Goal: Task Accomplishment & Management: Complete application form

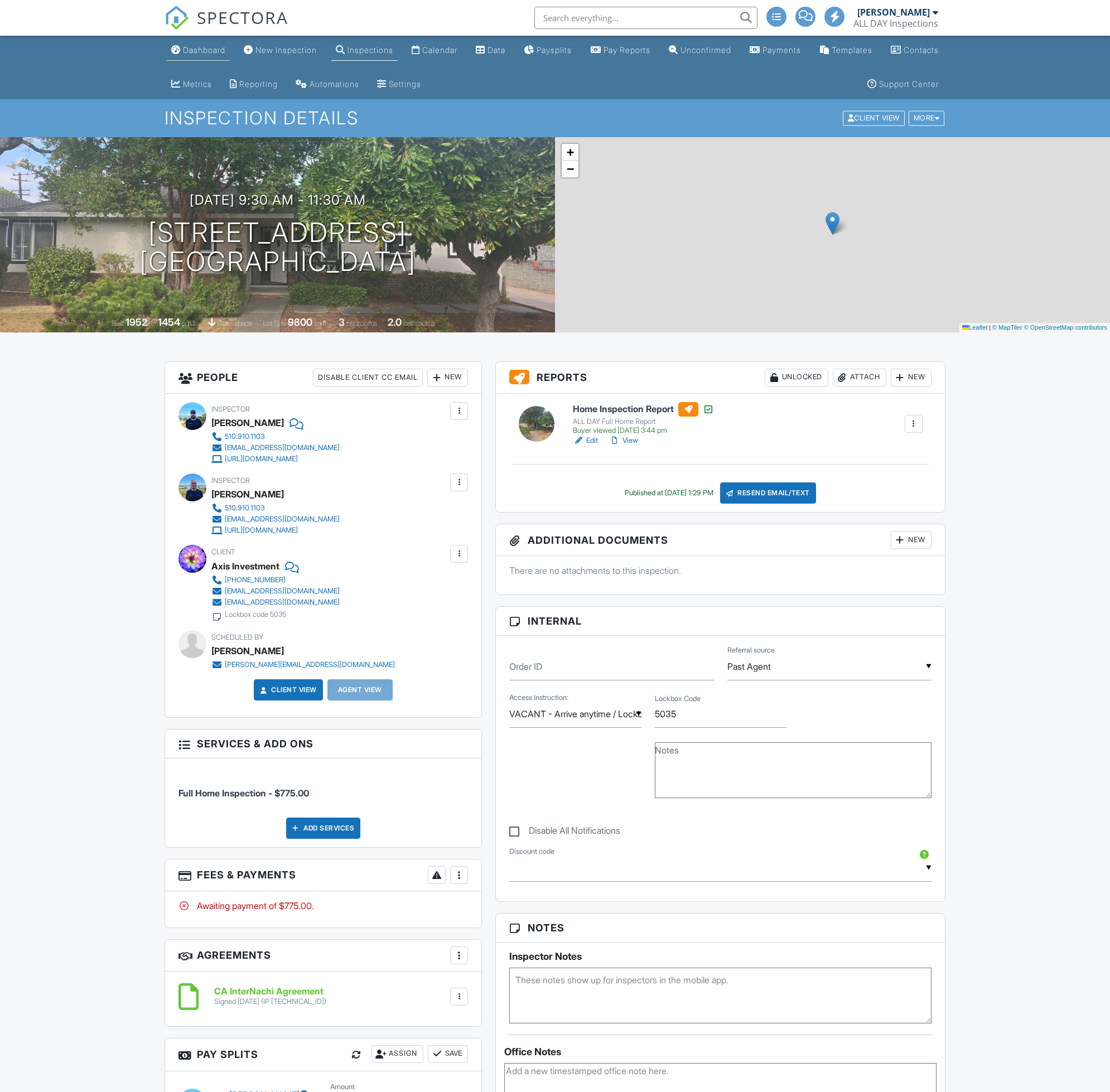
click at [220, 52] on div "Dashboard" at bounding box center [204, 50] width 42 height 9
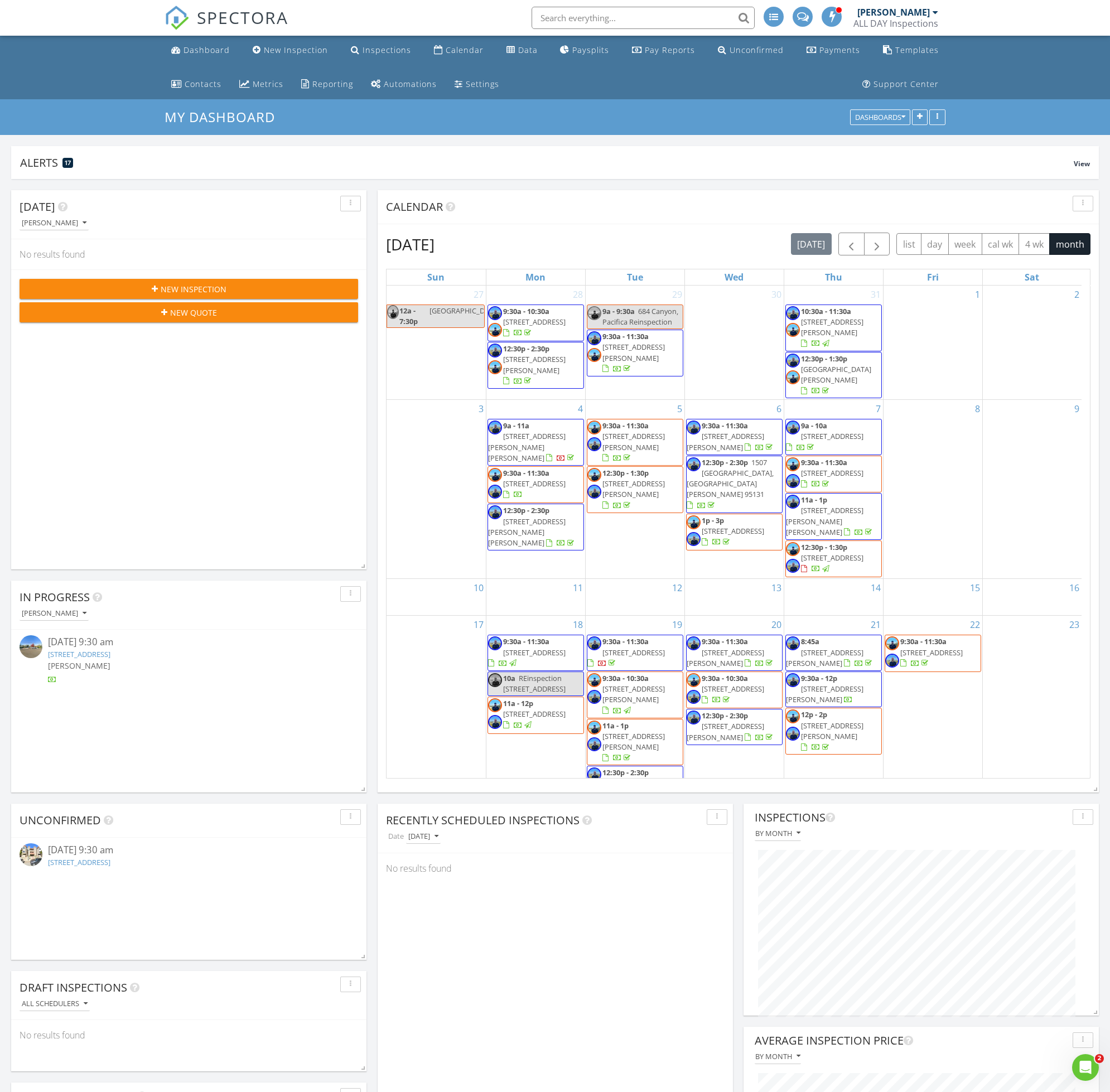
scroll to position [218, 0]
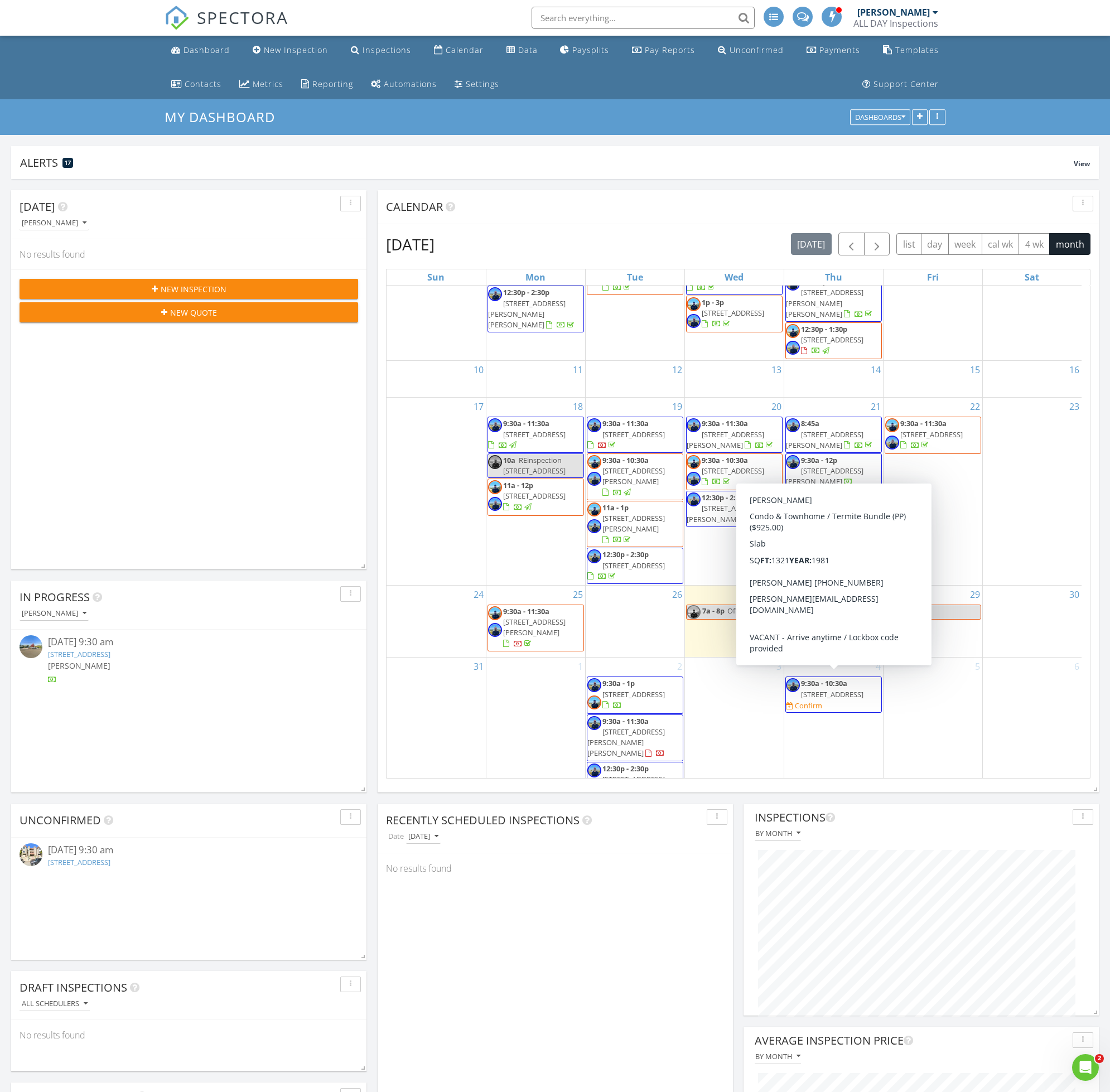
click at [862, 690] on span "9:30a - 10:30a 217 8th #203, San Mateo 94401 Confirm" at bounding box center [833, 694] width 95 height 33
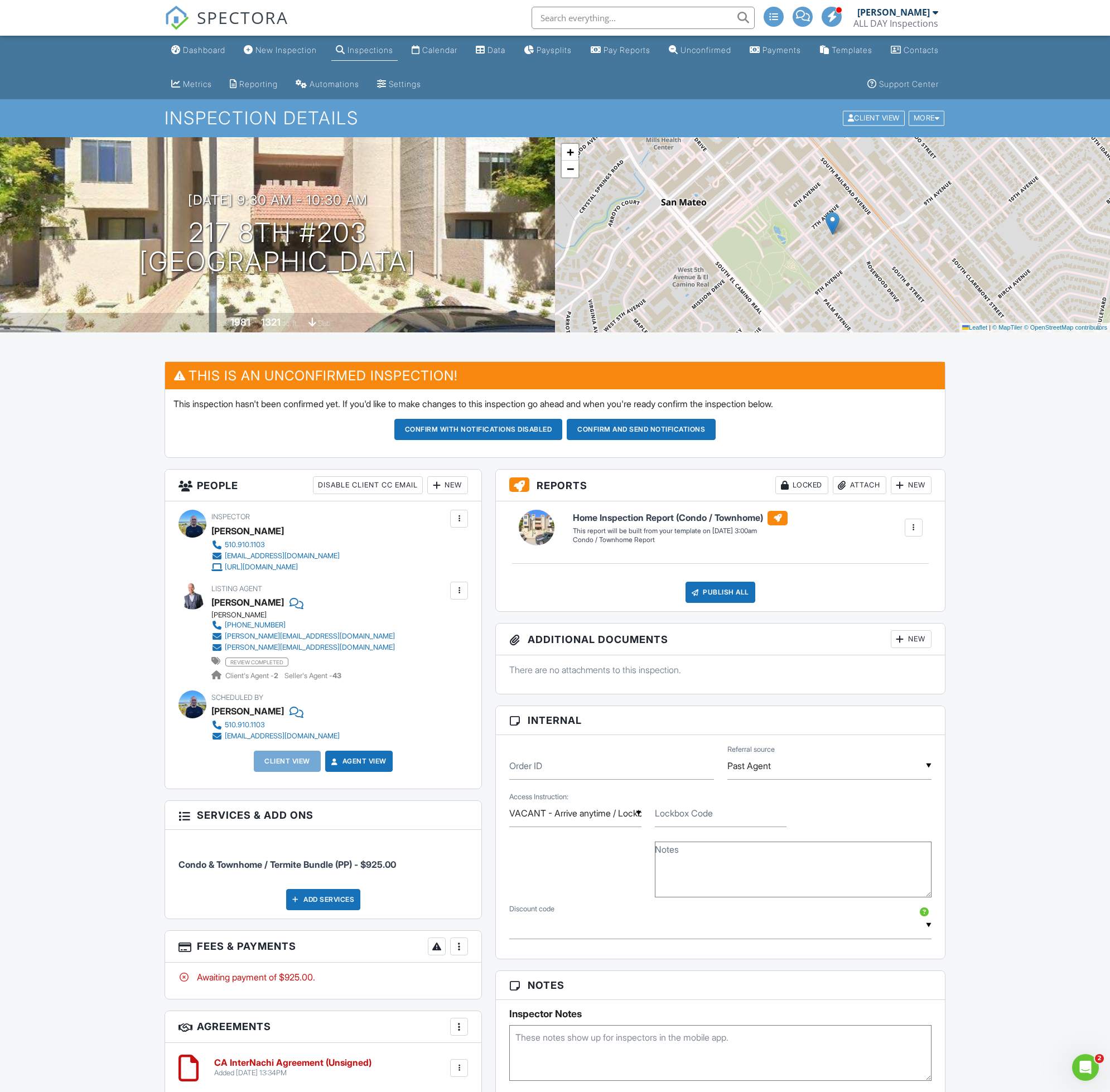
click at [444, 486] on div "New" at bounding box center [446, 485] width 40 height 18
click at [473, 547] on li "Client" at bounding box center [487, 547] width 110 height 28
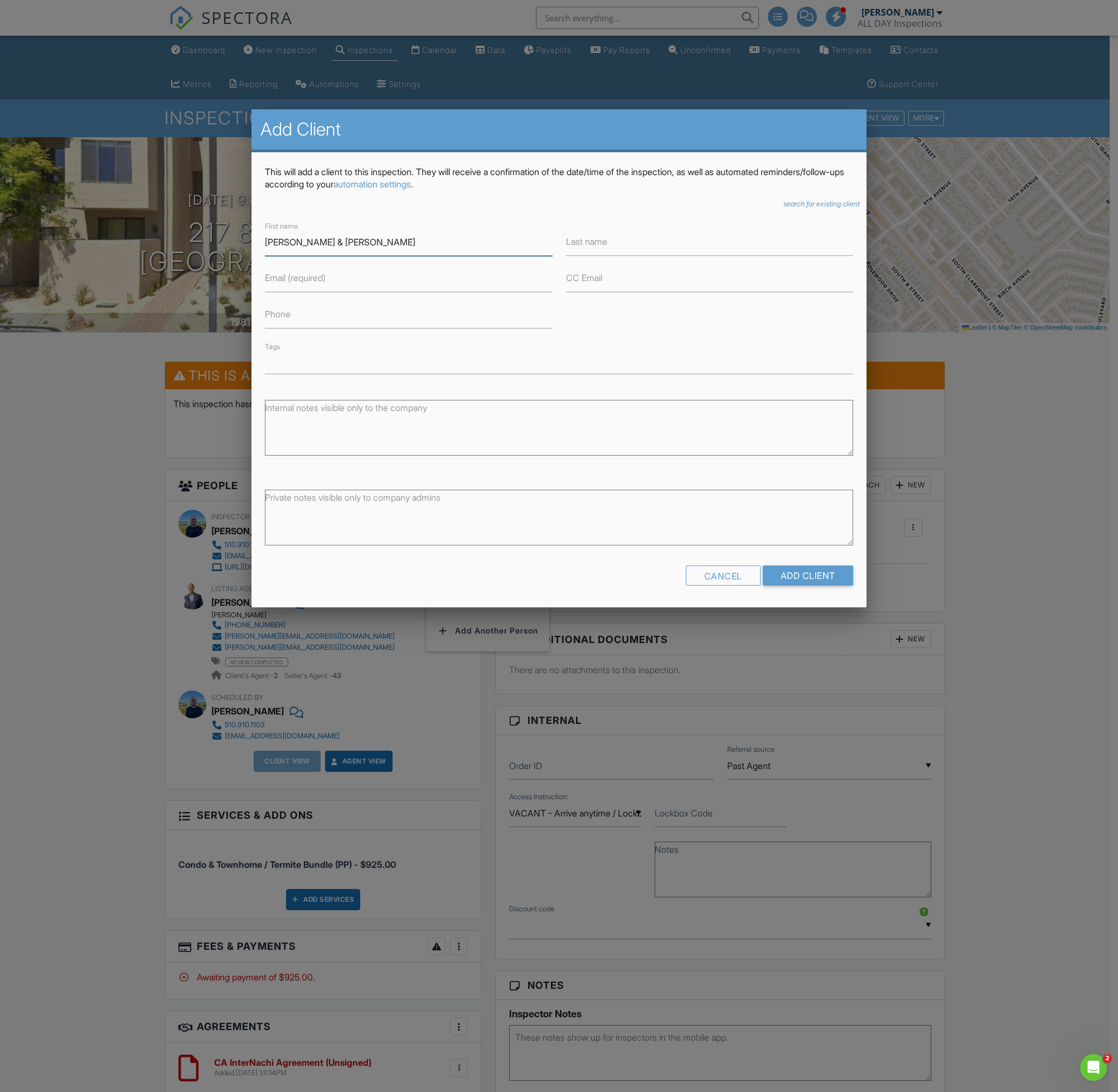
type input "[PERSON_NAME] & [PERSON_NAME]"
click at [416, 277] on input "Email (required)" at bounding box center [409, 278] width 287 height 27
paste input "jbae.8907@gmail.com"
type input "jbae.8907@gmail.com"
click at [653, 276] on input "CC Email" at bounding box center [709, 278] width 287 height 27
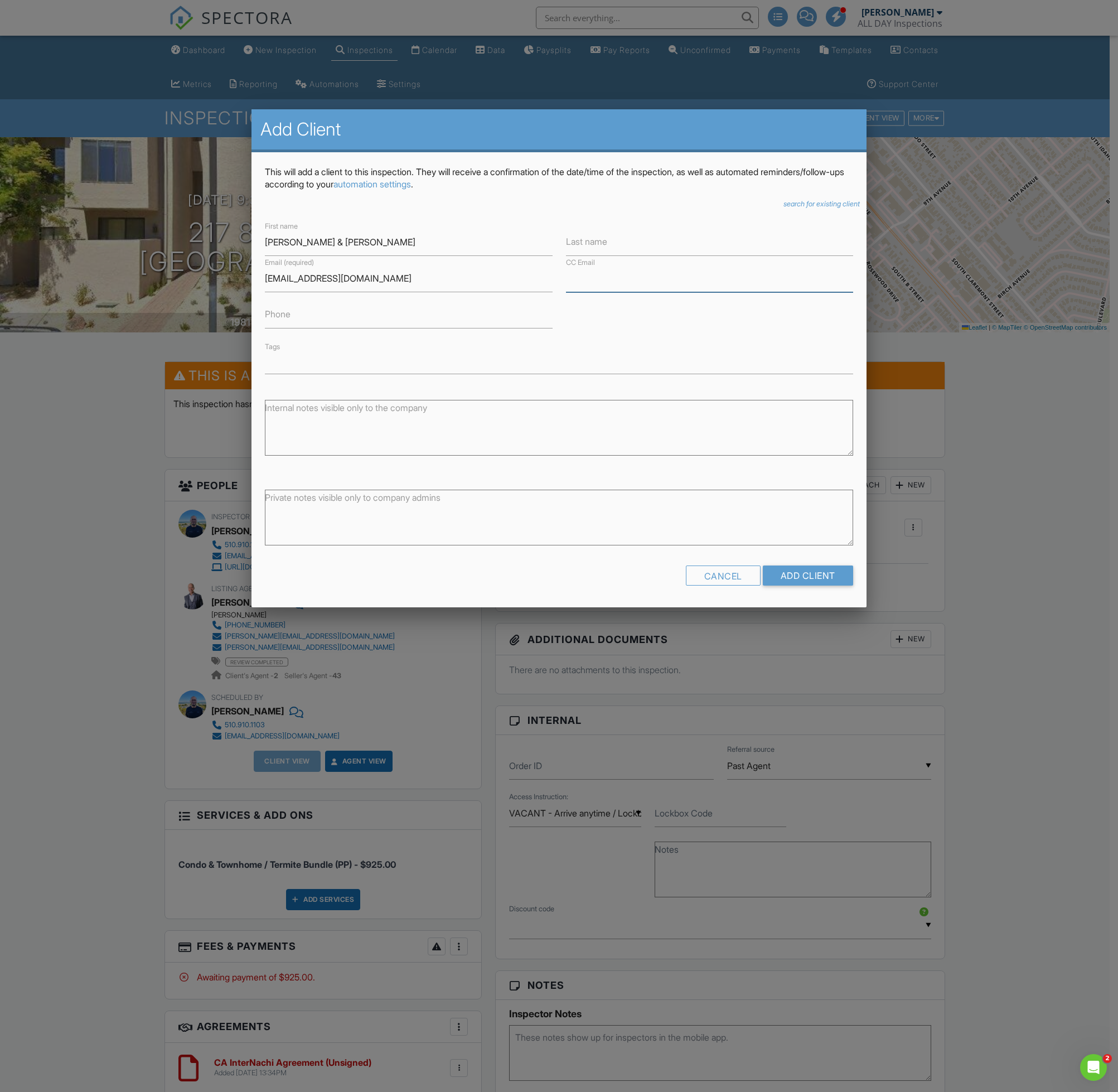
paste input "Winnie.mj.cao@gmail.com"
type input "[EMAIL_ADDRESS][DOMAIN_NAME]"
click at [800, 575] on input "Add Client" at bounding box center [808, 575] width 90 height 20
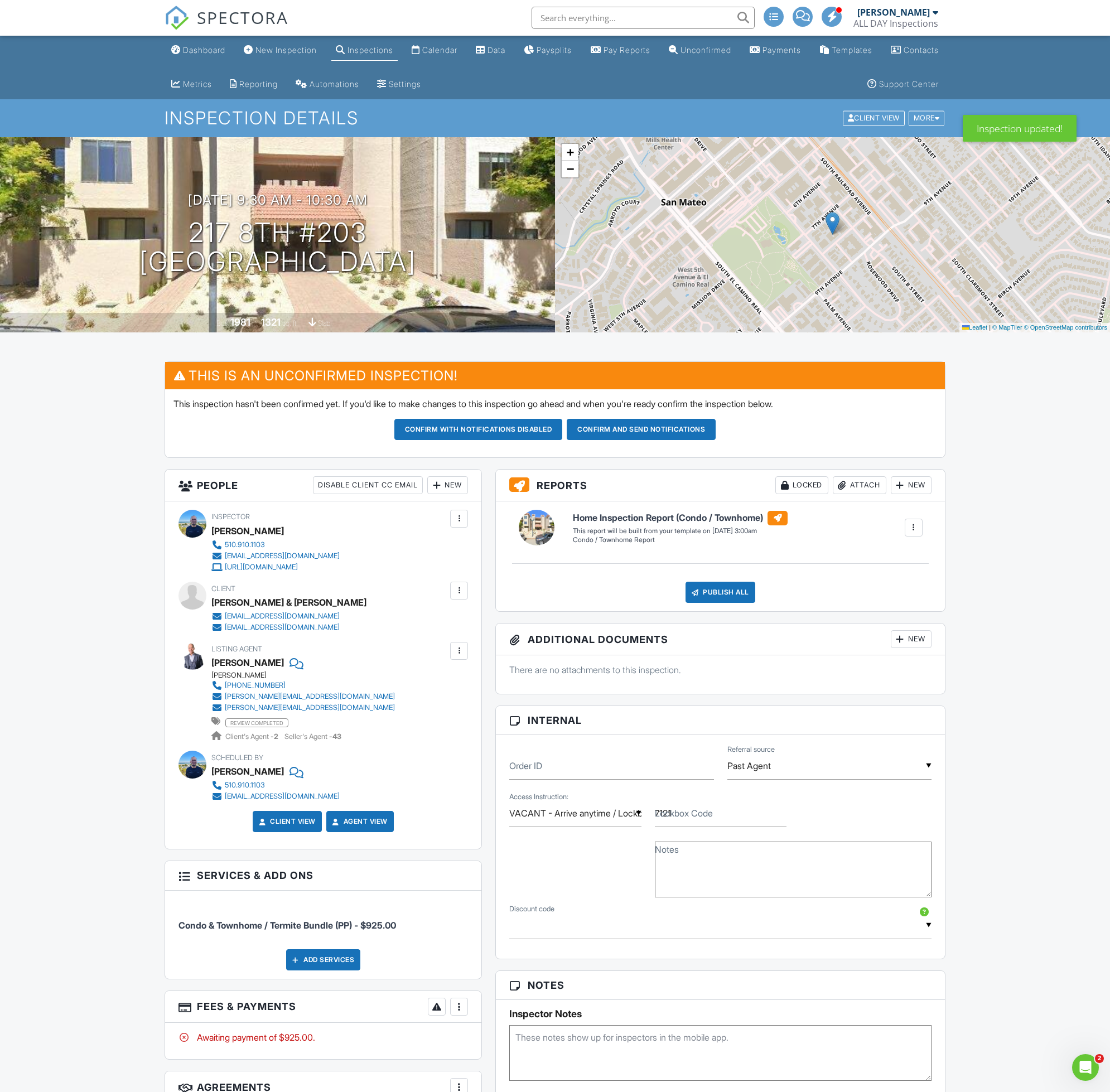
type input "7121"
click at [455, 527] on div at bounding box center [459, 518] width 18 height 18
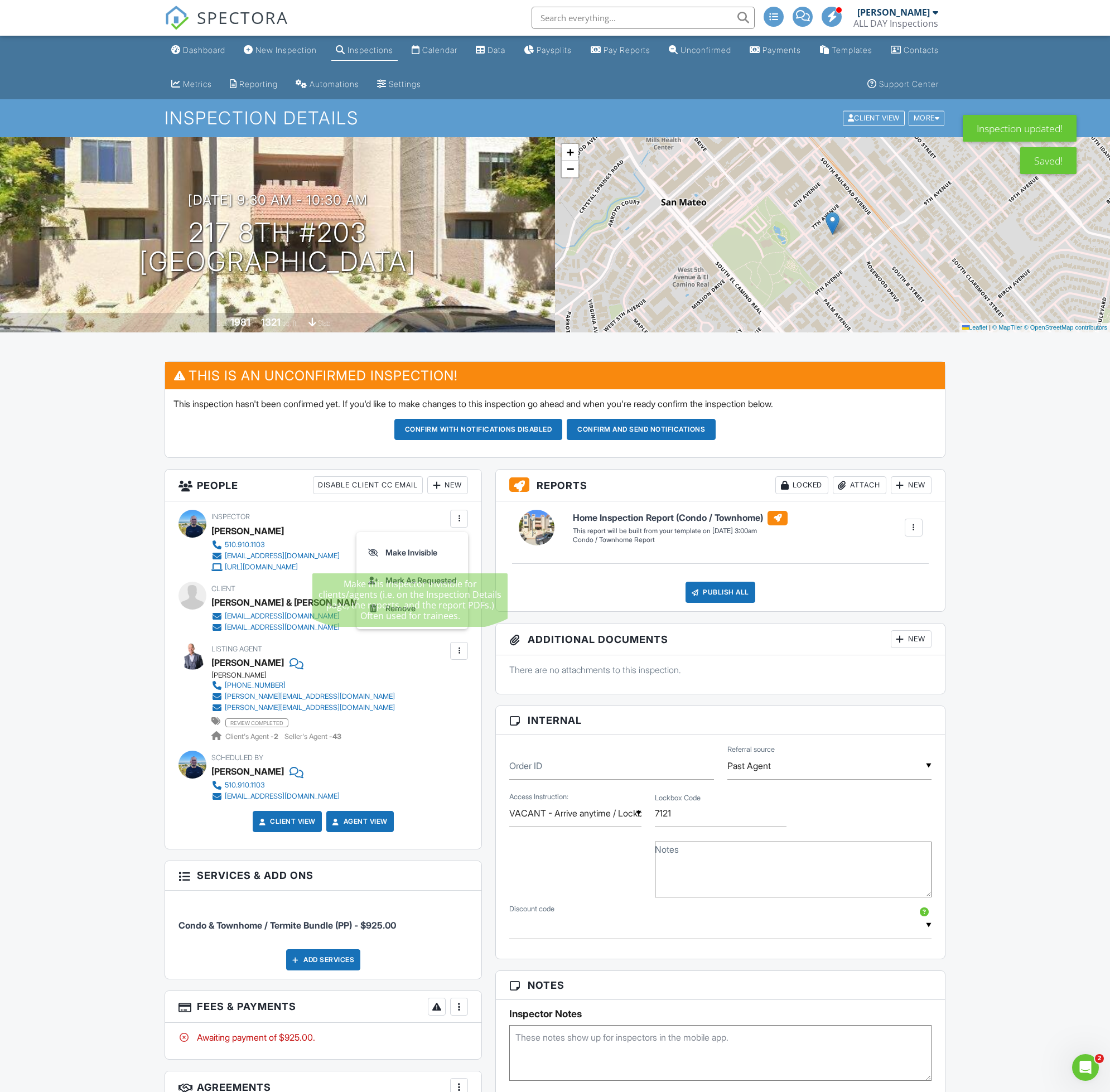
click at [453, 488] on div "New" at bounding box center [446, 485] width 40 height 18
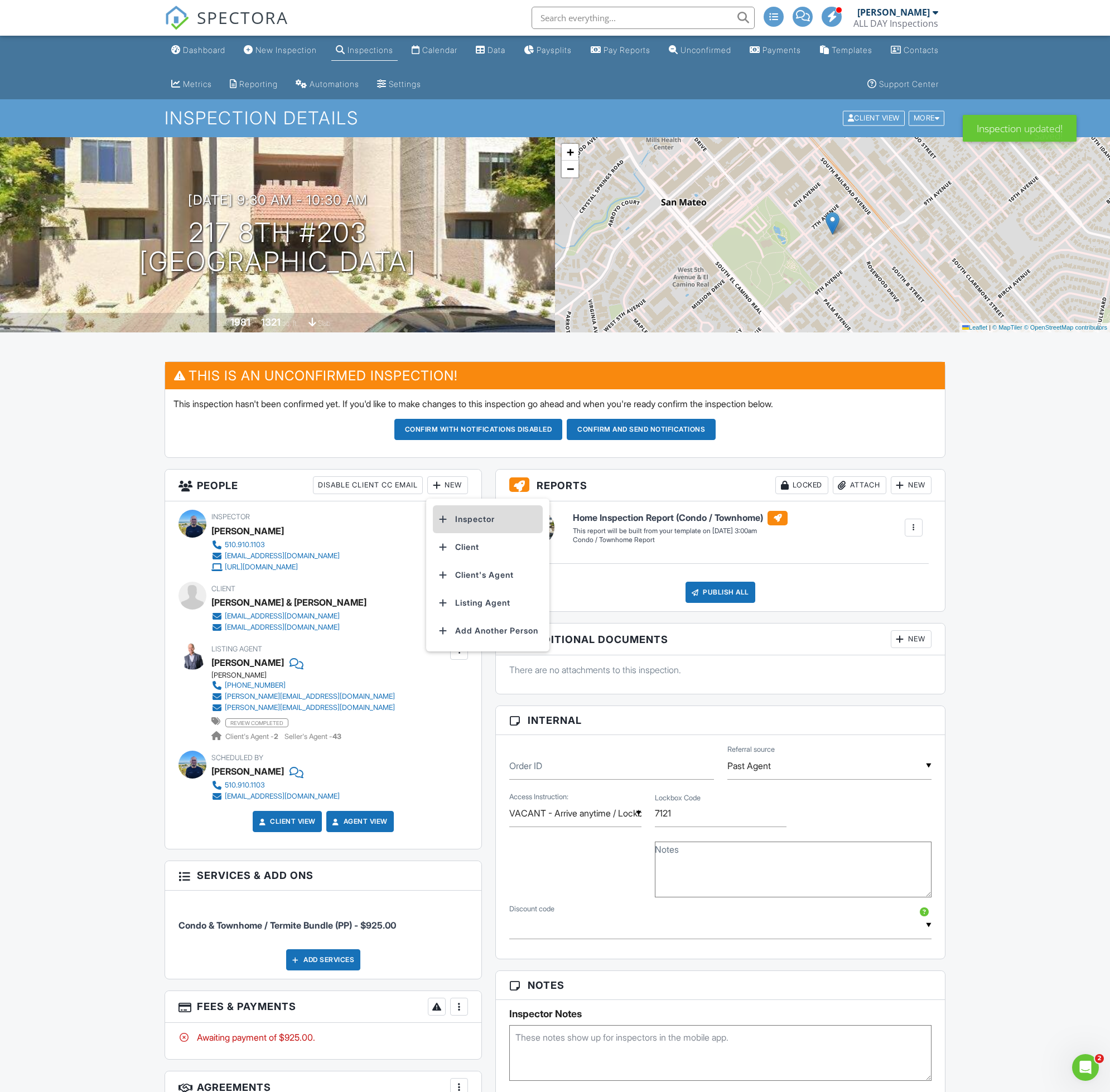
click at [481, 520] on li "Inspector" at bounding box center [487, 520] width 110 height 28
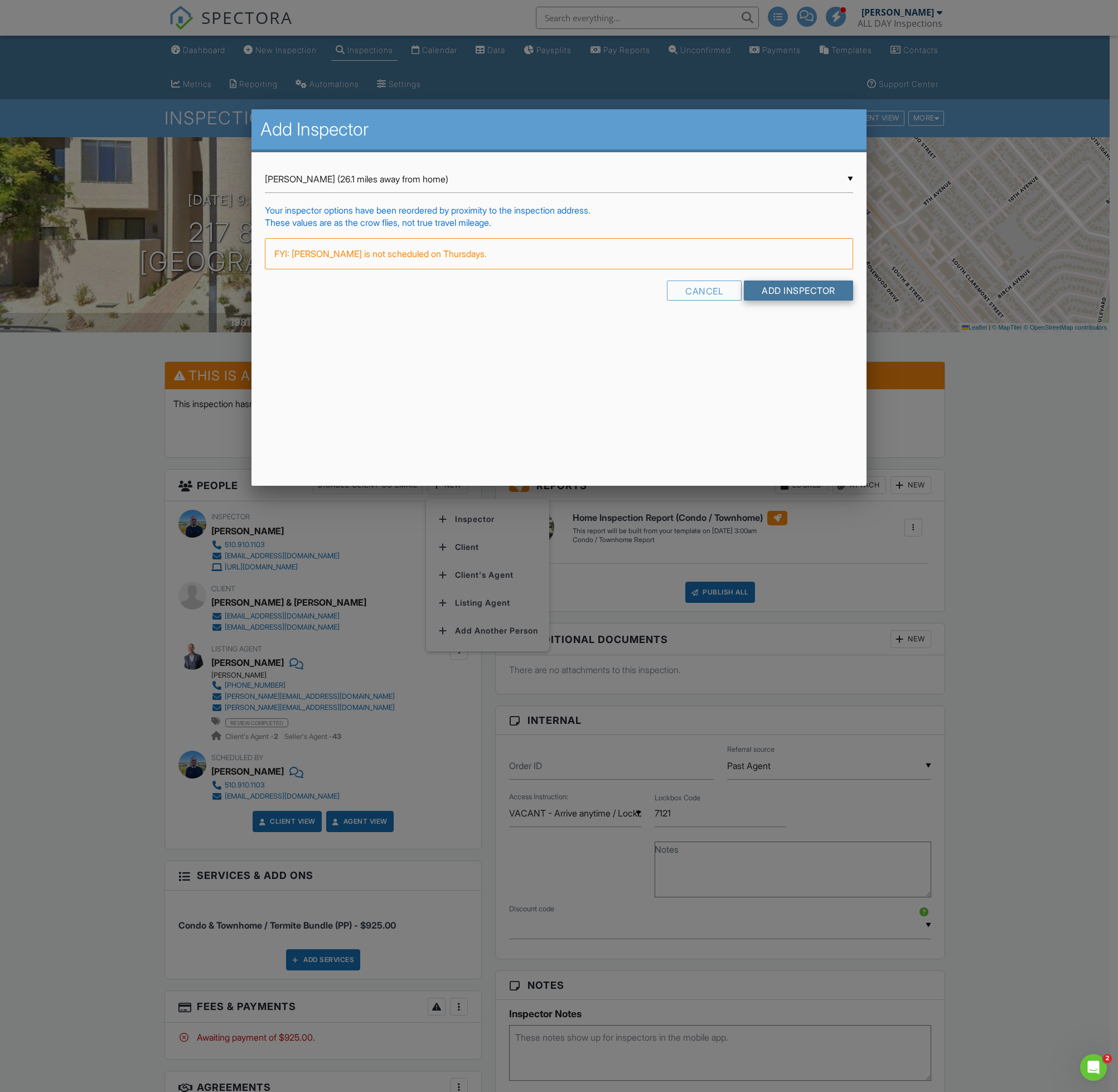
click at [814, 289] on input "Add Inspector" at bounding box center [798, 289] width 109 height 20
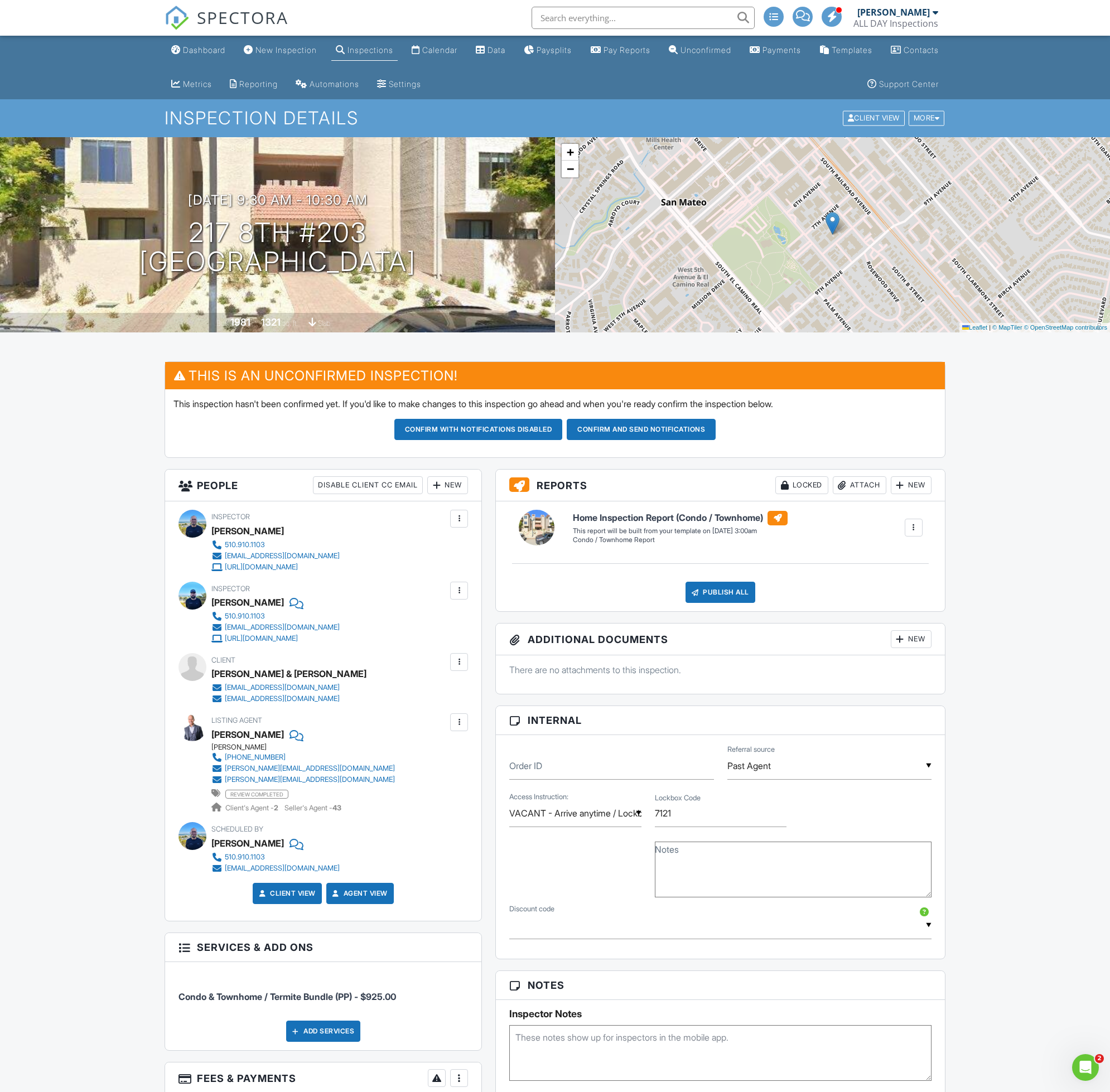
click at [563, 431] on button "Confirm and send notifications" at bounding box center [477, 429] width 168 height 22
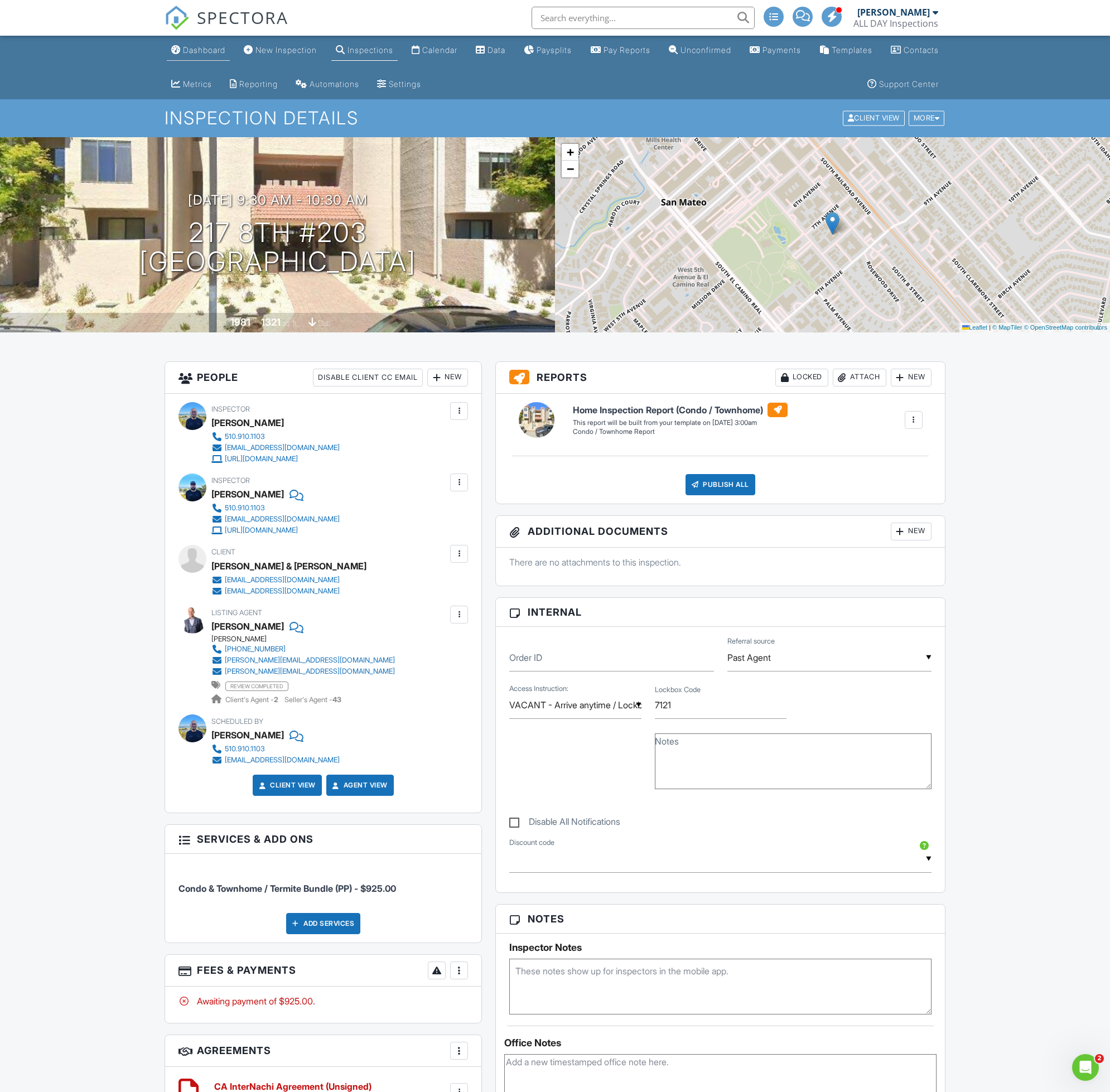
click at [220, 58] on link "Dashboard" at bounding box center [197, 51] width 63 height 21
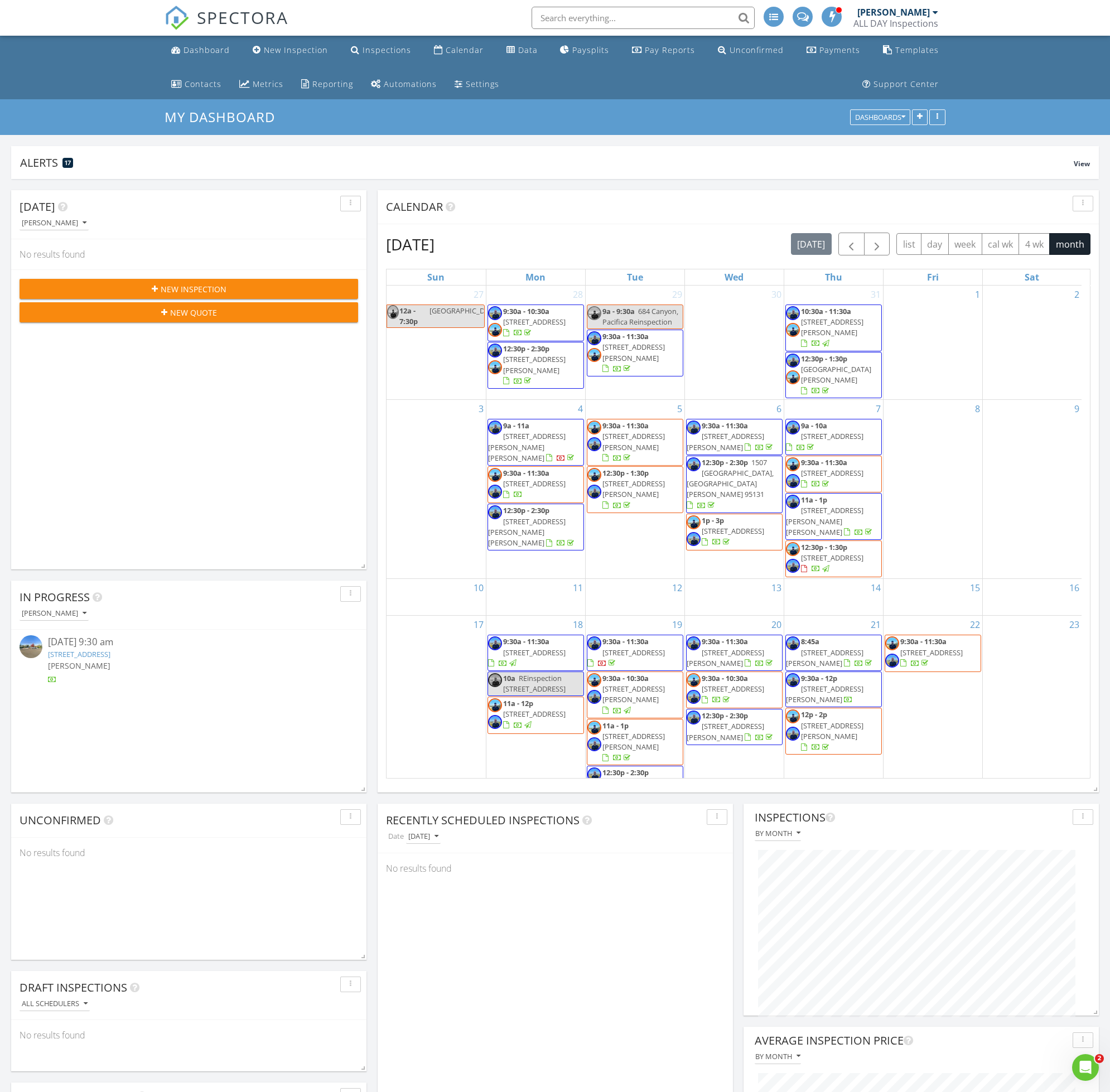
click at [1099, 18] on nav "SPECTORA Ron Chang ALL DAY Inspections Role: Inspector Dashboard New Inspection…" at bounding box center [555, 18] width 1110 height 36
click at [402, 89] on div "Automations" at bounding box center [410, 84] width 53 height 10
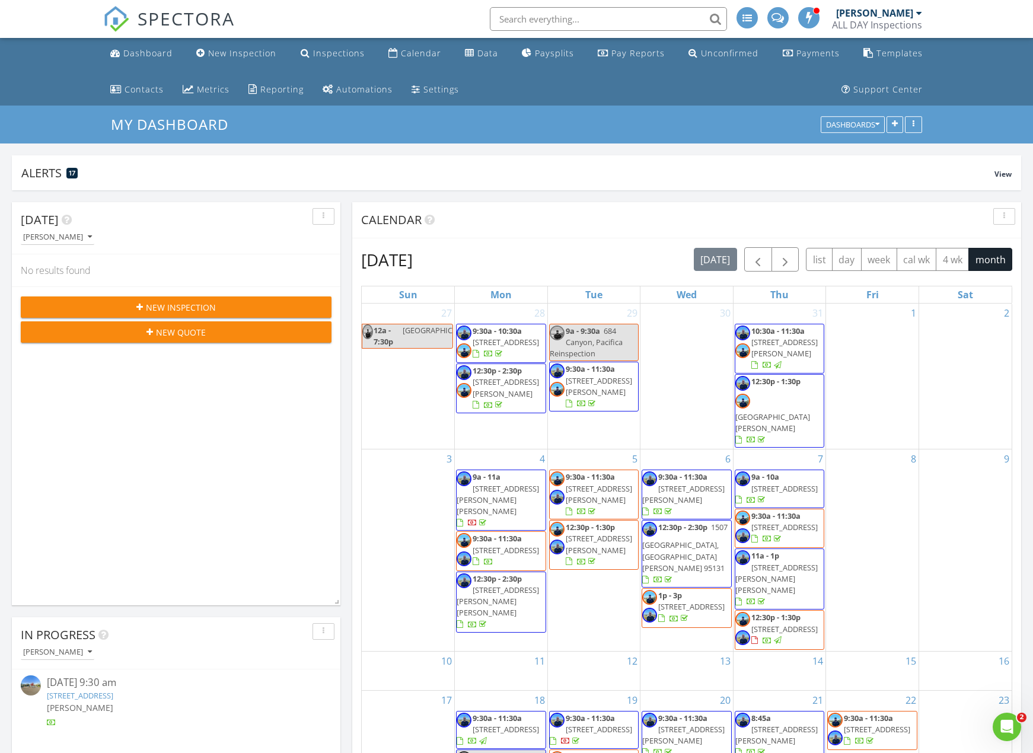
scroll to position [255, 329]
click at [808, 21] on span at bounding box center [810, 17] width 12 height 11
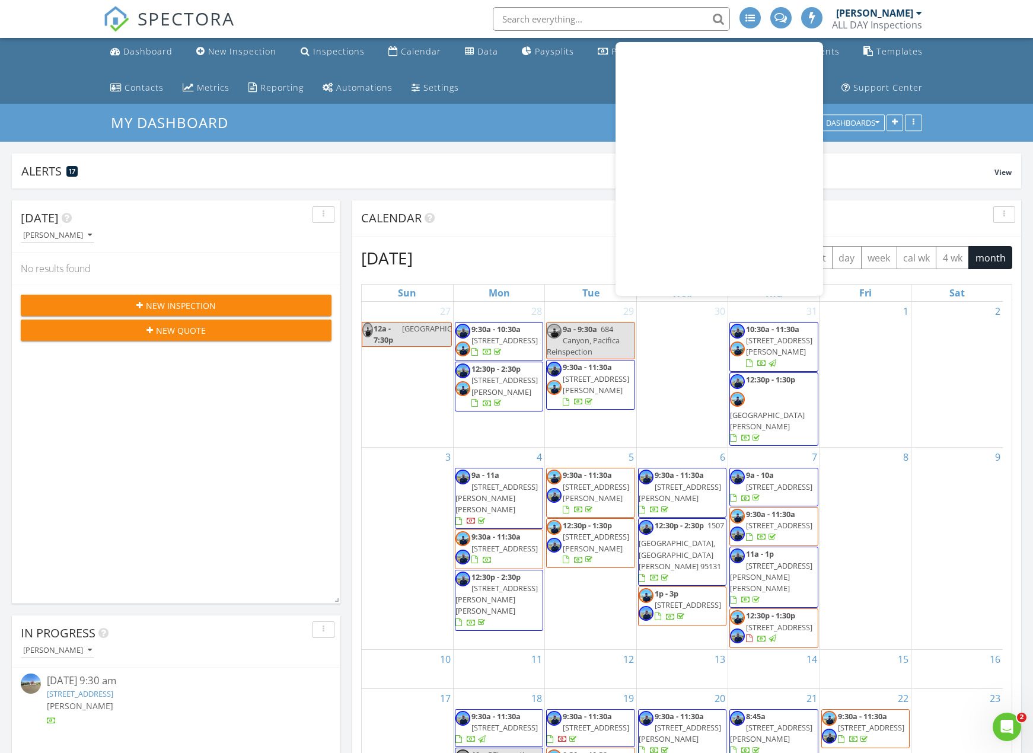
scroll to position [0, 0]
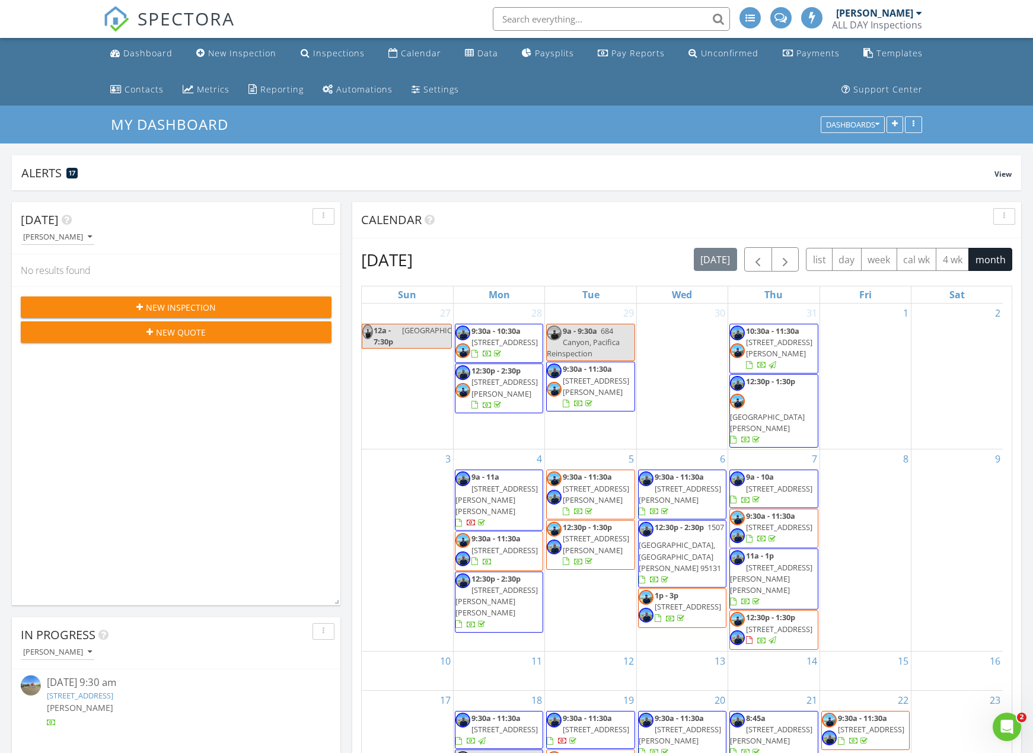
click at [885, 53] on div "Templates" at bounding box center [900, 52] width 46 height 11
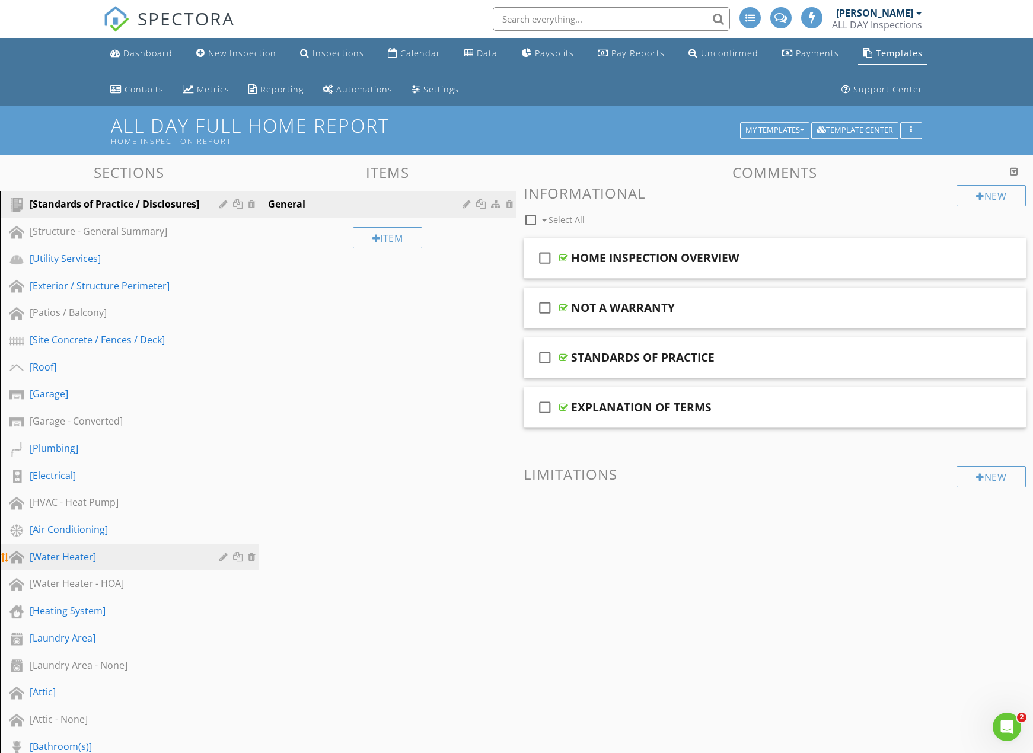
click at [138, 563] on div "[Water Heater]" at bounding box center [116, 557] width 173 height 14
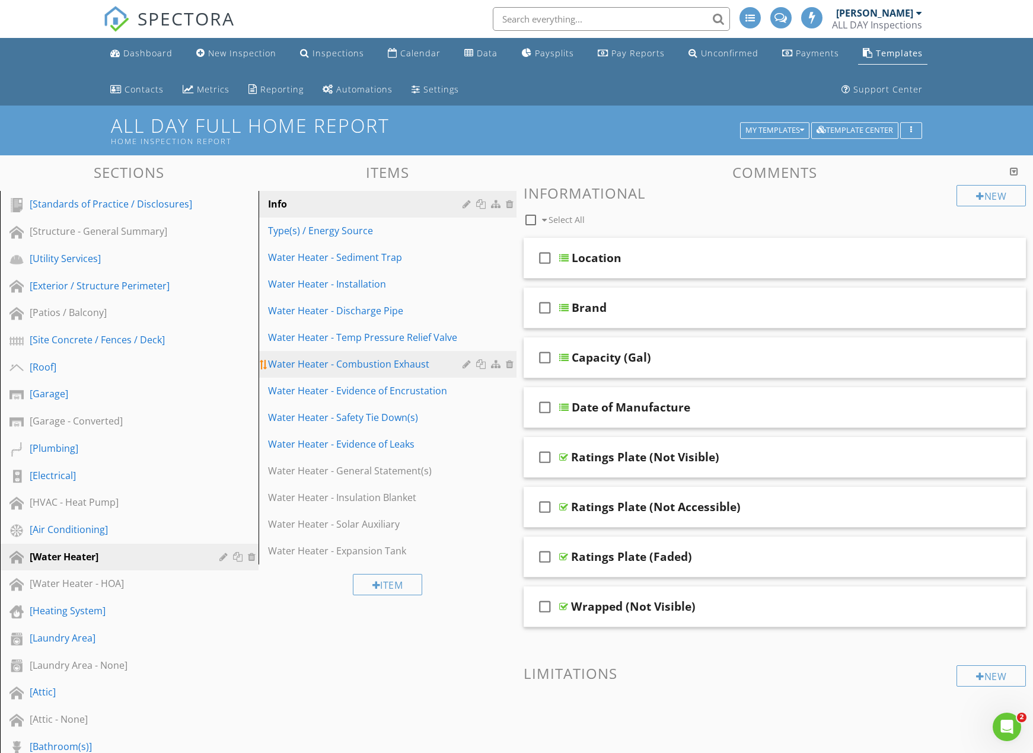
click at [400, 372] on link "Water Heater - Combustion Exhaust" at bounding box center [389, 364] width 255 height 26
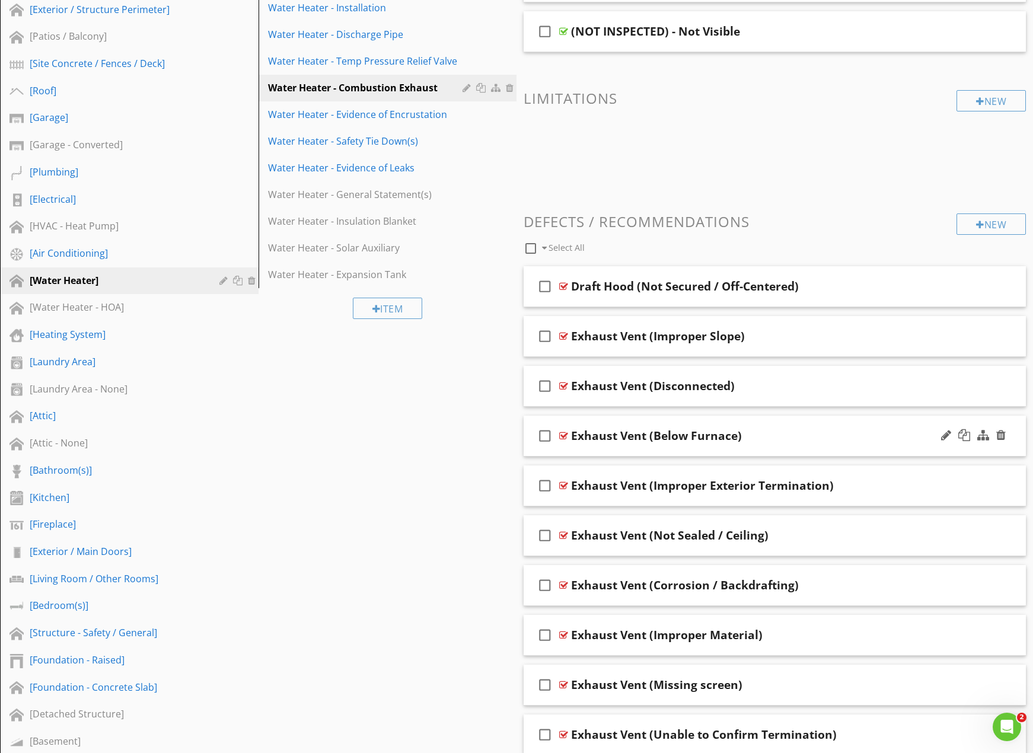
scroll to position [415, 0]
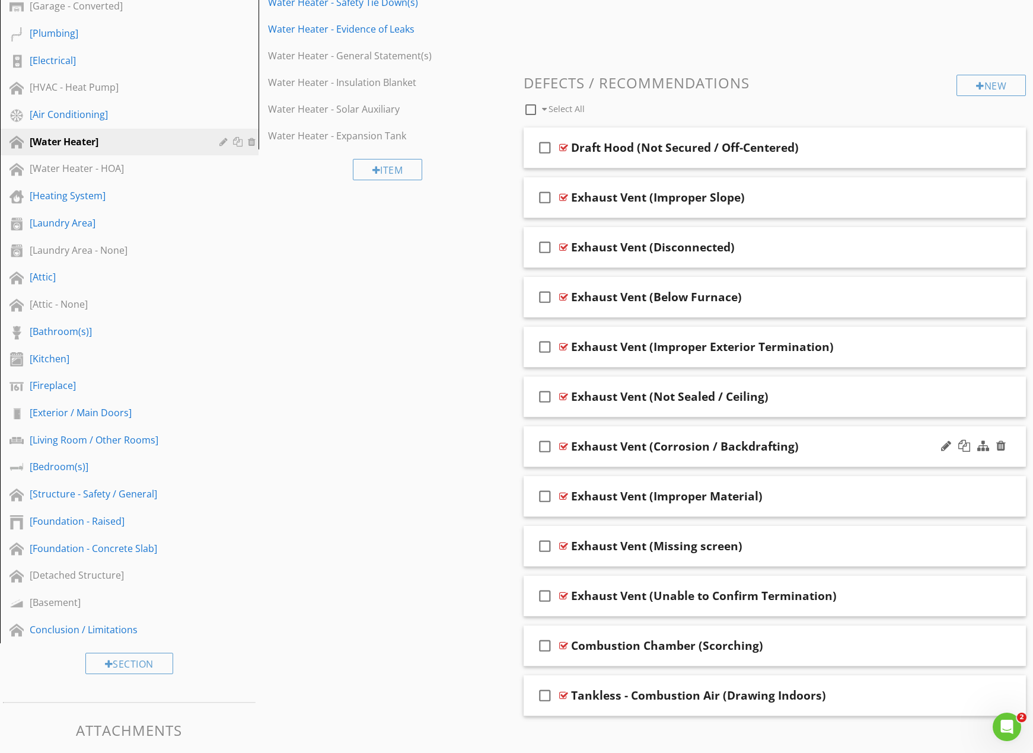
click at [874, 440] on div "Exhaust Vent (Corrosion / Backdrafting)" at bounding box center [750, 447] width 359 height 14
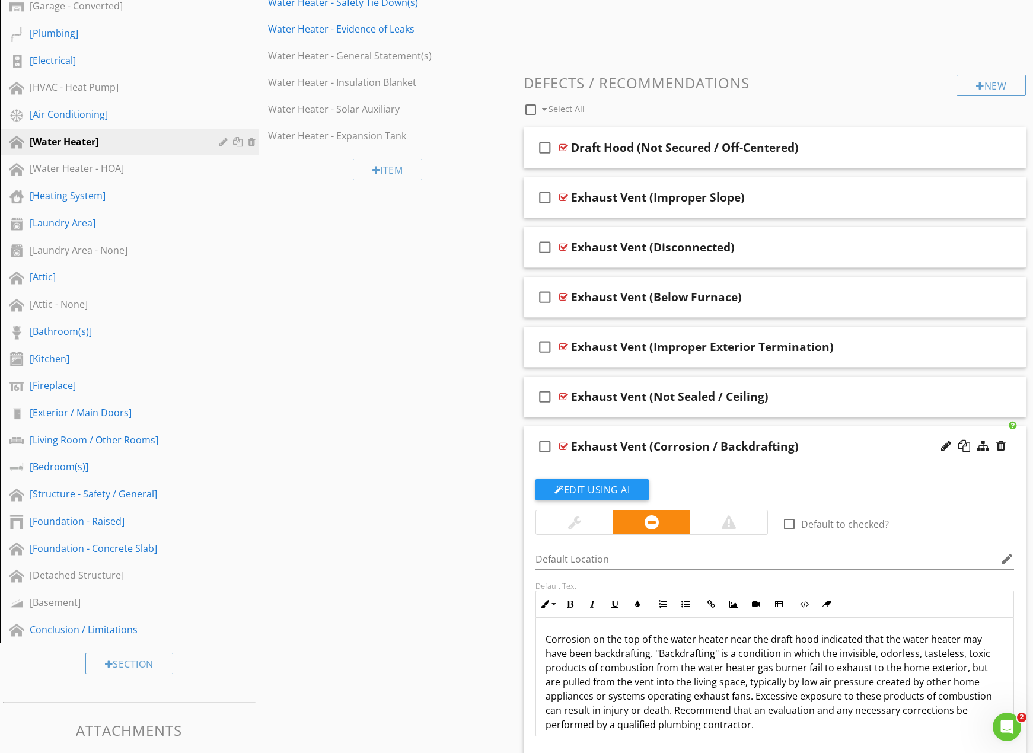
click at [875, 436] on div "check_box_outline_blank Exhaust Vent (Corrosion / Backdrafting)" at bounding box center [775, 447] width 503 height 41
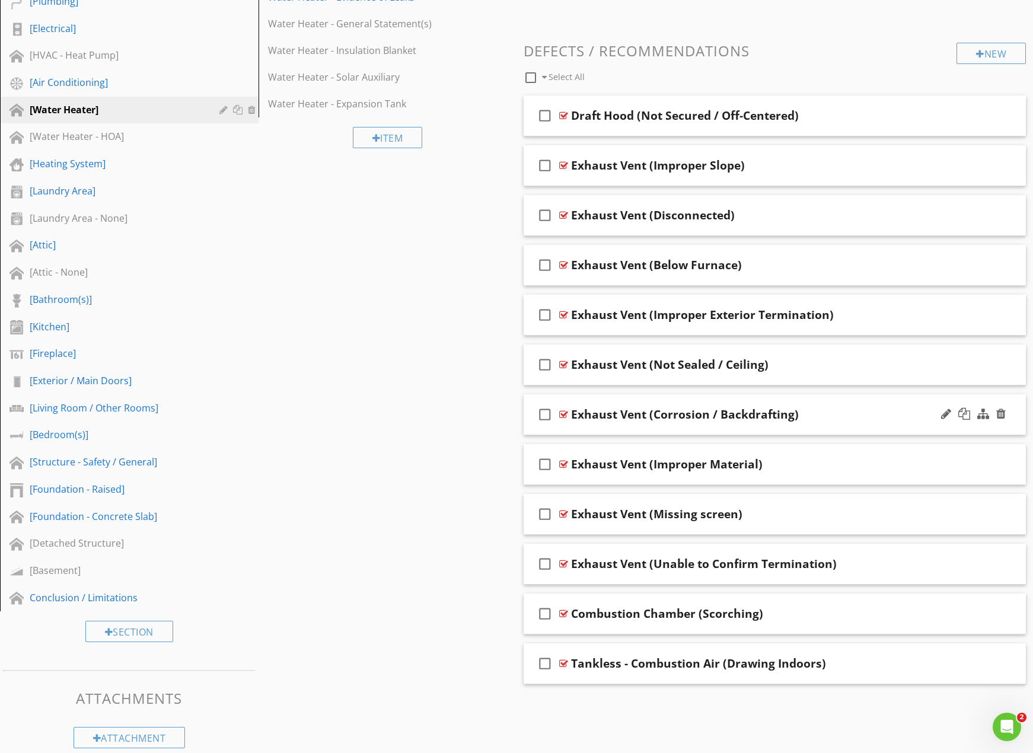
scroll to position [463, 0]
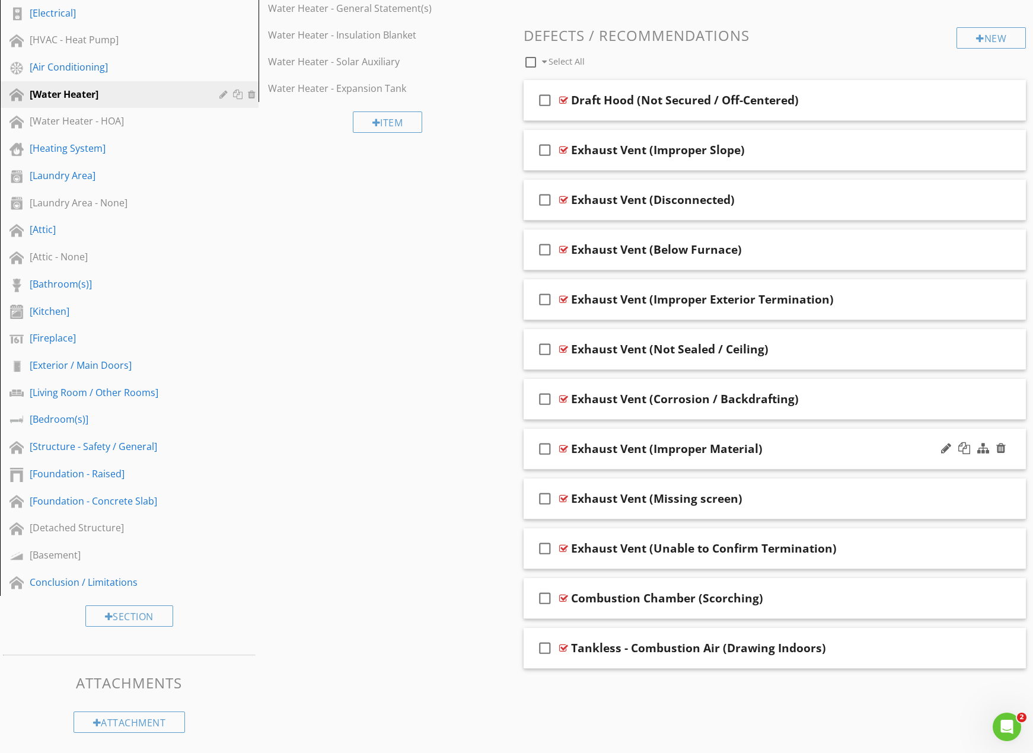
click at [851, 458] on div "check_box_outline_blank Exhaust Vent (Improper Material)" at bounding box center [775, 449] width 503 height 41
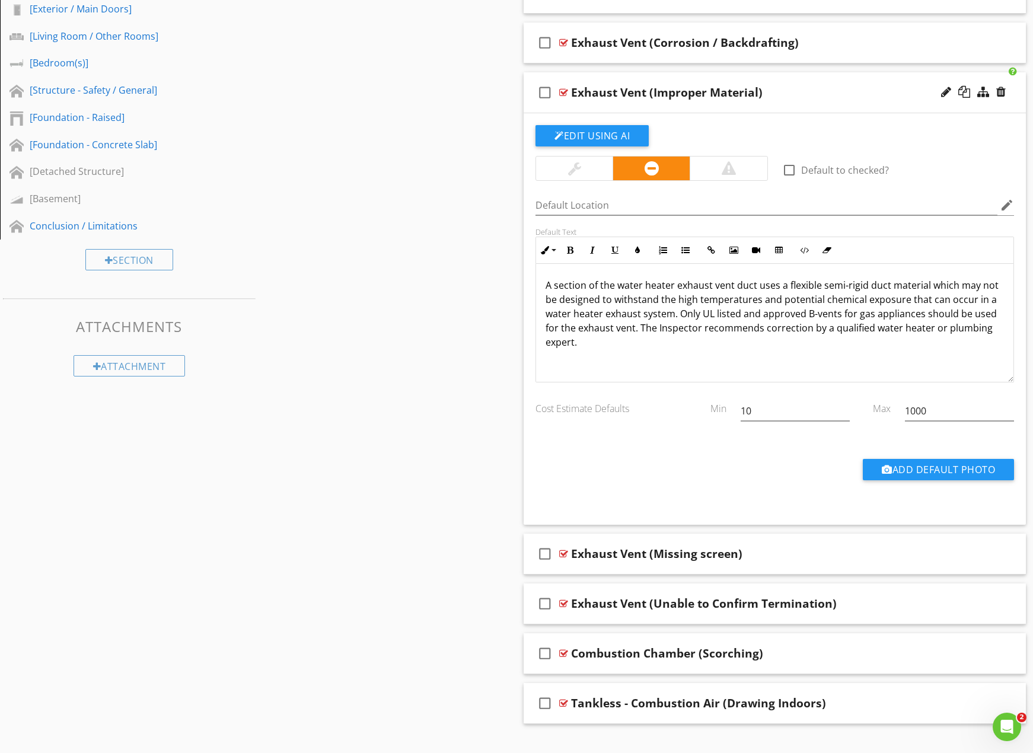
scroll to position [835, 0]
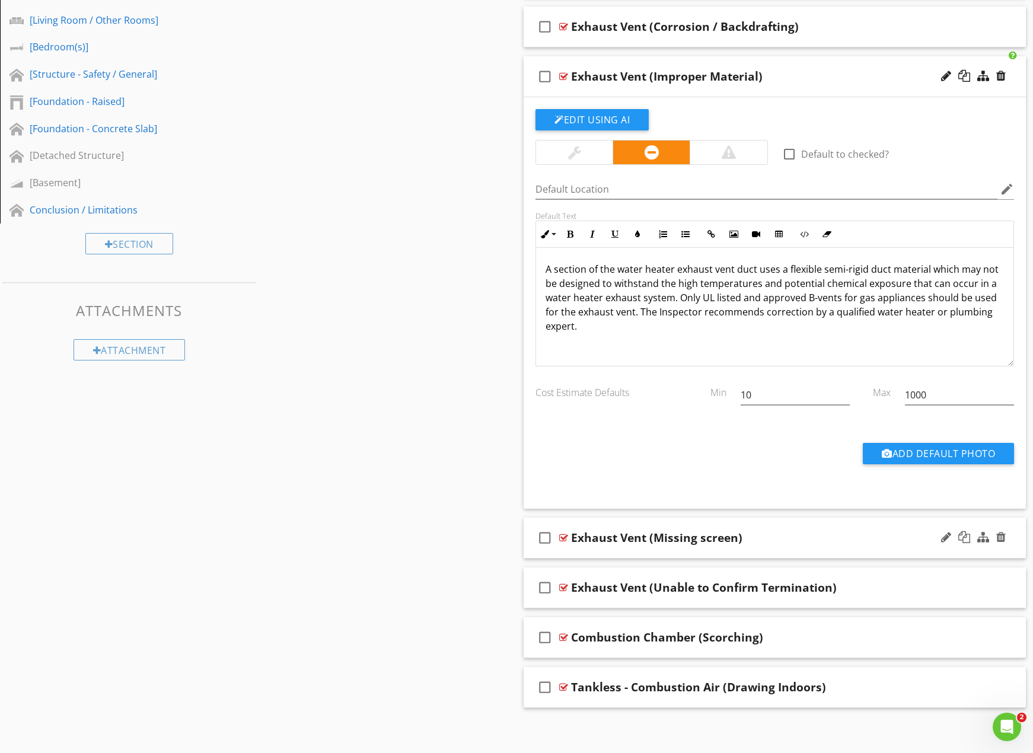
click at [807, 542] on div "check_box_outline_blank Exhaust Vent (Missing screen)" at bounding box center [775, 538] width 503 height 41
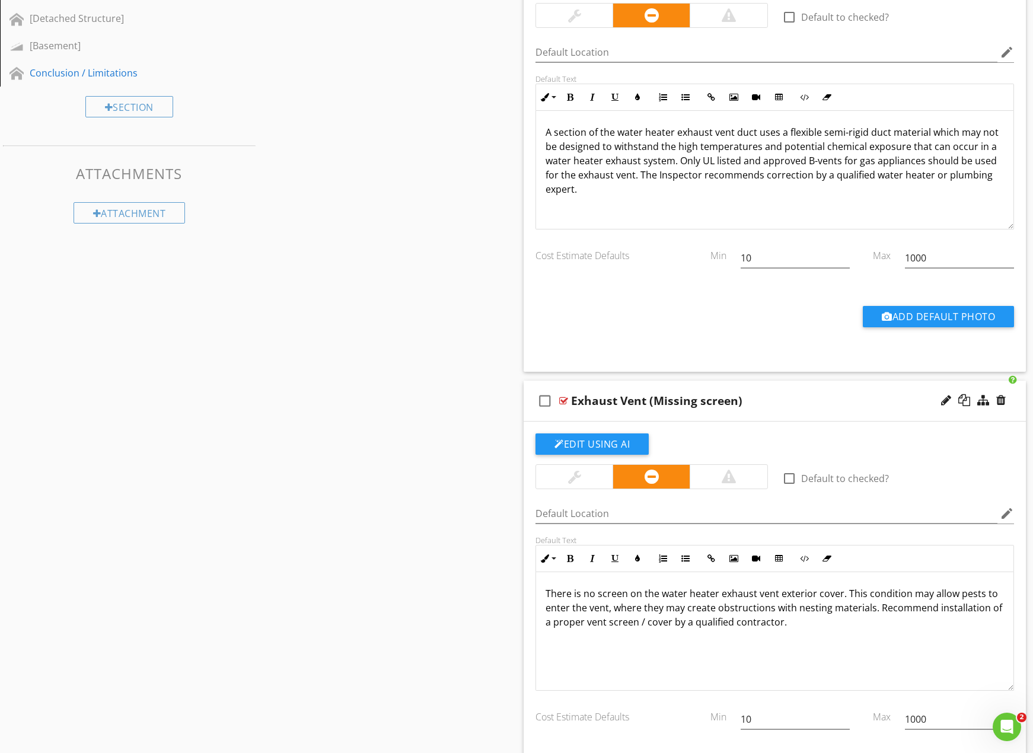
scroll to position [974, 0]
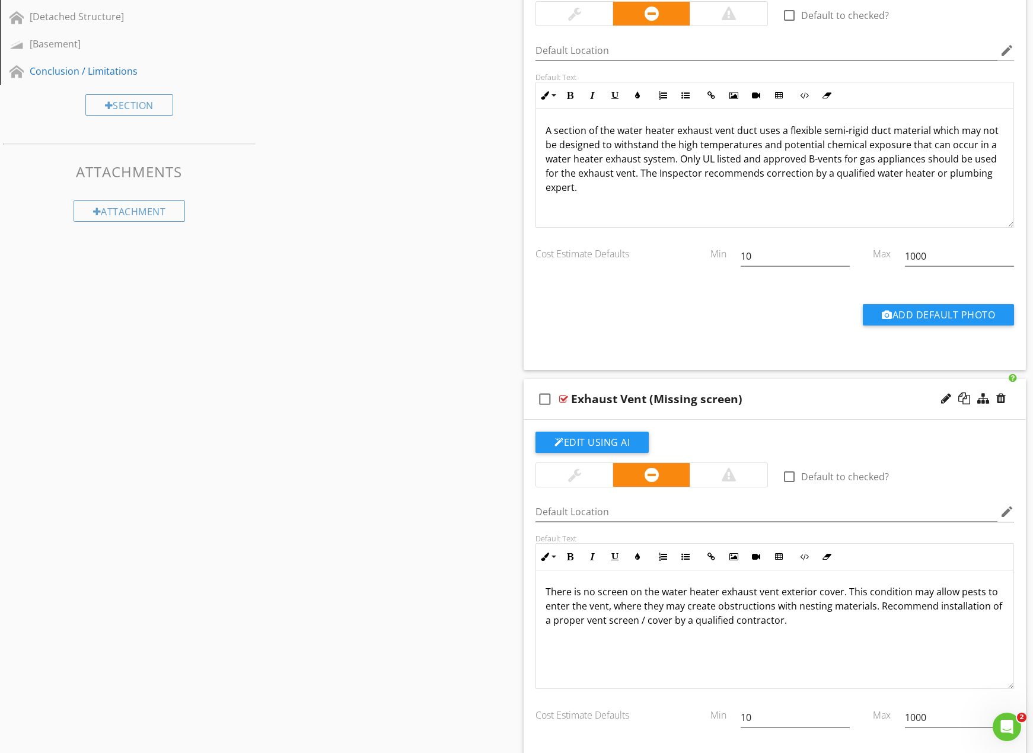
click at [783, 403] on div "Exhaust Vent (Missing screen)" at bounding box center [750, 399] width 359 height 14
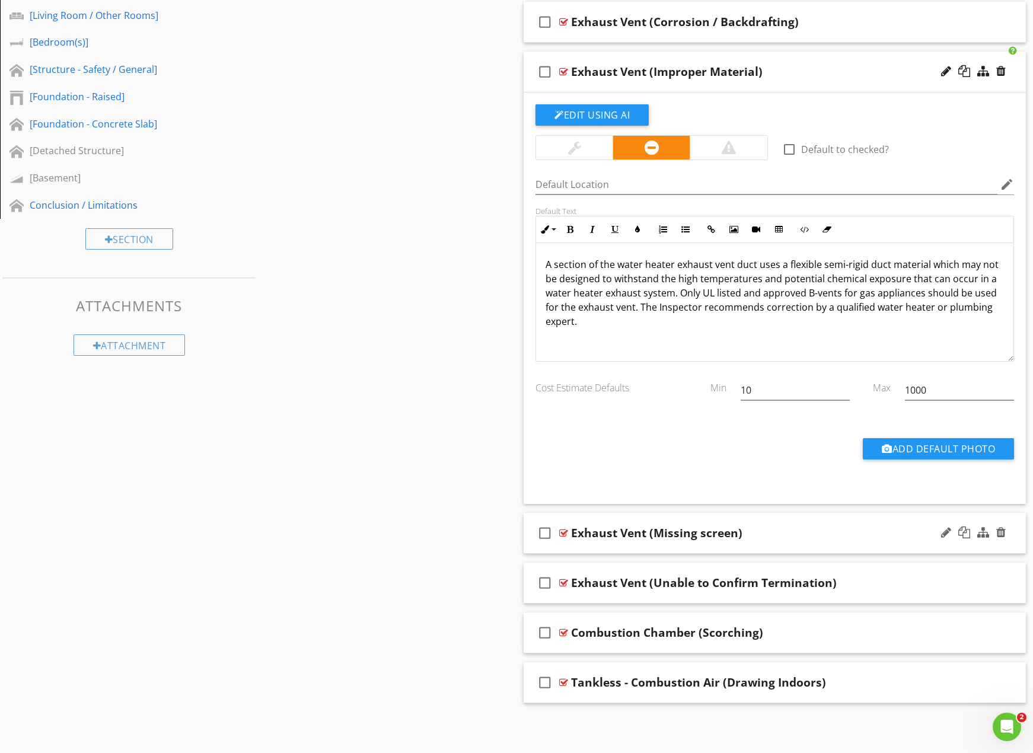
scroll to position [835, 0]
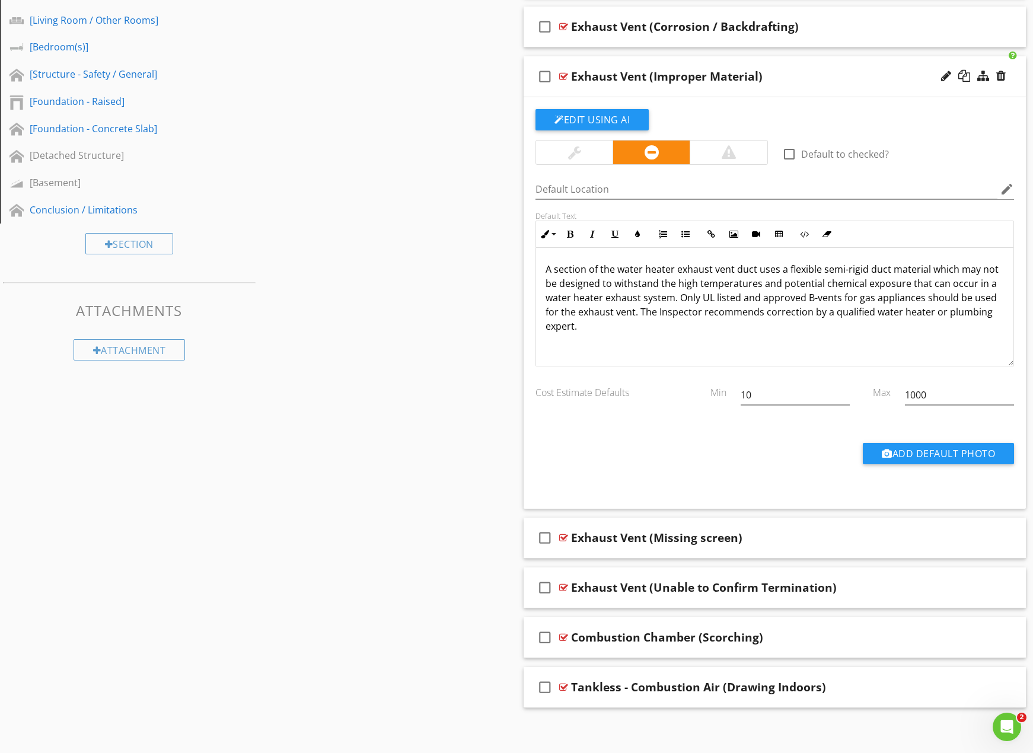
click at [837, 84] on div "check_box_outline_blank Exhaust Vent (Improper Material)" at bounding box center [775, 76] width 503 height 41
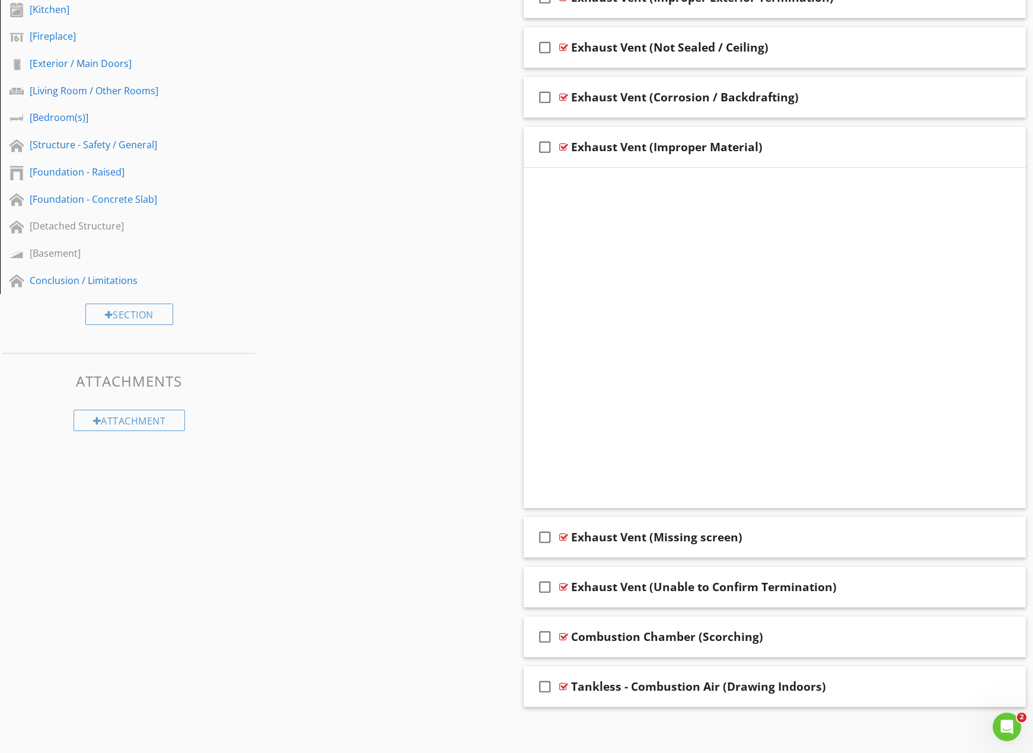
scroll to position [463, 0]
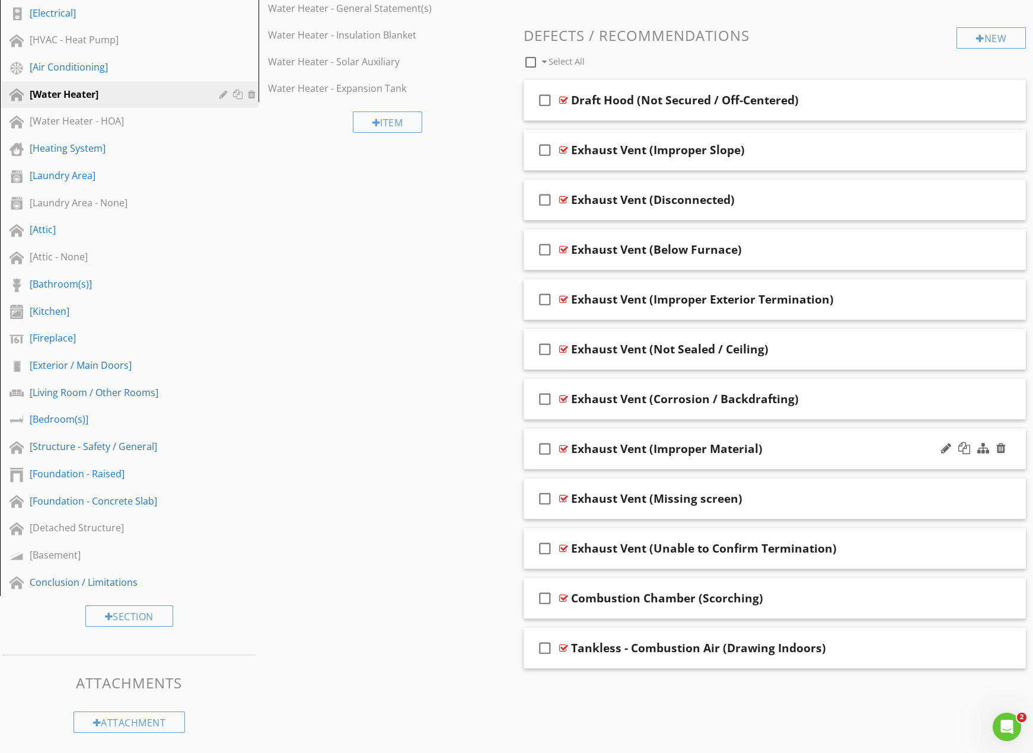
click at [863, 456] on div "check_box_outline_blank Exhaust Vent (Improper Material)" at bounding box center [775, 449] width 503 height 41
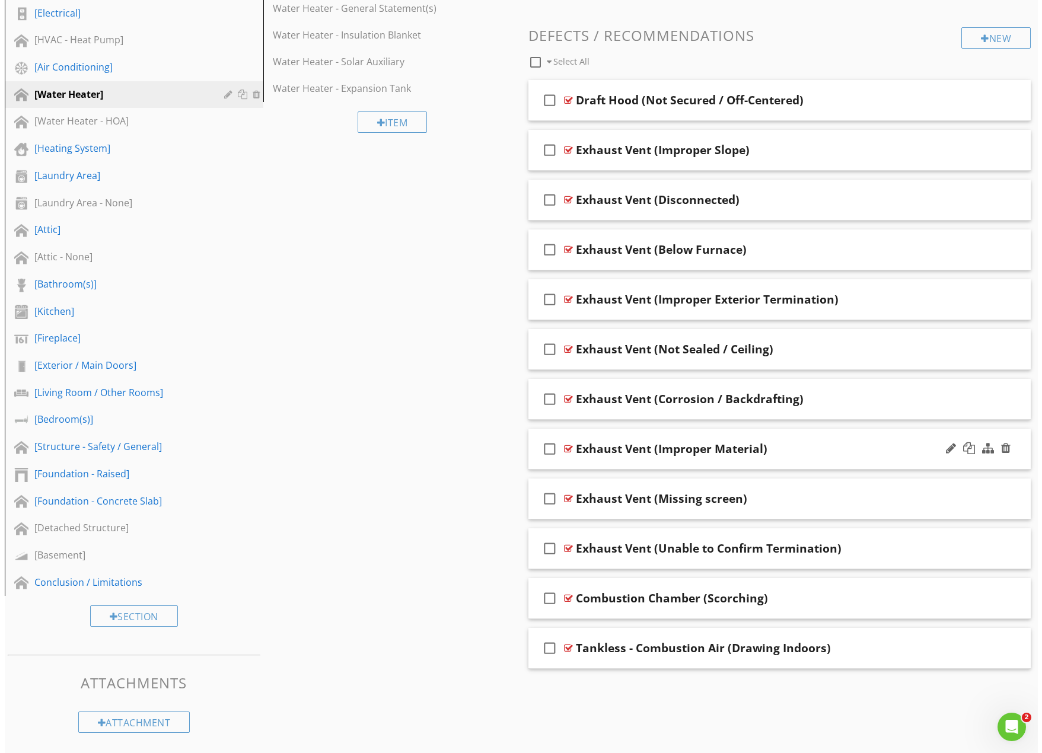
scroll to position [765, 0]
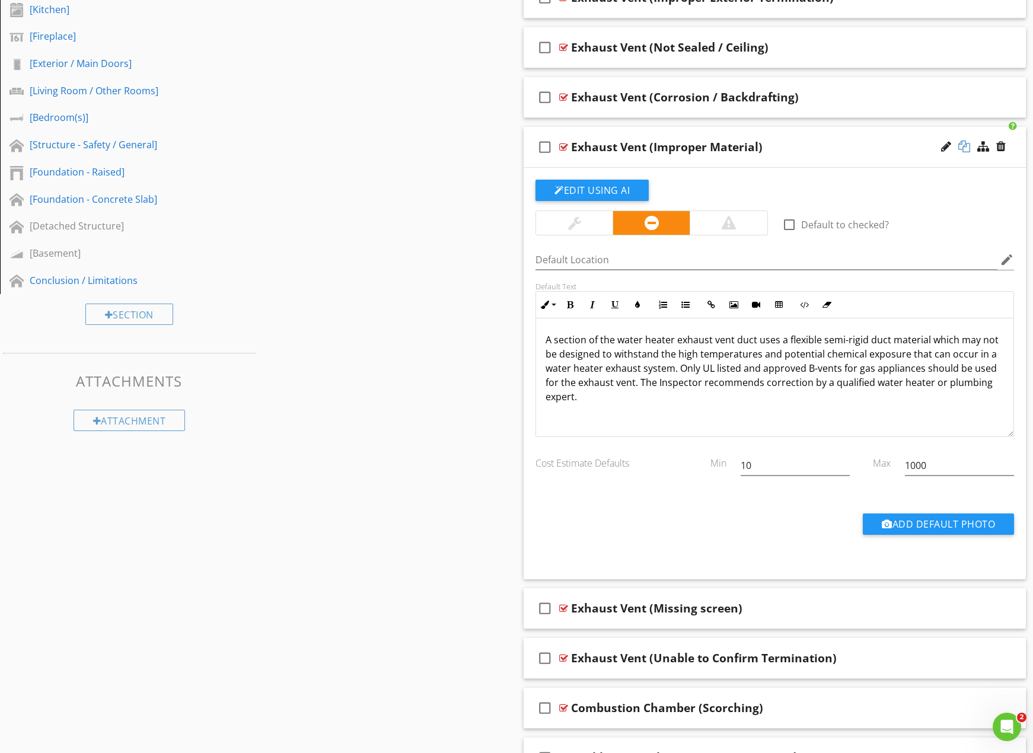
click at [968, 145] on div at bounding box center [965, 147] width 12 height 12
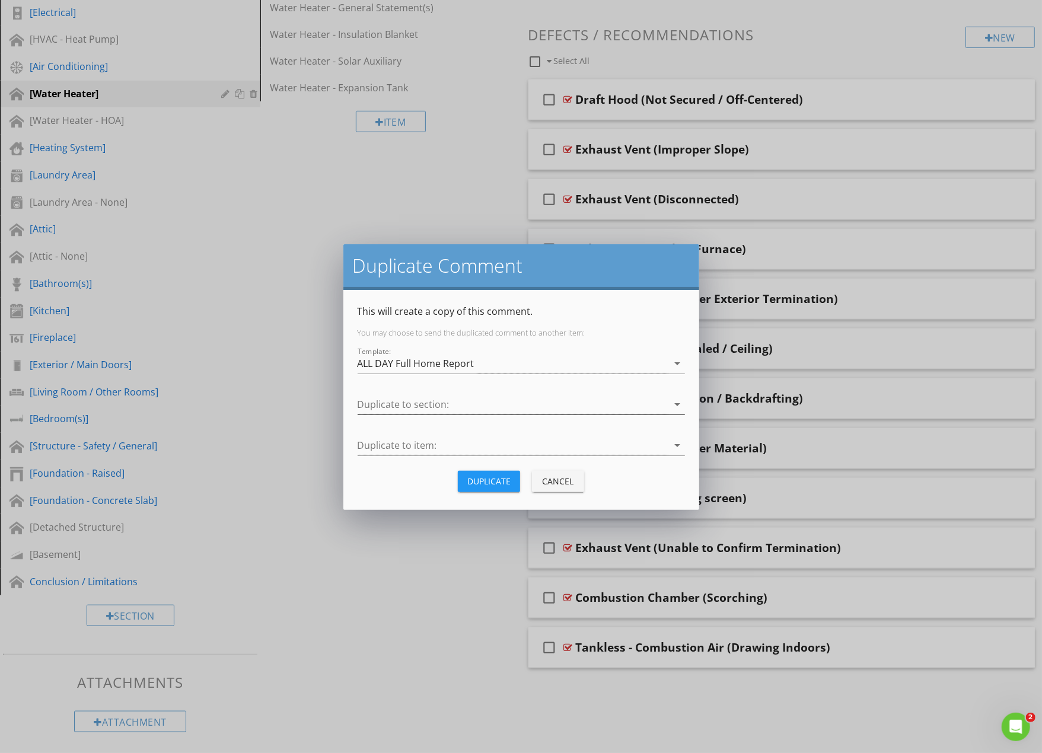
scroll to position [463, 0]
click at [511, 403] on div at bounding box center [513, 405] width 311 height 20
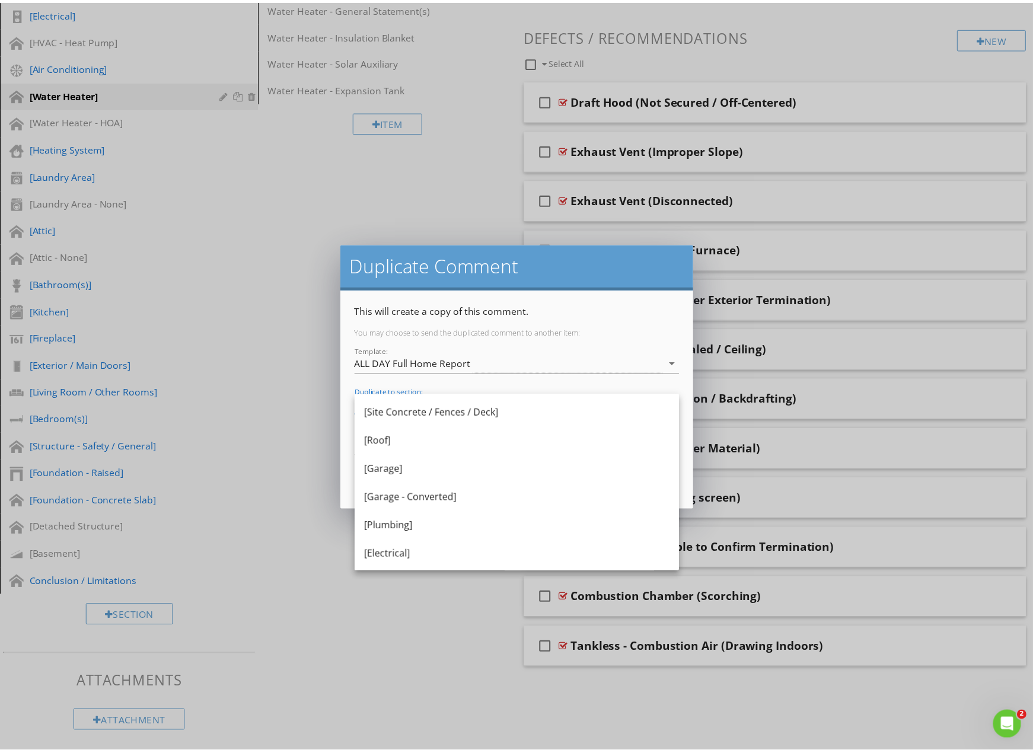
scroll to position [276, 0]
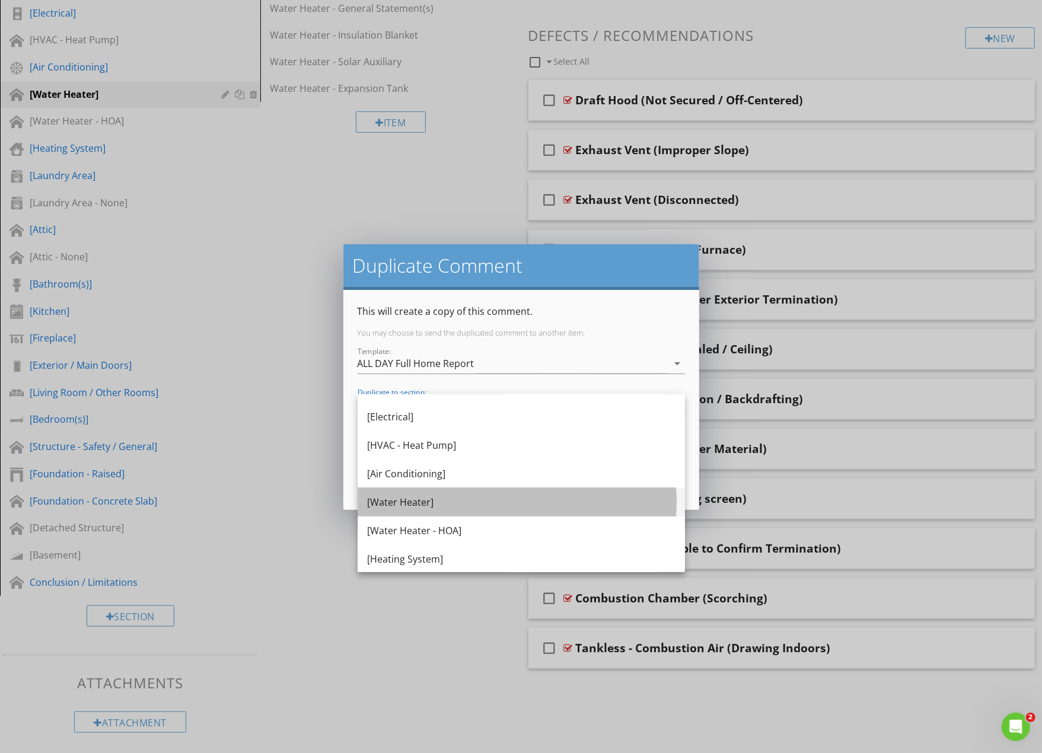
click at [536, 501] on div "[Water Heater]" at bounding box center [521, 502] width 309 height 14
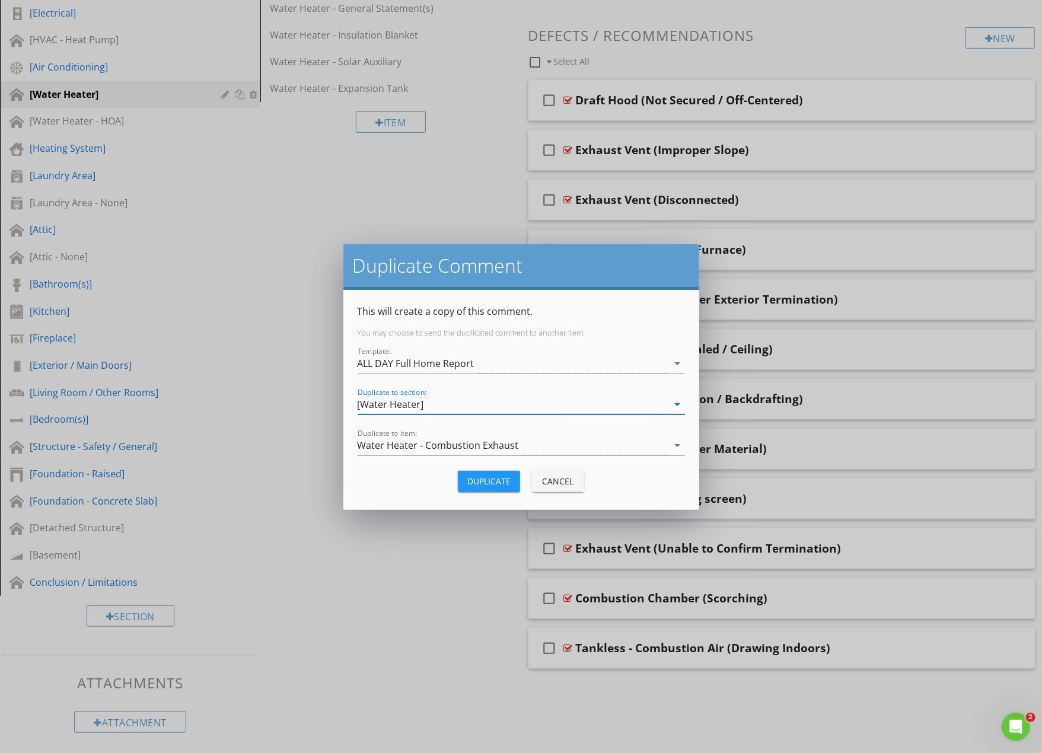
click at [498, 485] on div "Duplicate" at bounding box center [488, 481] width 43 height 12
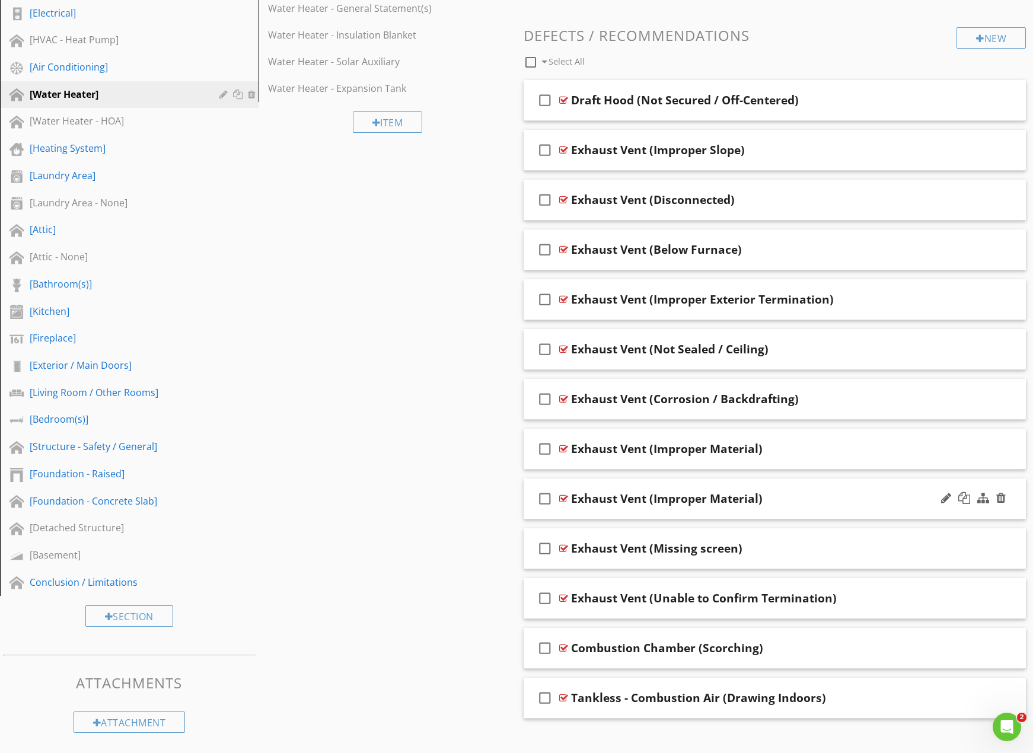
click at [699, 499] on div "Exhaust Vent (Improper Material)" at bounding box center [667, 499] width 192 height 14
click at [641, 499] on input "Exhaust Vent (Improper Material)" at bounding box center [750, 501] width 359 height 20
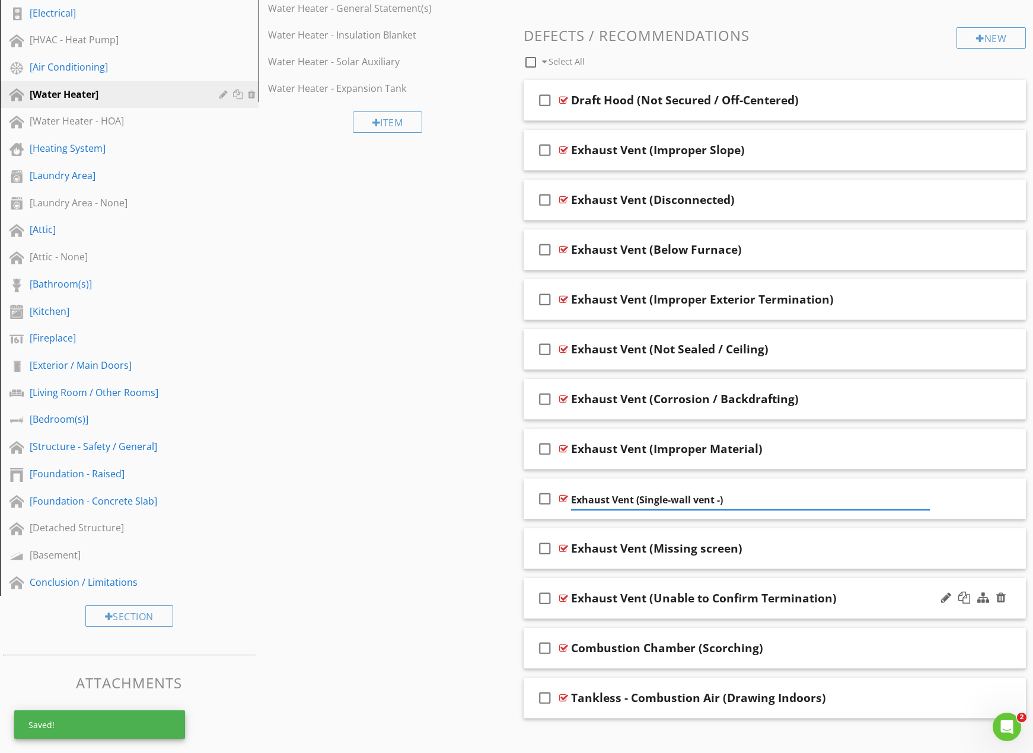
type input "Exhaust Vent (Single-wall vent - )"
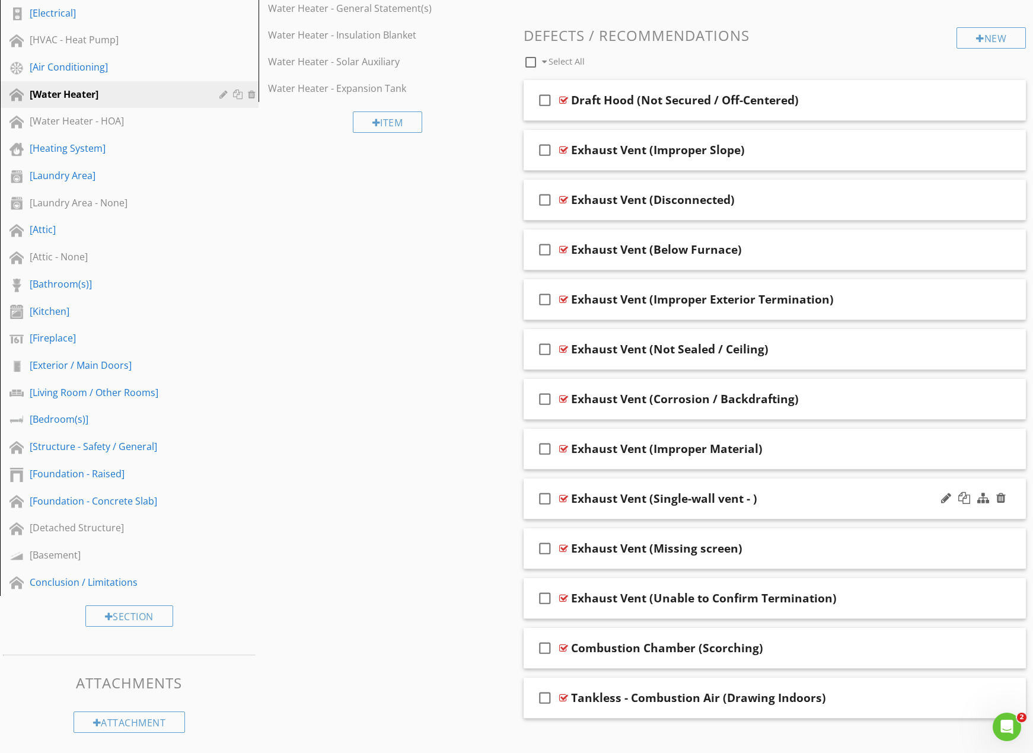
click at [743, 497] on div "Exhaust Vent (Single-wall vent - )" at bounding box center [664, 499] width 186 height 14
click at [714, 502] on input "Exhaust Vent (Single-wall vent - )" at bounding box center [750, 501] width 359 height 20
type input "Exhaust Vent (Single-wall vent / )"
click at [746, 497] on div "Exhaust Vent (Single-wall vent / )" at bounding box center [664, 499] width 187 height 14
click at [723, 499] on input "Exhaust Vent (Single-wall vent / )" at bounding box center [750, 501] width 359 height 20
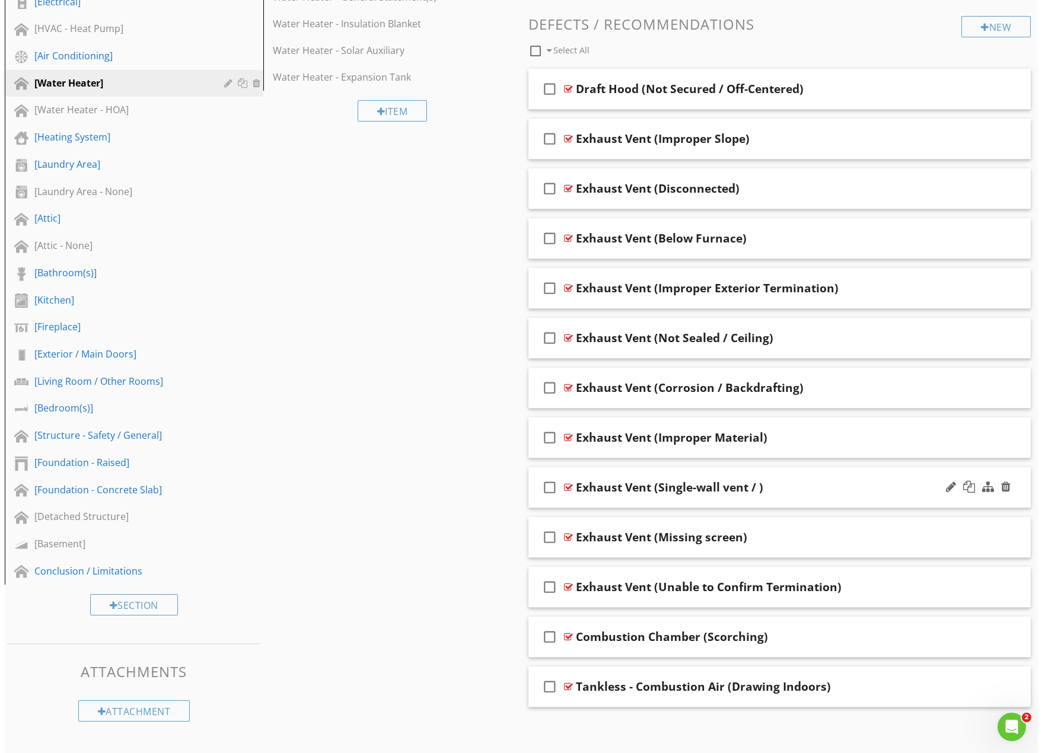
scroll to position [475, 0]
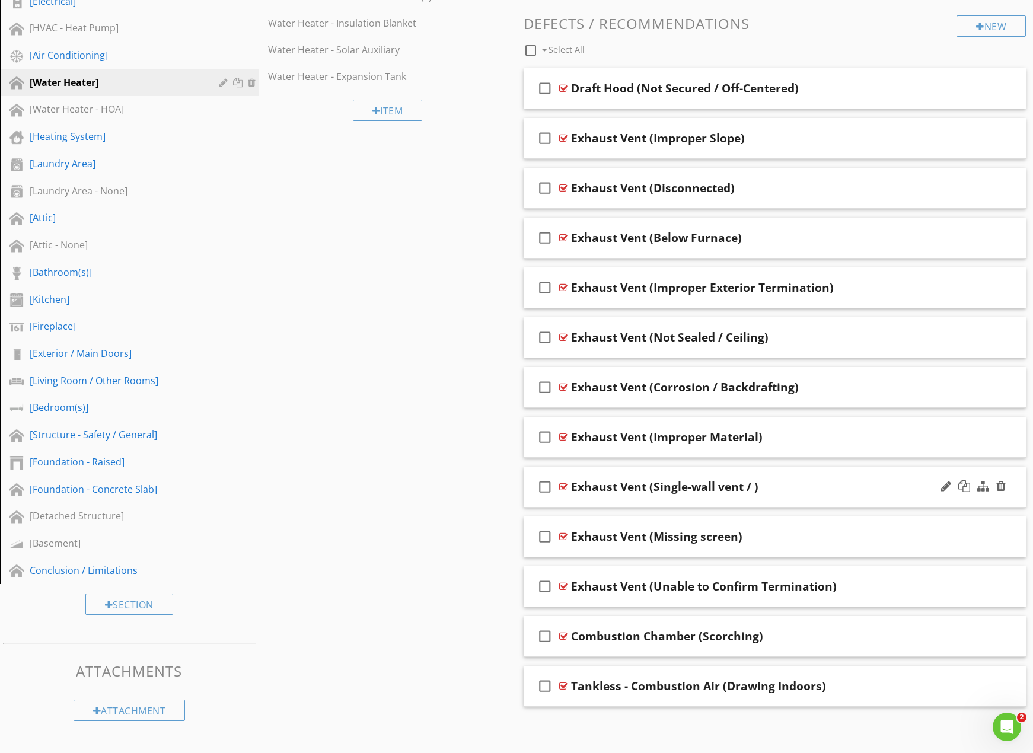
click at [751, 489] on div "Exhaust Vent (Single-wall vent / )" at bounding box center [664, 487] width 187 height 14
click at [720, 485] on input "Exhaust Vent (Single-wall vent / )" at bounding box center [750, 489] width 359 height 20
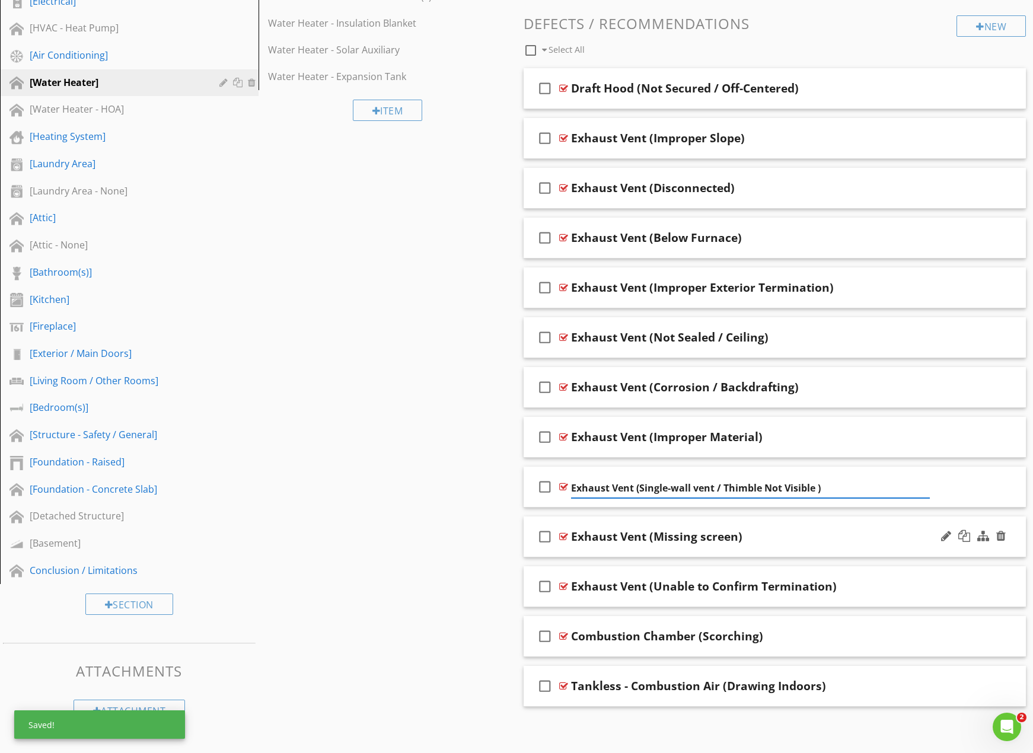
type input "Exhaust Vent (Single-wall vent / Thimble Not Visible)"
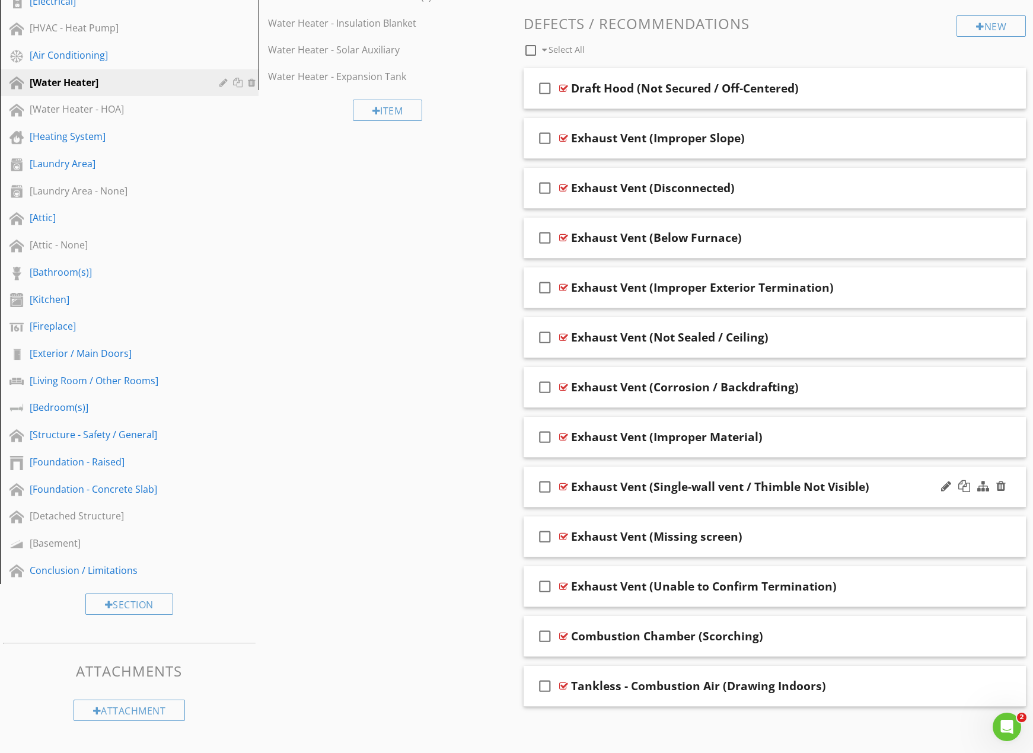
click at [924, 499] on div "check_box_outline_blank Exhaust Vent (Single-wall vent / Thimble Not Visible)" at bounding box center [775, 487] width 503 height 41
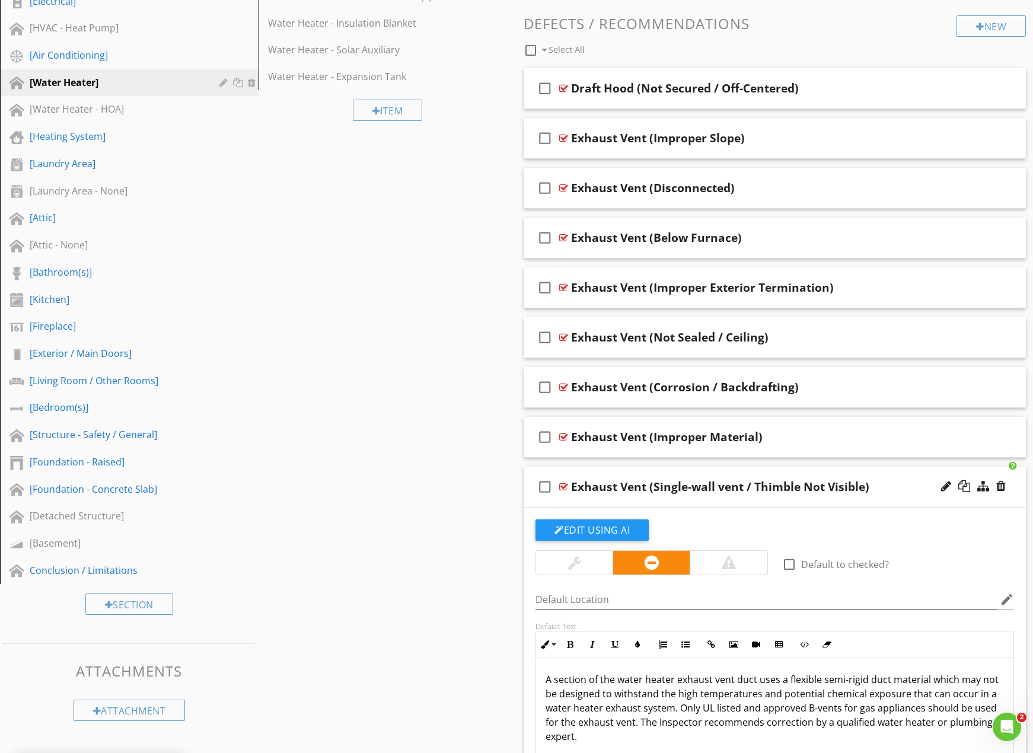
click at [732, 485] on div "Exhaust Vent (Single-wall vent / Thimble Not Visible)" at bounding box center [720, 487] width 298 height 14
click at [694, 482] on input "Exhaust Vent (Single-wall vent / Thimble Not Visible)" at bounding box center [750, 489] width 359 height 20
type input "Exhaust Vent (Single-wall Vent / Thimble Not Visible)"
click at [898, 499] on div "check_box_outline_blank Exhaust Vent (Single-wall Vent / Thimble Not Visible)" at bounding box center [775, 487] width 503 height 41
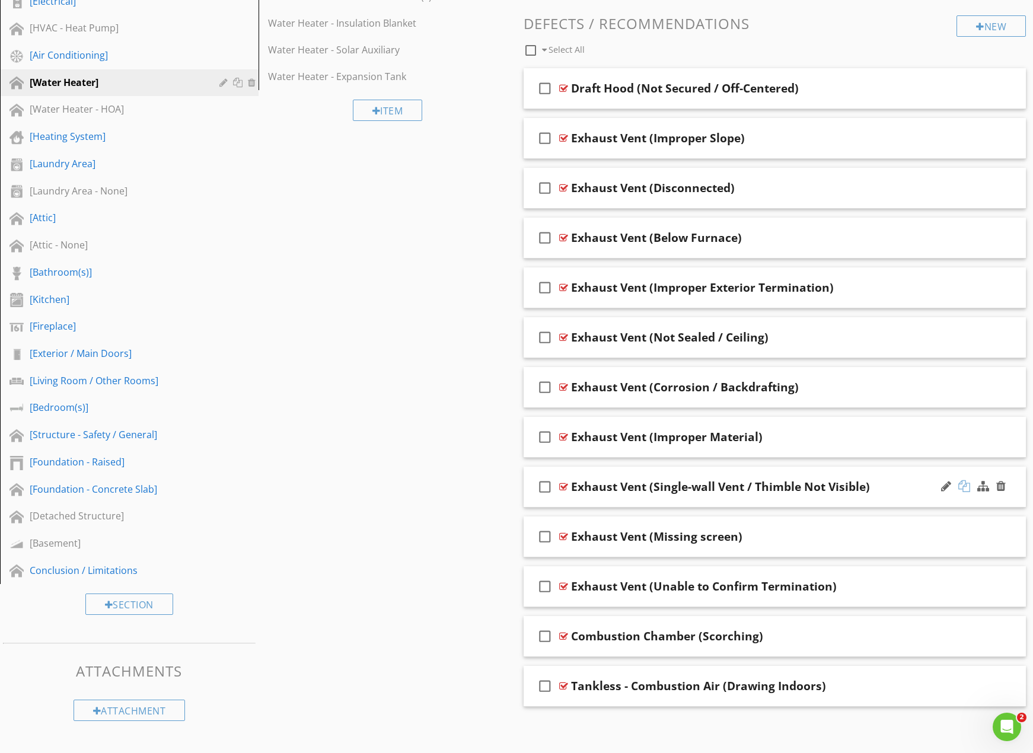
click at [966, 488] on div at bounding box center [965, 487] width 12 height 12
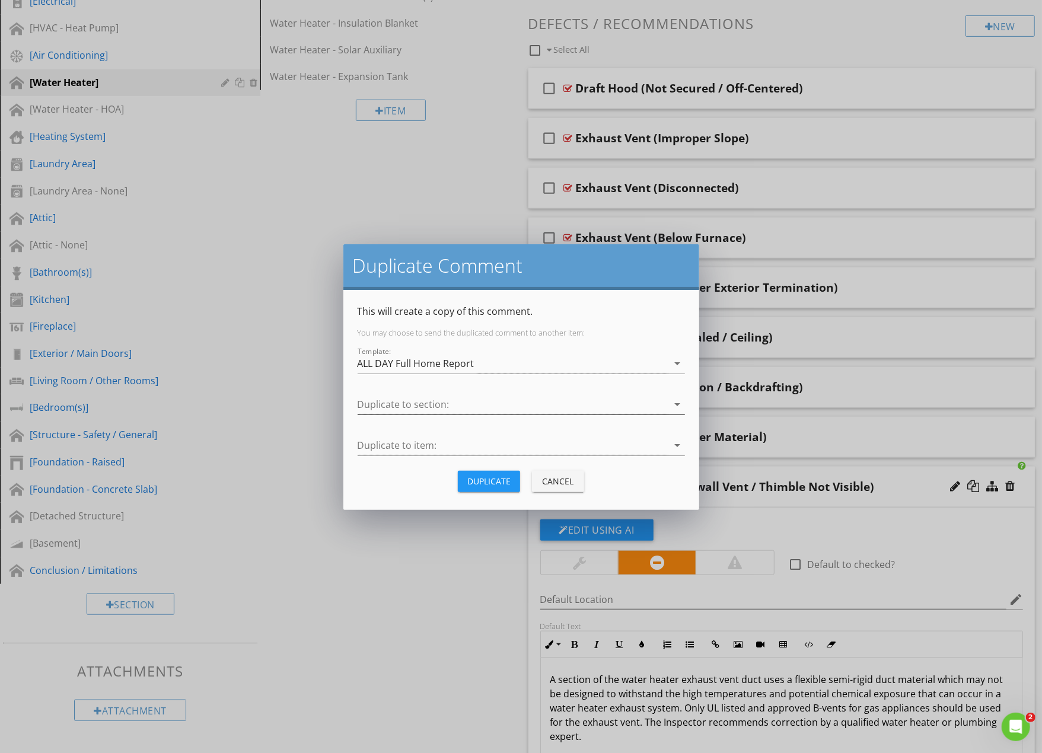
click at [495, 403] on div at bounding box center [513, 405] width 311 height 20
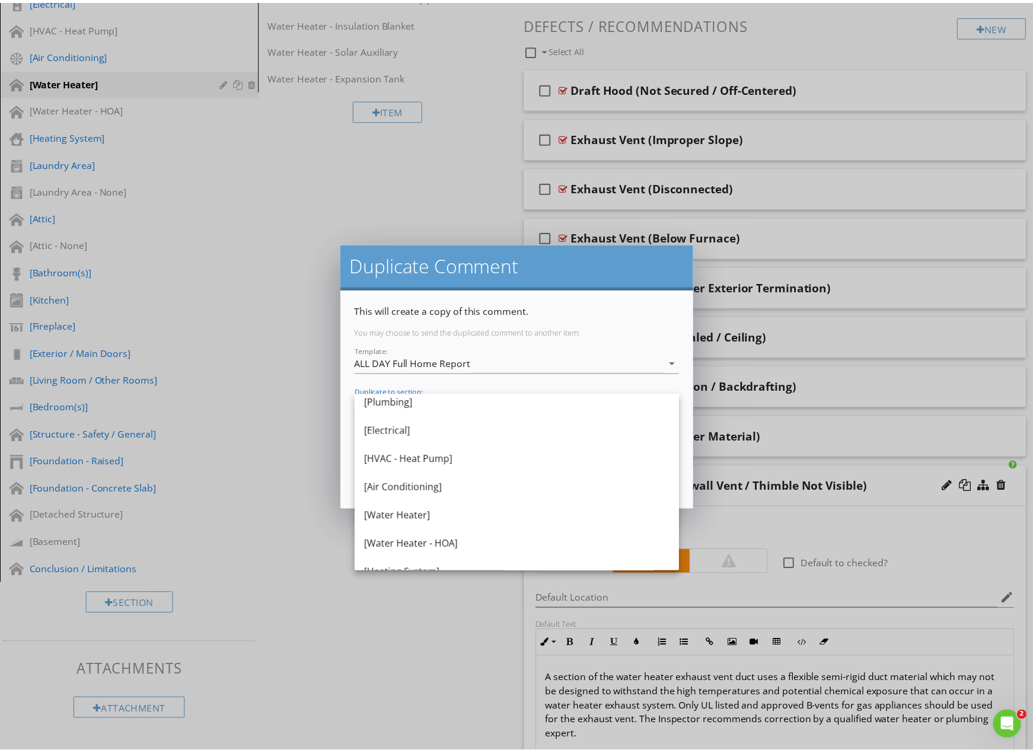
scroll to position [276, 0]
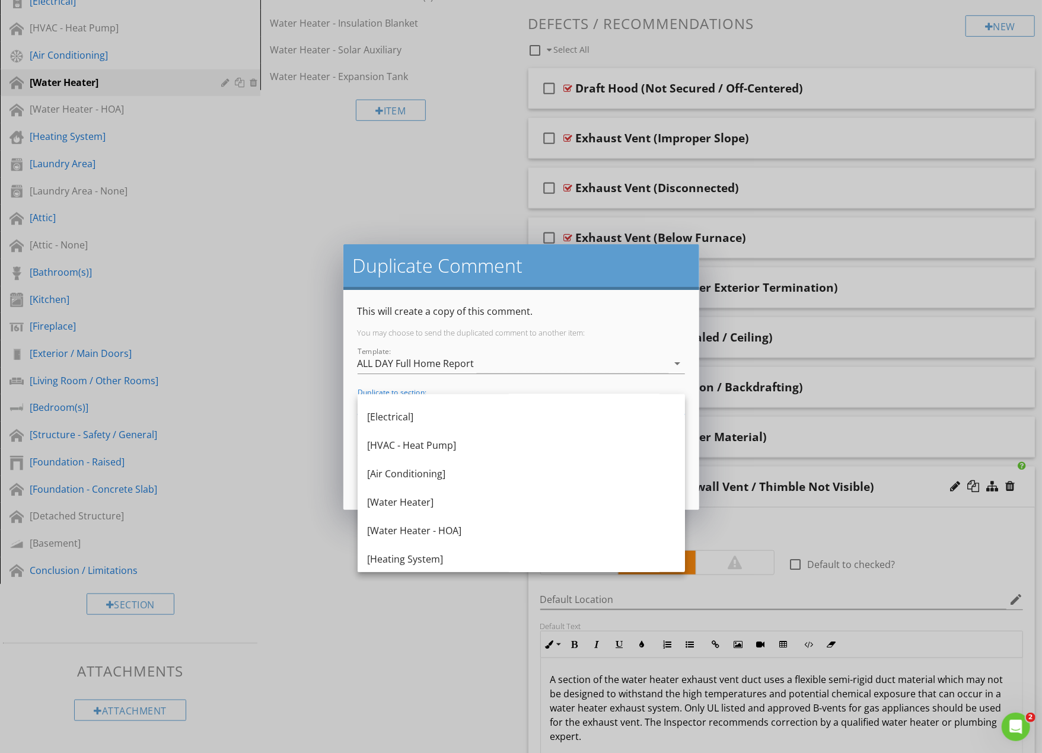
click at [527, 492] on div "[Water Heater]" at bounding box center [521, 502] width 309 height 28
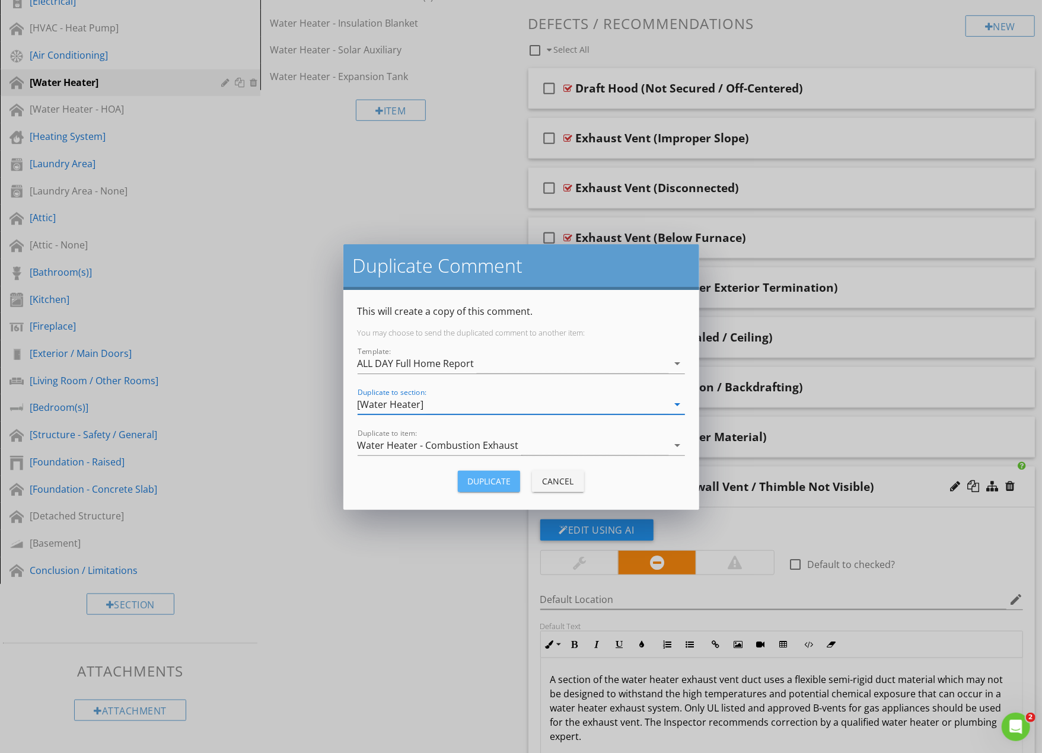
click at [501, 478] on div "Duplicate" at bounding box center [488, 481] width 43 height 12
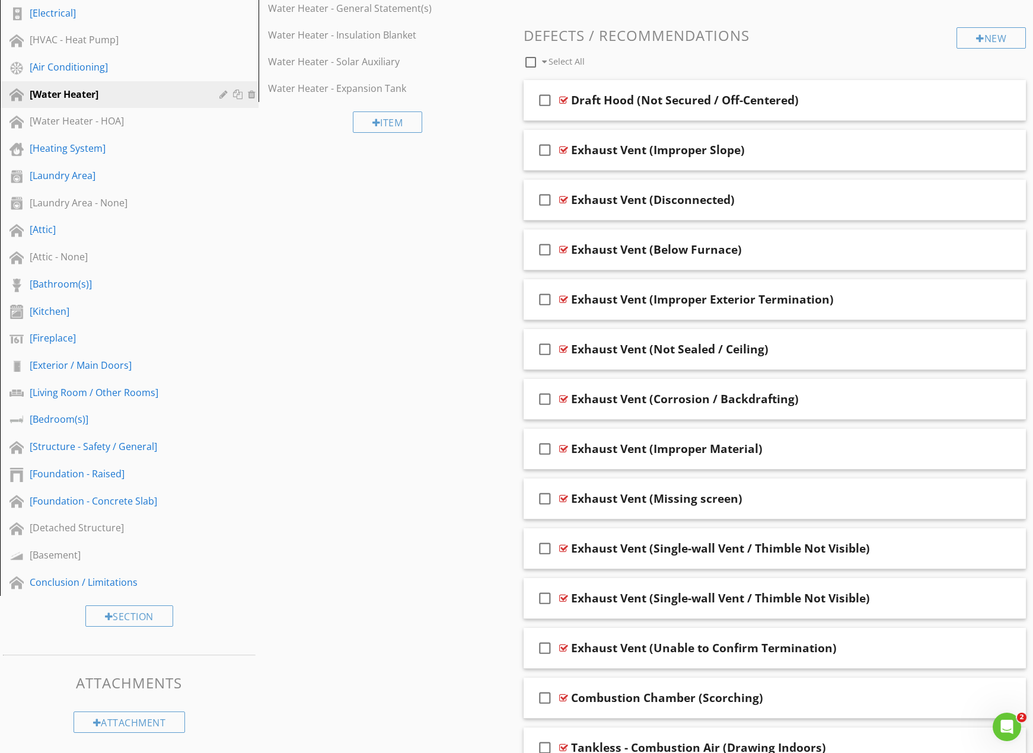
scroll to position [475, 0]
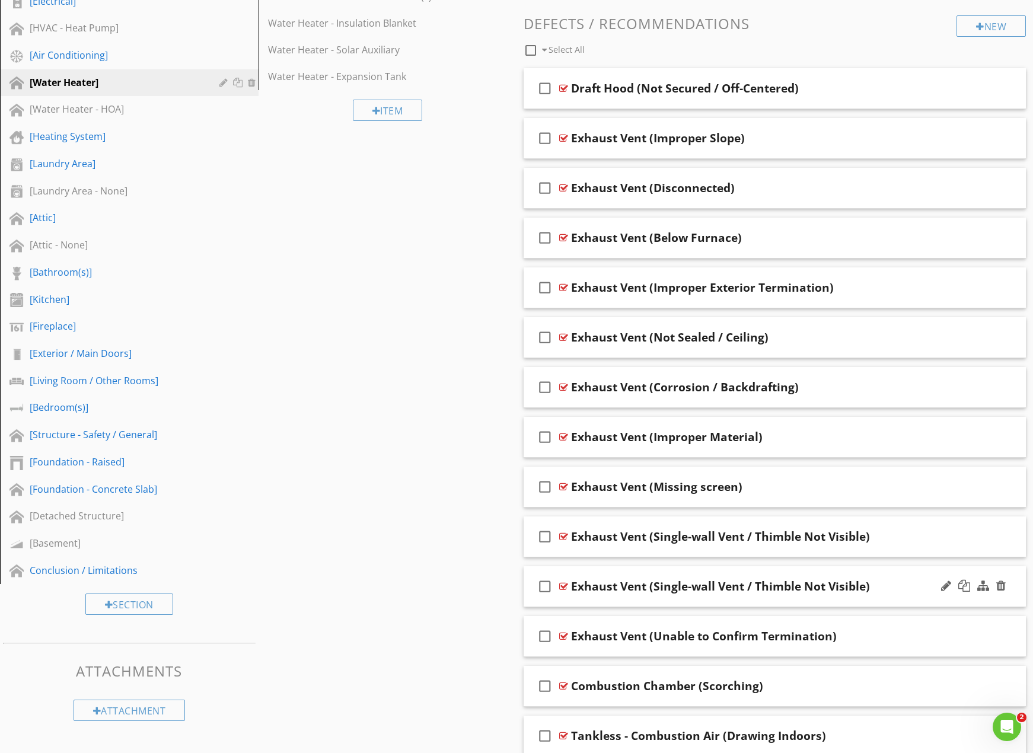
click at [824, 580] on div "Exhaust Vent (Single-wall Vent / Thimble Not Visible)" at bounding box center [720, 587] width 299 height 14
click at [725, 584] on input "Exhaust Vent (Single-wall Vent / Thimble Not Visible)" at bounding box center [750, 588] width 359 height 20
type input "Exhaust Vent (Single-wall Vent / Improper Combustible Clearance)"
click at [931, 599] on div "check_box_outline_blank Exhaust Vent (Single-wall Vent / Improper Combustible C…" at bounding box center [775, 587] width 503 height 41
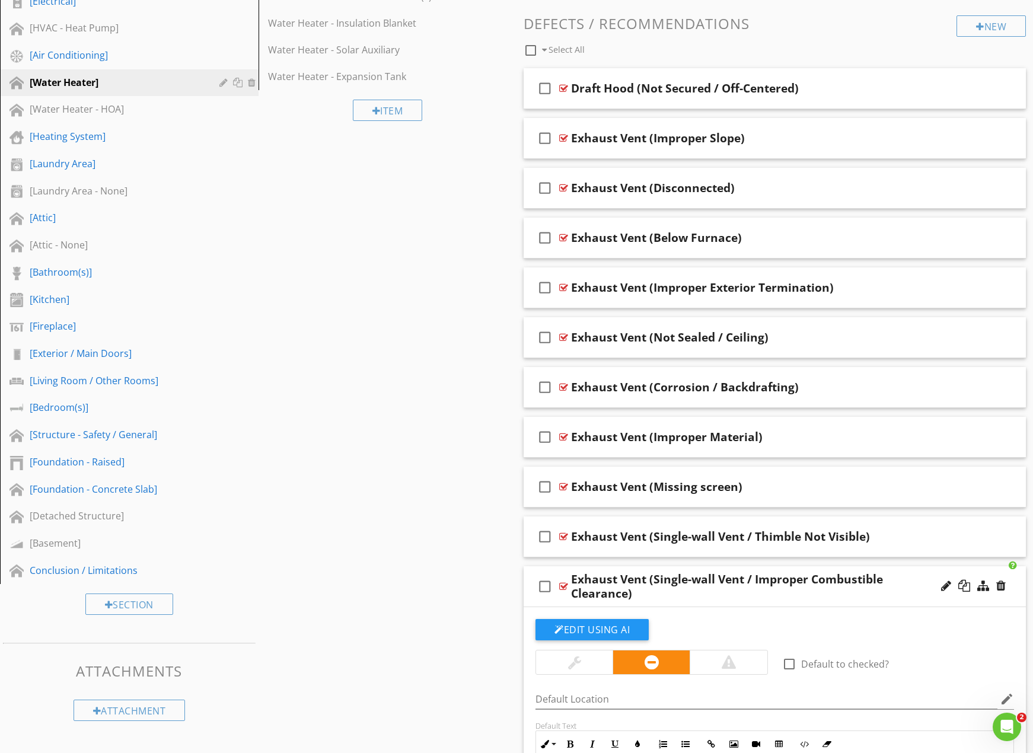
click at [920, 592] on div "Exhaust Vent (Single-wall Vent / Improper Combustible Clearance)" at bounding box center [750, 587] width 359 height 28
click at [917, 602] on div "check_box_outline_blank Exhaust Vent (Single-wall Vent / Improper Combustible C…" at bounding box center [775, 587] width 503 height 41
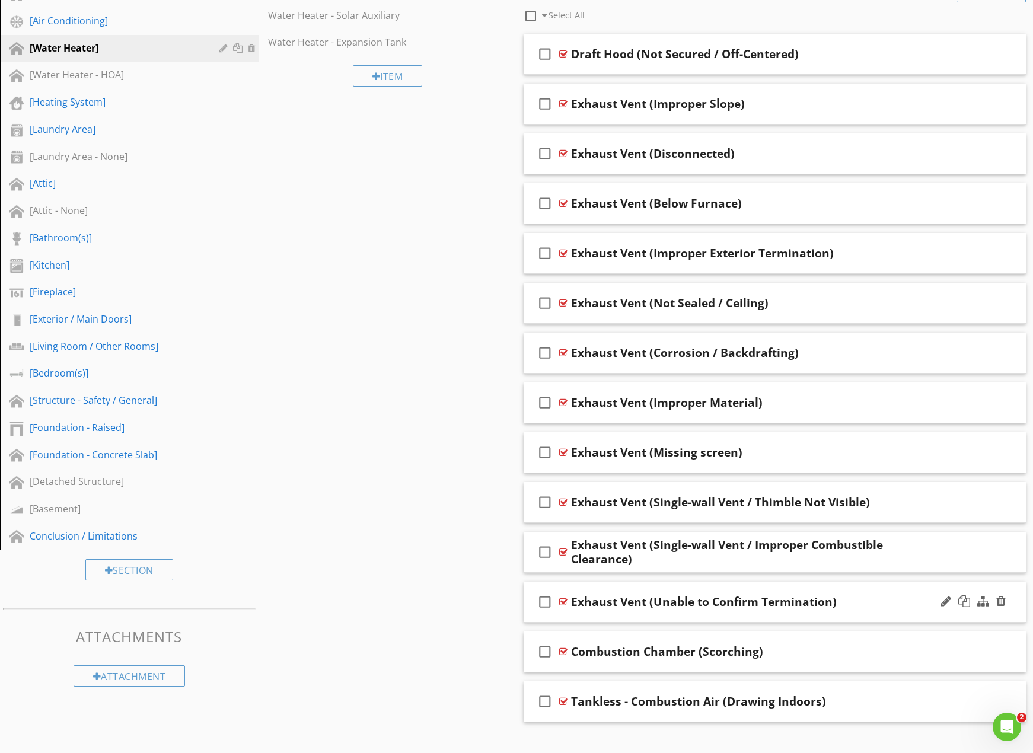
scroll to position [524, 0]
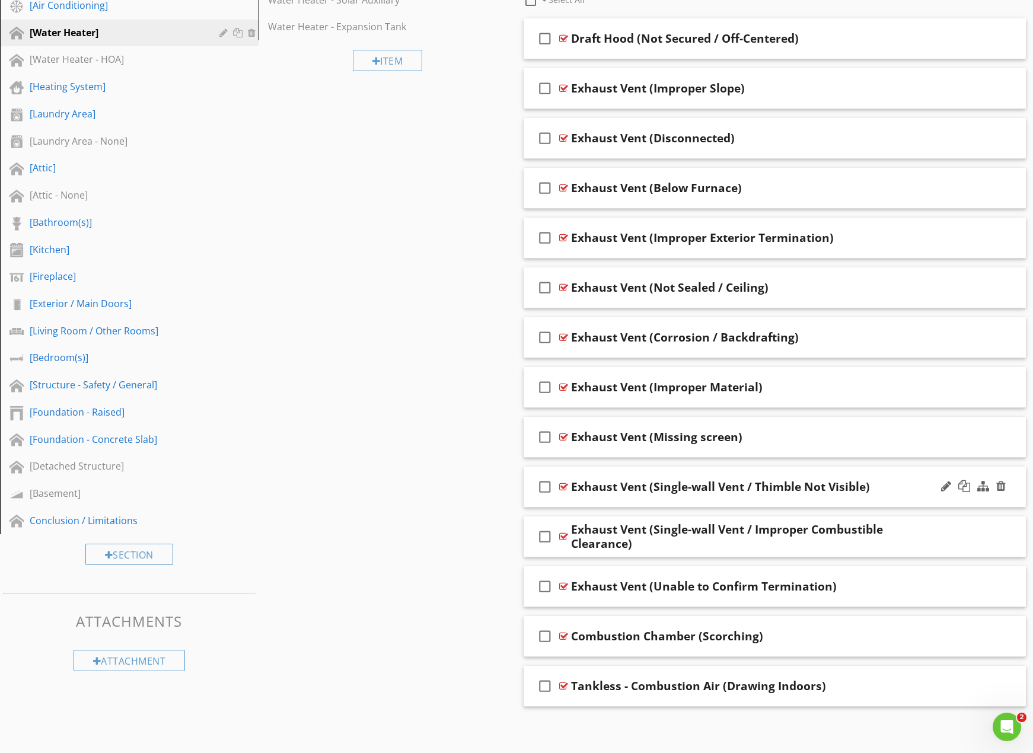
click at [896, 489] on div "Exhaust Vent (Single-wall Vent / Thimble Not Visible)" at bounding box center [750, 487] width 359 height 14
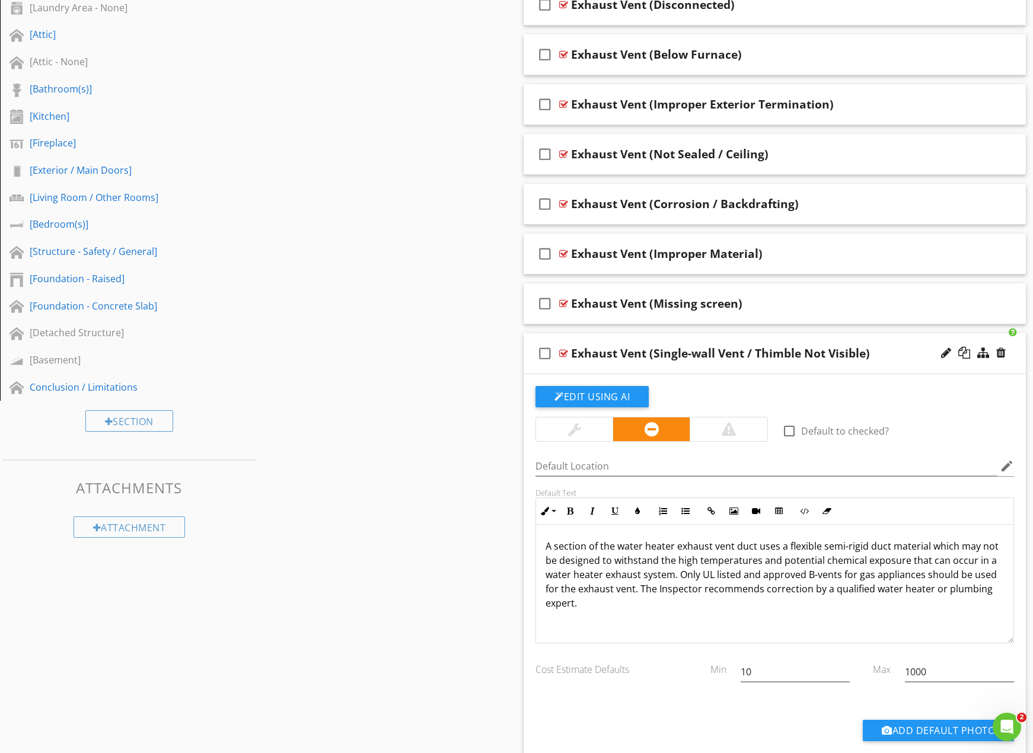
scroll to position [663, 0]
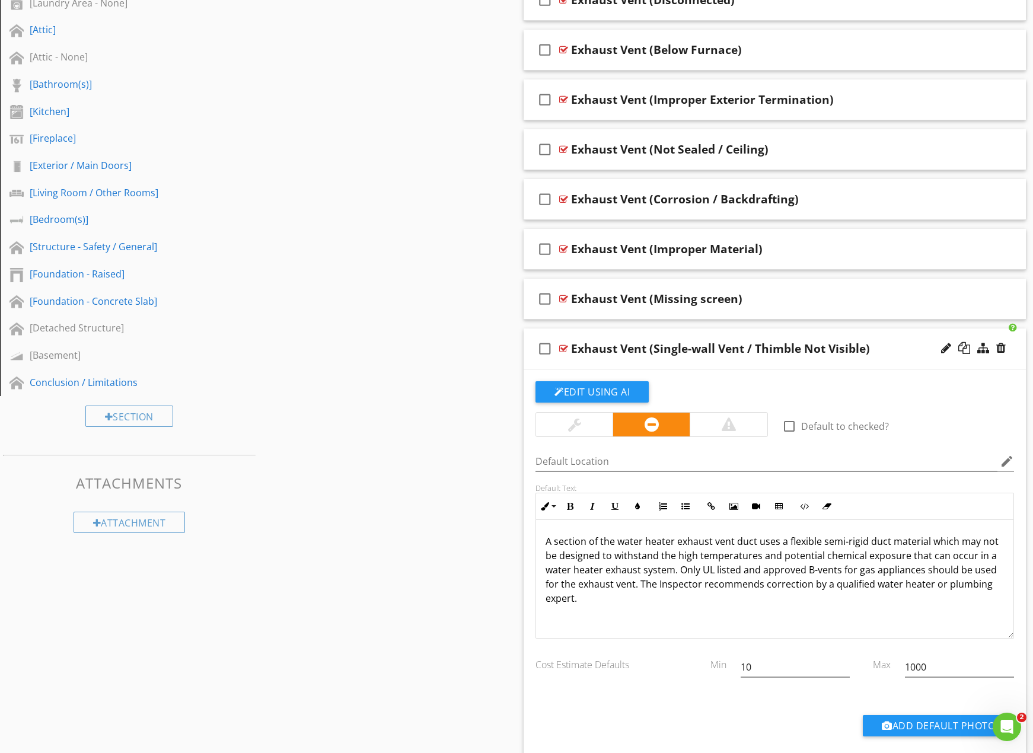
click at [708, 537] on p "A section of the water heater exhaust vent duct uses a flexible semi-rigid duct…" at bounding box center [775, 570] width 459 height 71
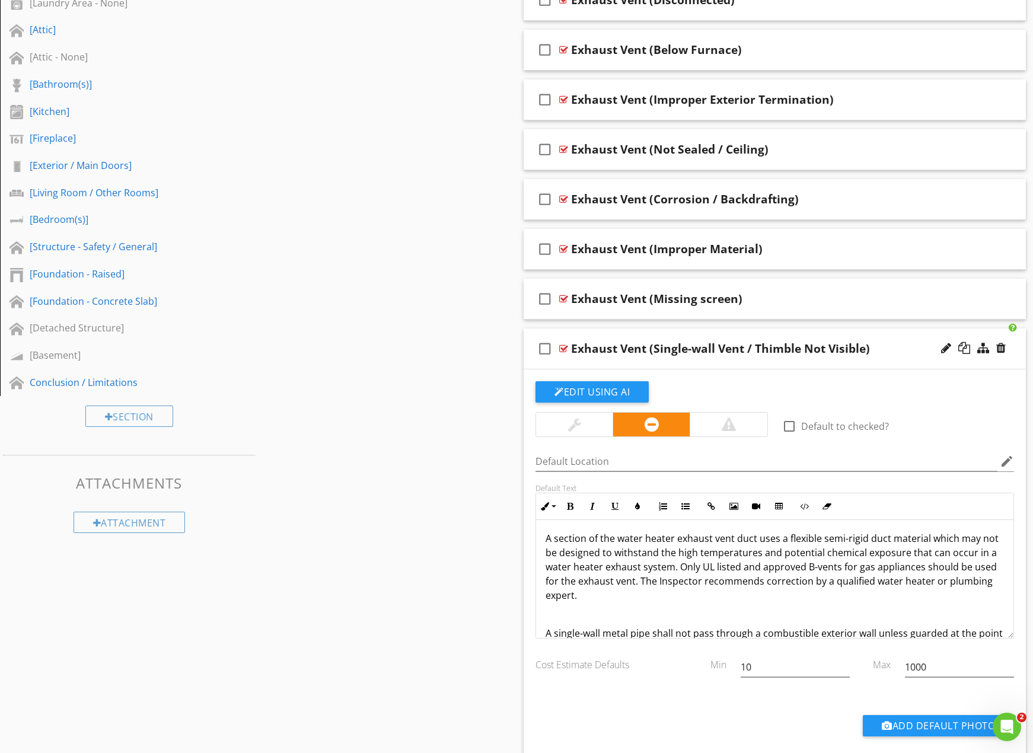
scroll to position [17, 0]
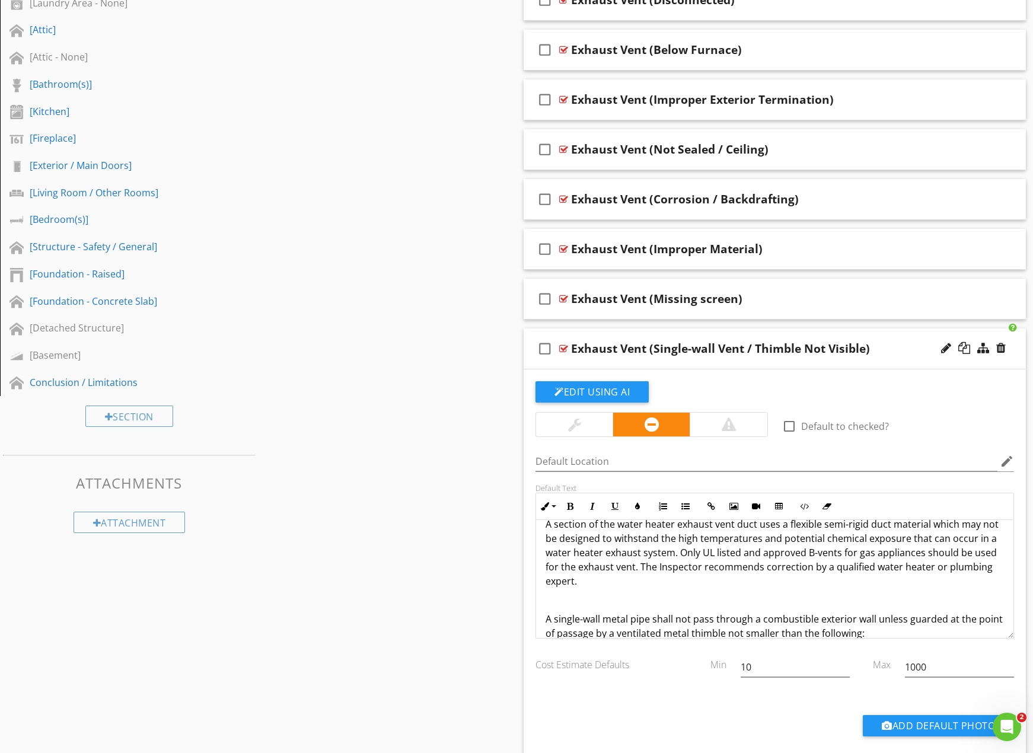
click at [934, 630] on p "A single-wall metal pipe shall not pass through a combustible exterior wall unl…" at bounding box center [775, 626] width 459 height 28
click at [574, 612] on p "A single-wall metal pipe shall not pass through a combustible exterior wall unl…" at bounding box center [775, 625] width 459 height 28
click at [548, 615] on p "A single-wall metal pipe shall not pass through a combustible exterior wall unl…" at bounding box center [775, 625] width 459 height 28
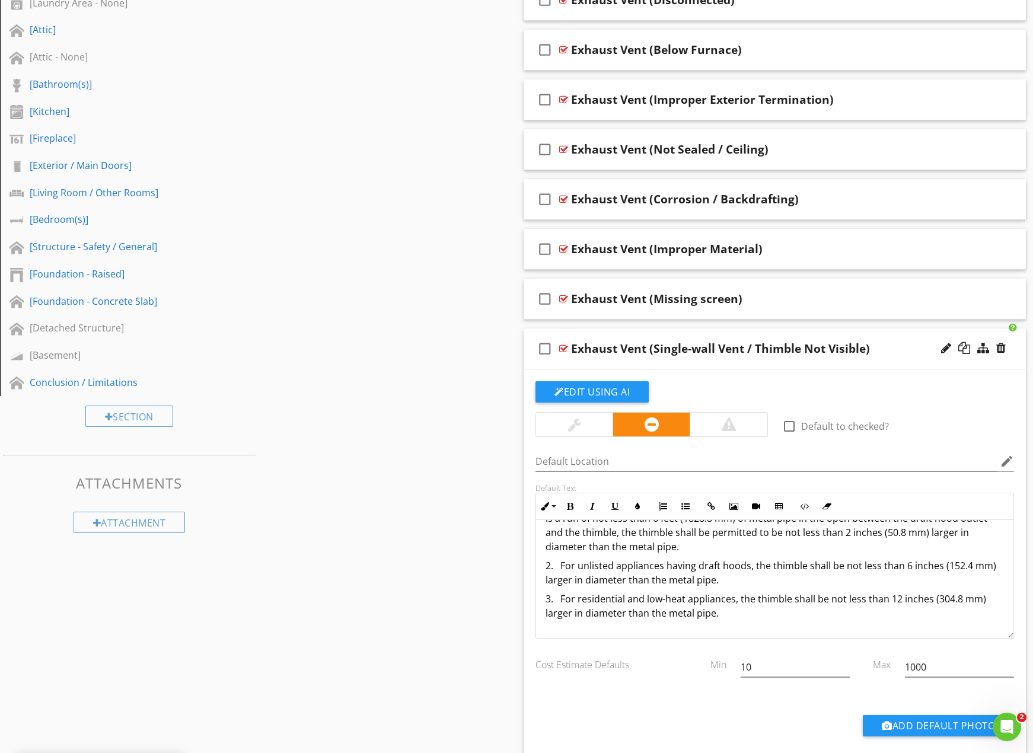
scroll to position [198, 0]
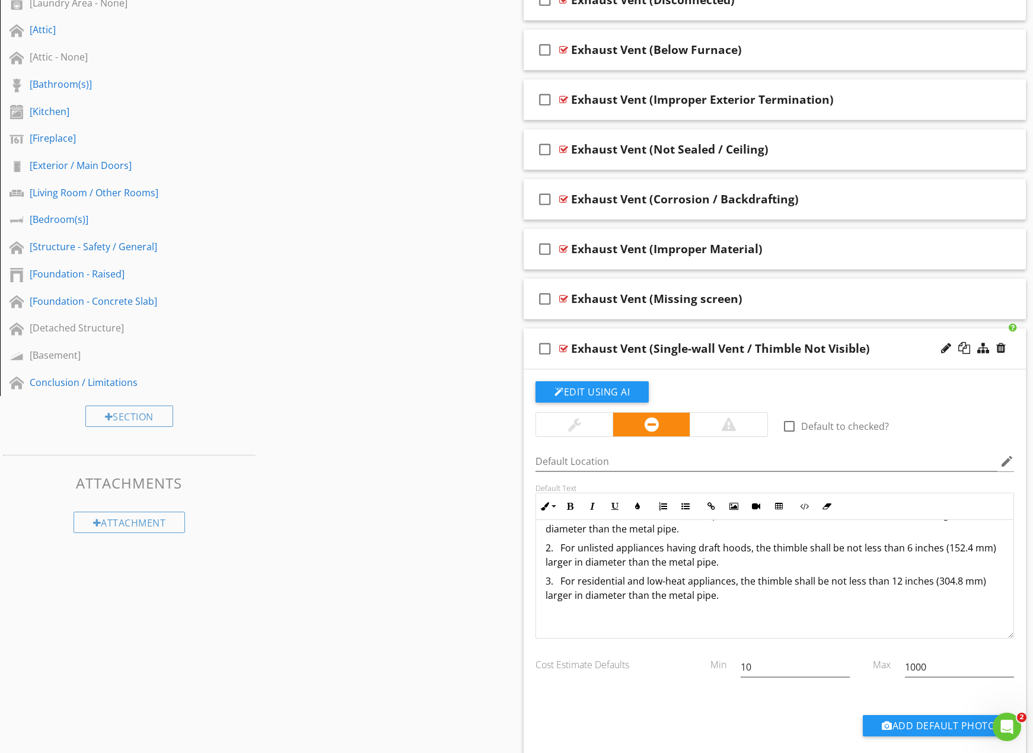
click at [902, 352] on div "Exhaust Vent (Single-wall Vent / Thimble Not Visible)" at bounding box center [750, 349] width 359 height 14
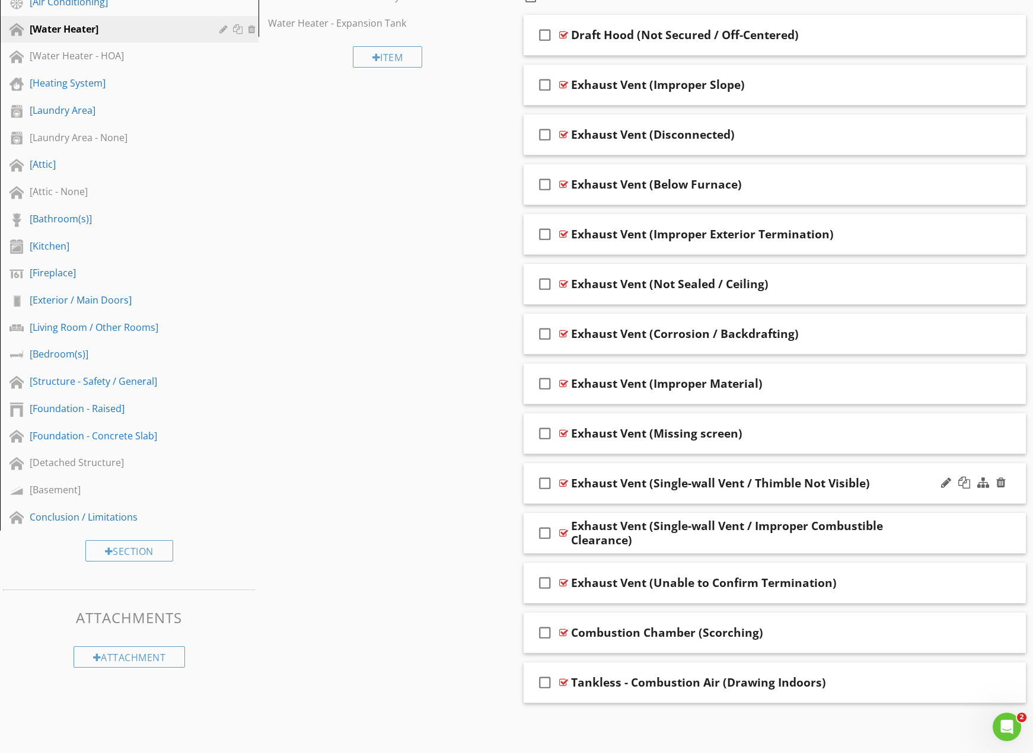
scroll to position [524, 0]
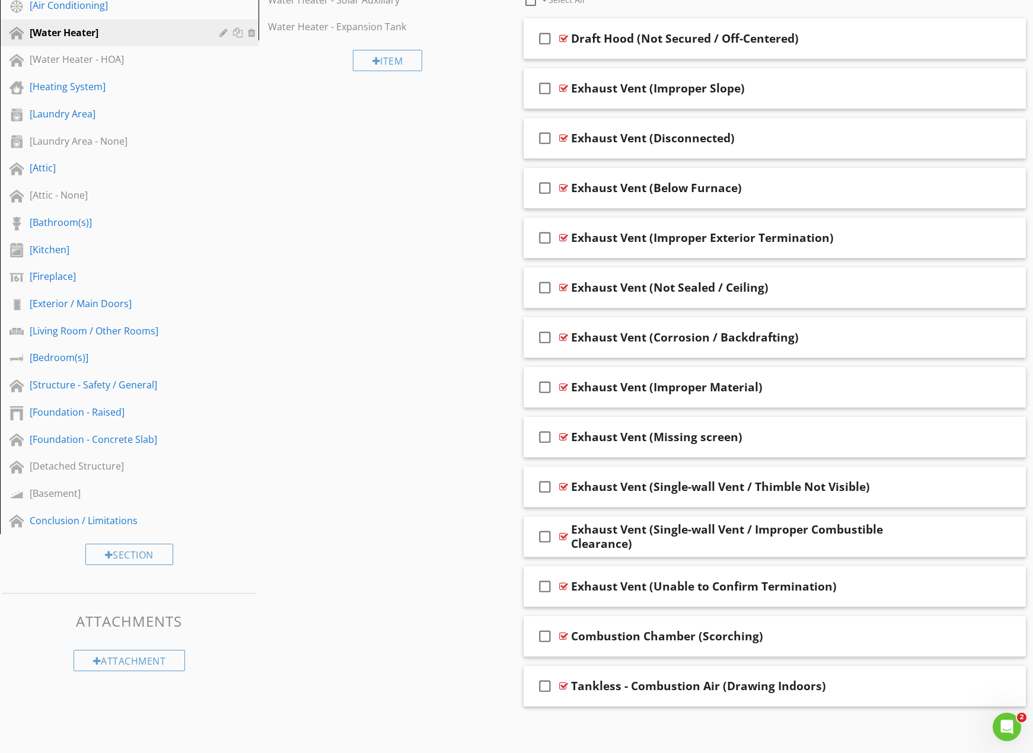
click at [889, 538] on div "Exhaust Vent (Single-wall Vent / Improper Combustible Clearance)" at bounding box center [750, 537] width 359 height 28
click at [899, 551] on div "check_box_outline_blank Exhaust Vent (Single-wall Vent / Improper Combustible C…" at bounding box center [775, 537] width 503 height 41
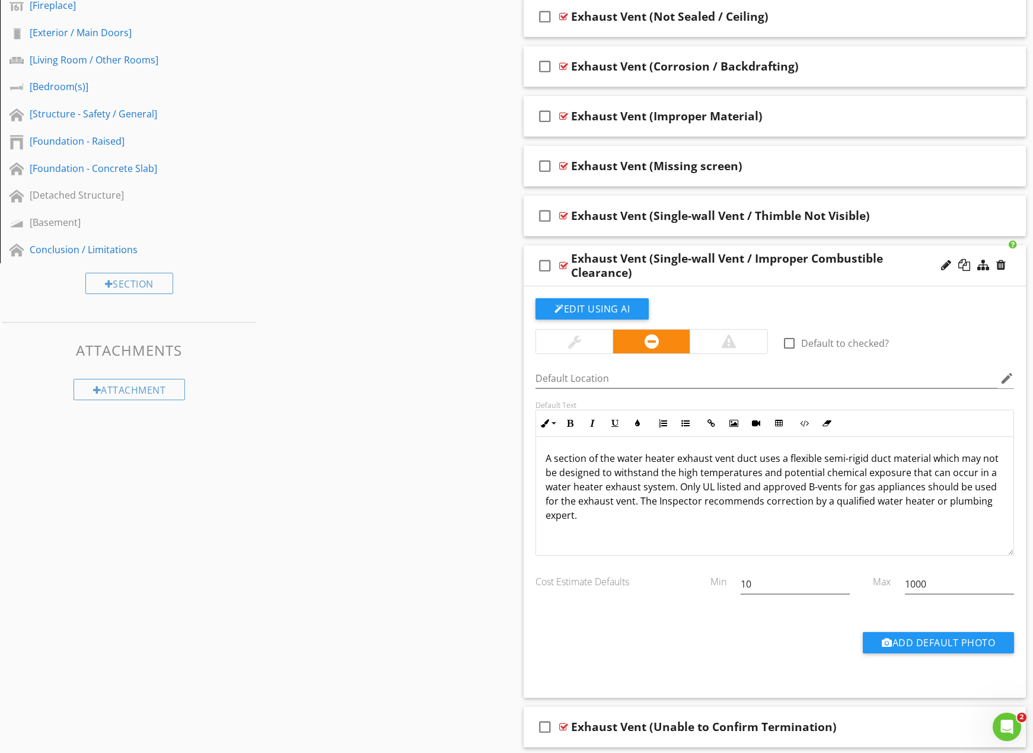
scroll to position [801, 0]
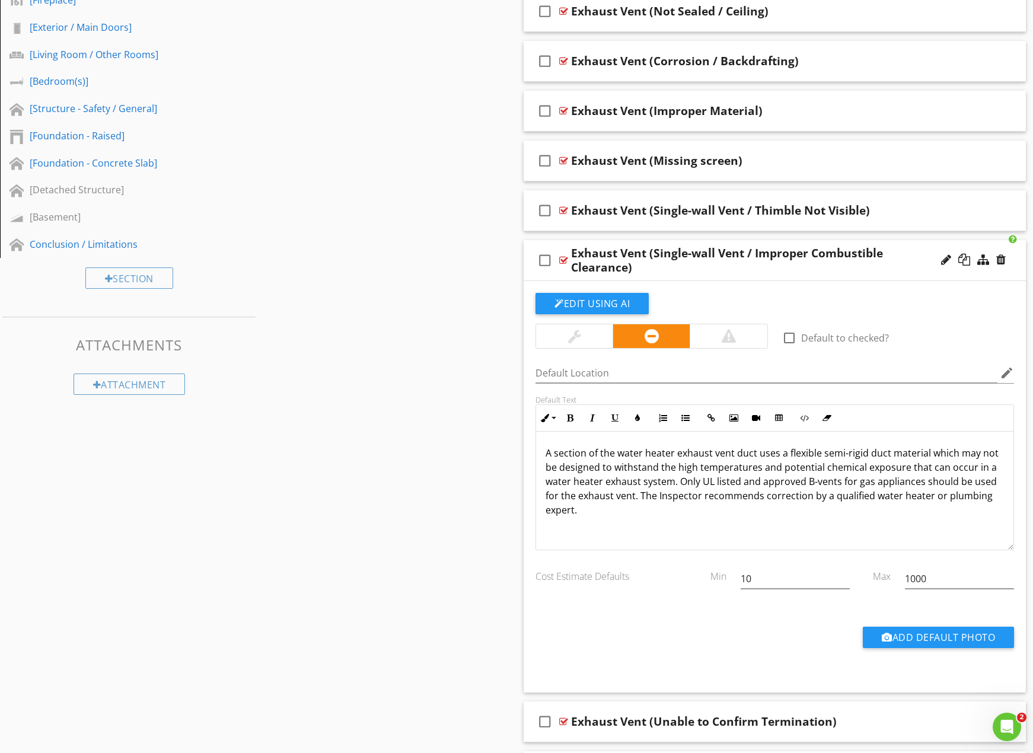
click at [762, 505] on p "A section of the water heater exhaust vent duct uses a flexible semi-rigid duct…" at bounding box center [775, 481] width 459 height 71
click at [600, 526] on p at bounding box center [775, 526] width 459 height 14
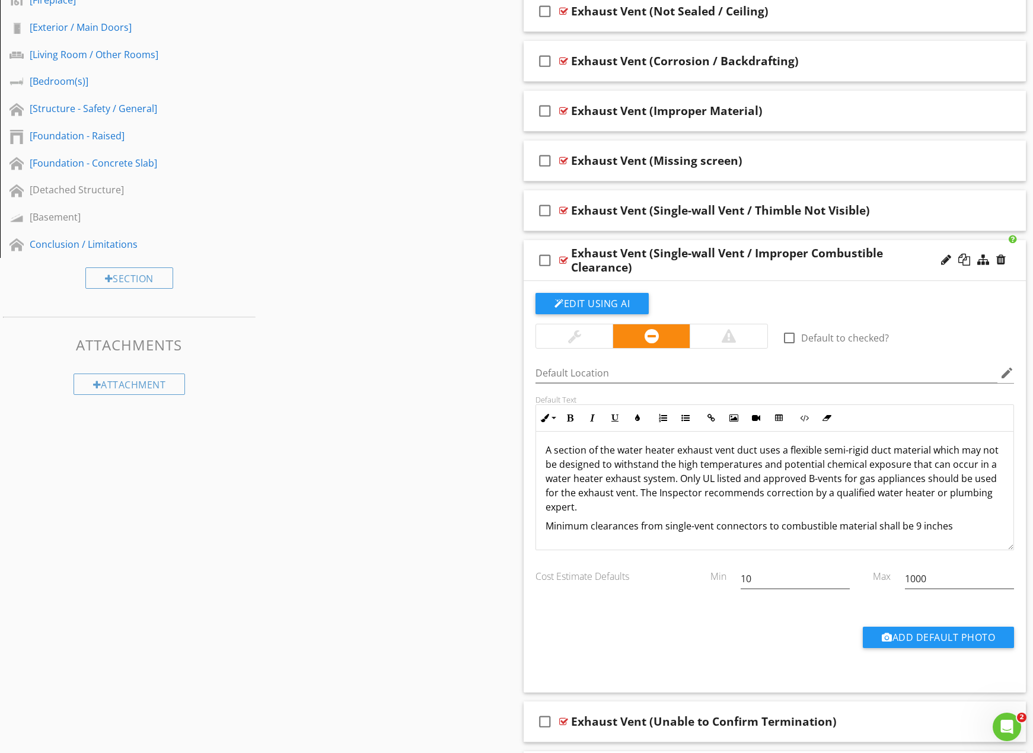
click at [911, 265] on div "Exhaust Vent (Single-wall Vent / Improper Combustible Clearance)" at bounding box center [750, 260] width 359 height 28
click at [923, 273] on div "check_box_outline_blank Exhaust Vent (Single-wall Vent / Improper Combustible C…" at bounding box center [775, 260] width 503 height 41
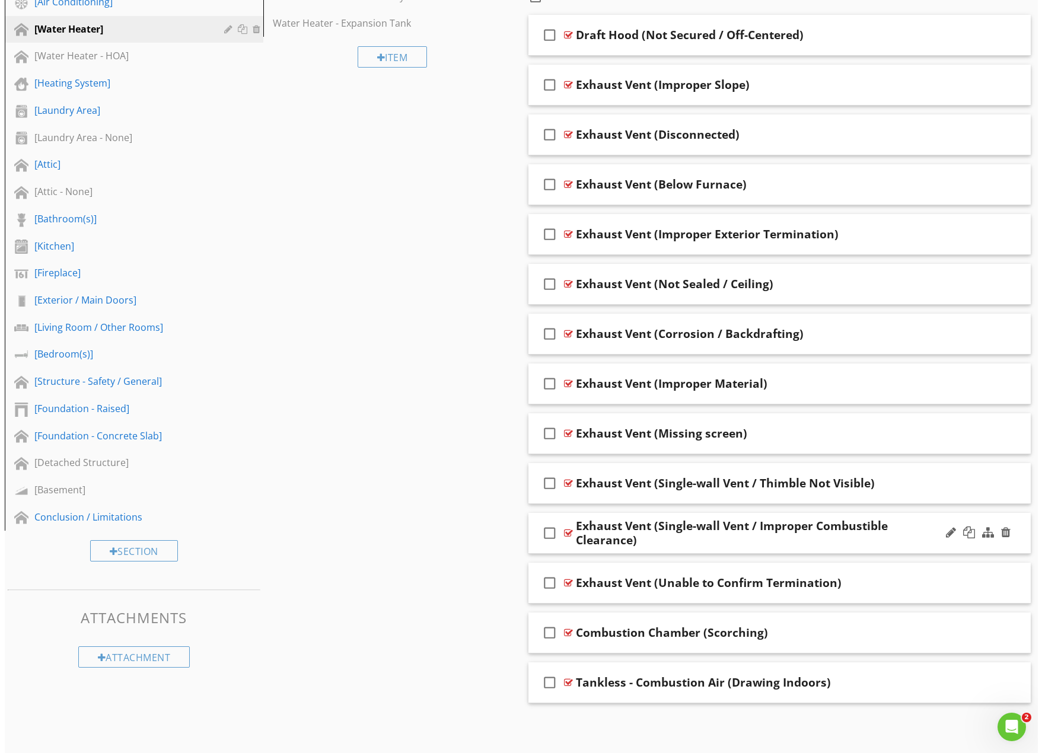
scroll to position [524, 0]
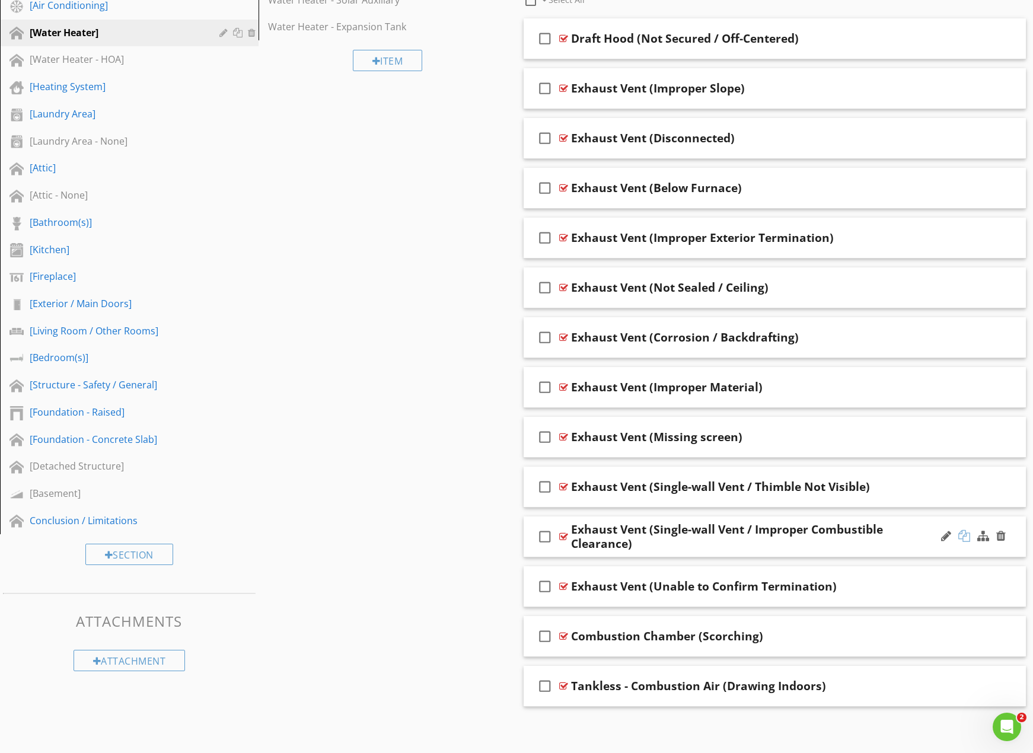
click at [963, 533] on div at bounding box center [965, 536] width 12 height 12
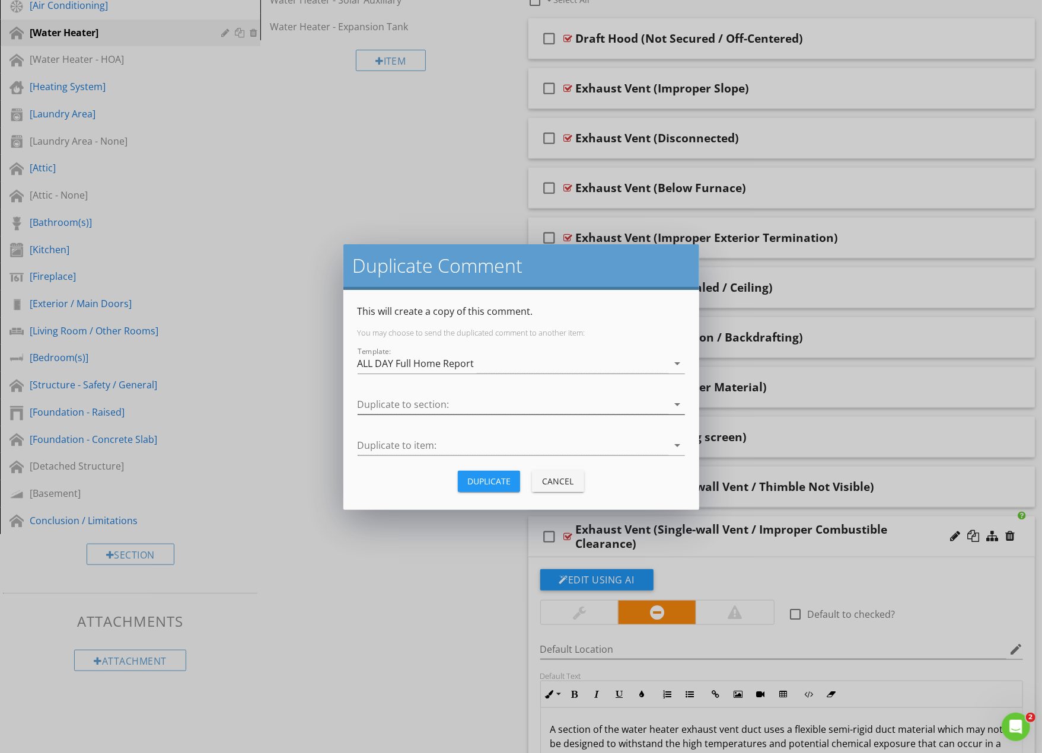
click at [513, 397] on div at bounding box center [513, 405] width 311 height 20
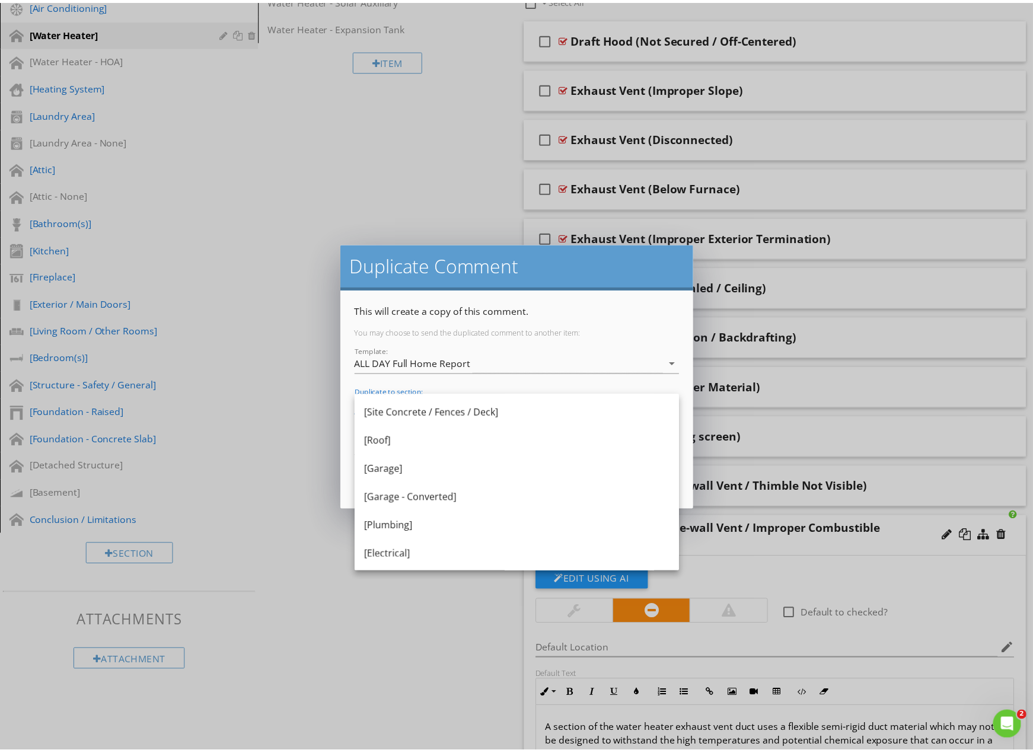
scroll to position [276, 0]
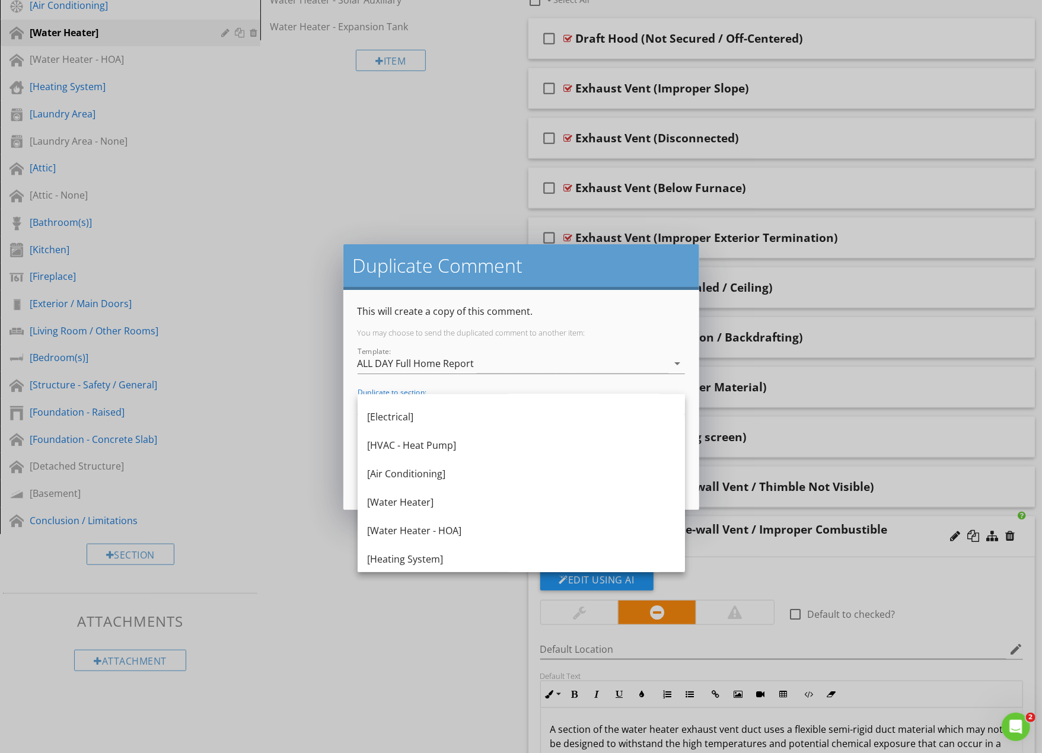
click at [507, 491] on div "[Water Heater]" at bounding box center [521, 502] width 309 height 28
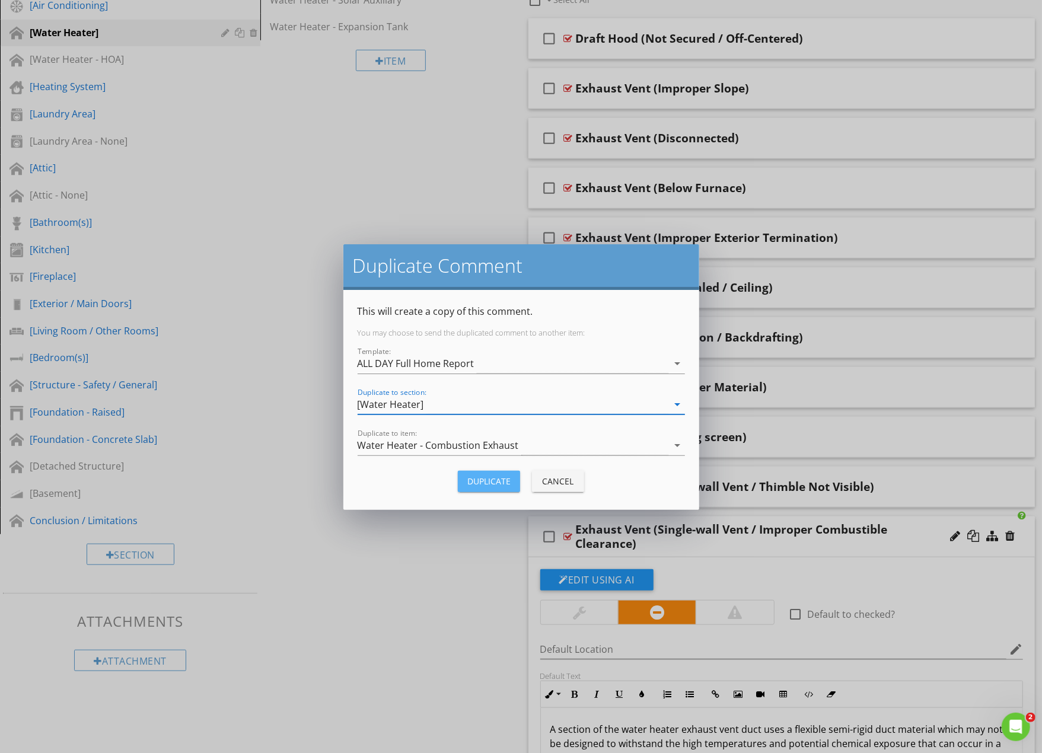
click at [507, 478] on div "Duplicate" at bounding box center [488, 481] width 43 height 12
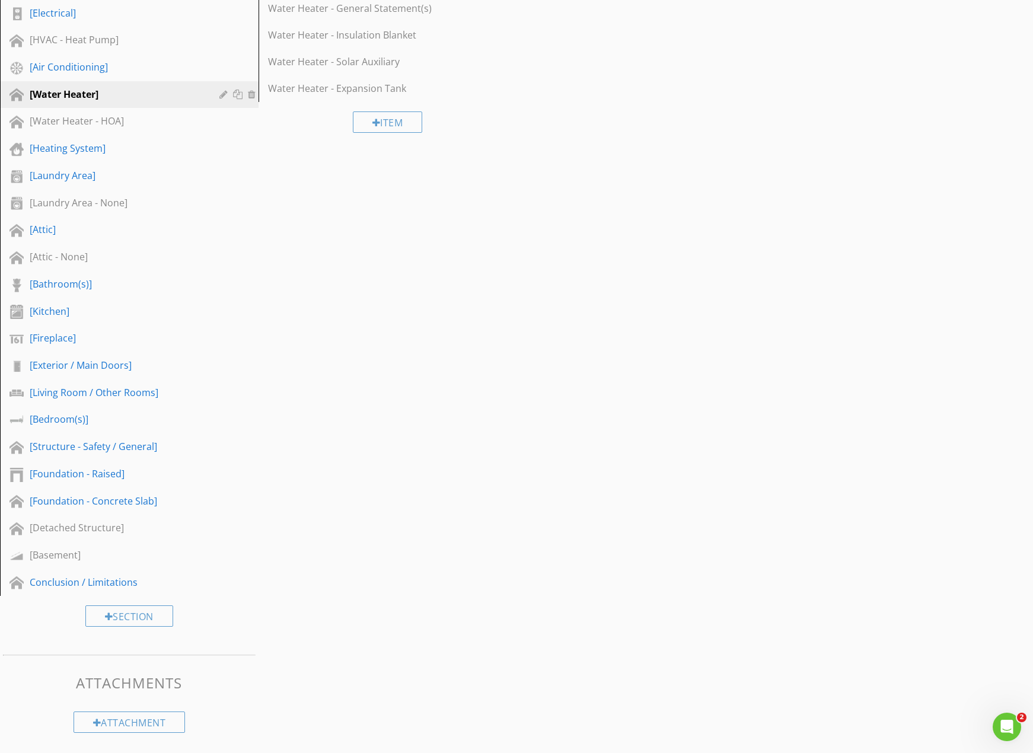
scroll to position [524, 0]
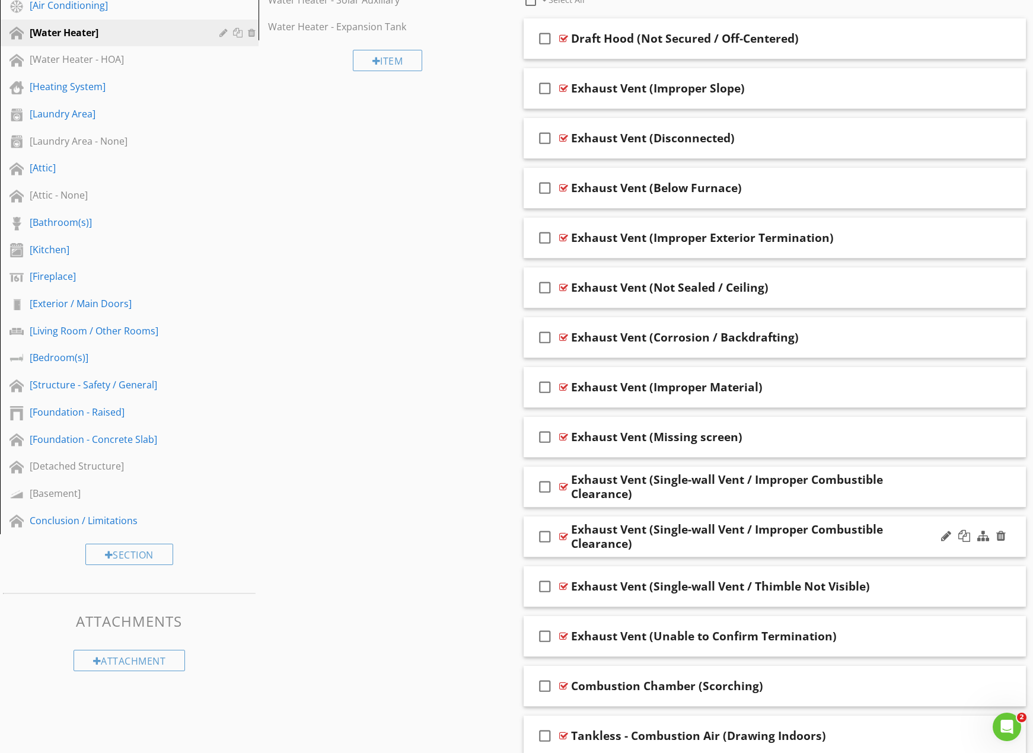
click at [668, 525] on div "Exhaust Vent (Single-wall Vent / Improper Combustible Clearance)" at bounding box center [750, 537] width 359 height 28
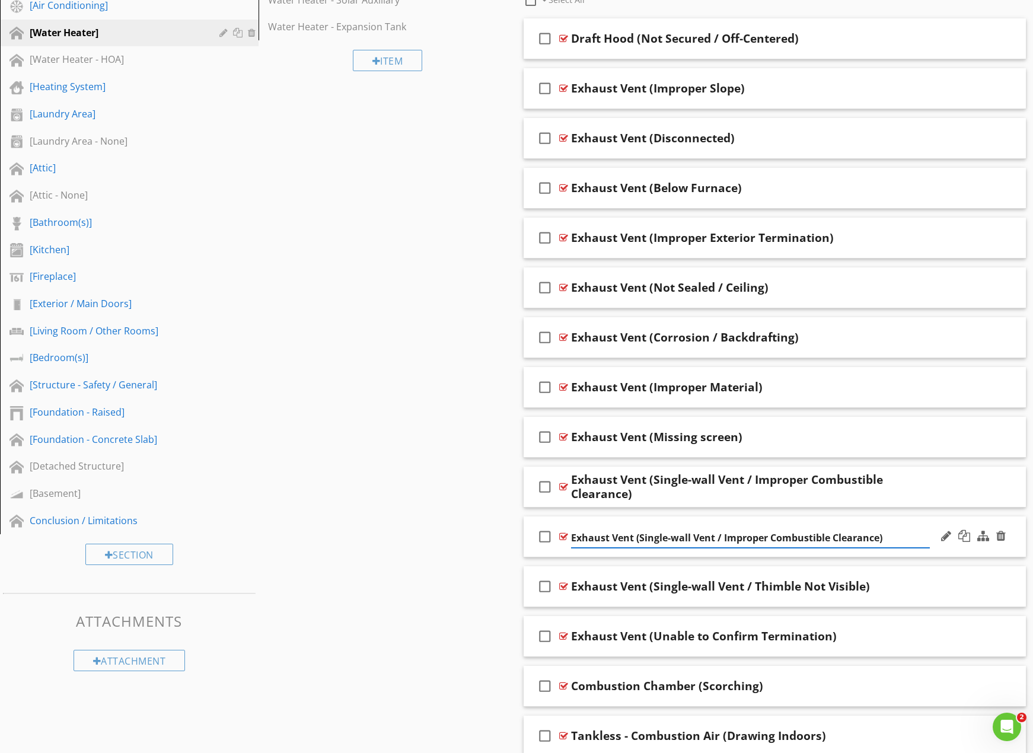
click at [642, 537] on input "Exhaust Vent (Single-wall Vent / Improper Combustible Clearance)" at bounding box center [750, 539] width 359 height 20
type input "Exhaust Vent (Double-Wall Vent / Improper Combustible Clearance)"
click at [940, 552] on div "check_box_outline_blank Exhaust Vent (Double-Wall Vent / Improper Combustible C…" at bounding box center [775, 537] width 503 height 41
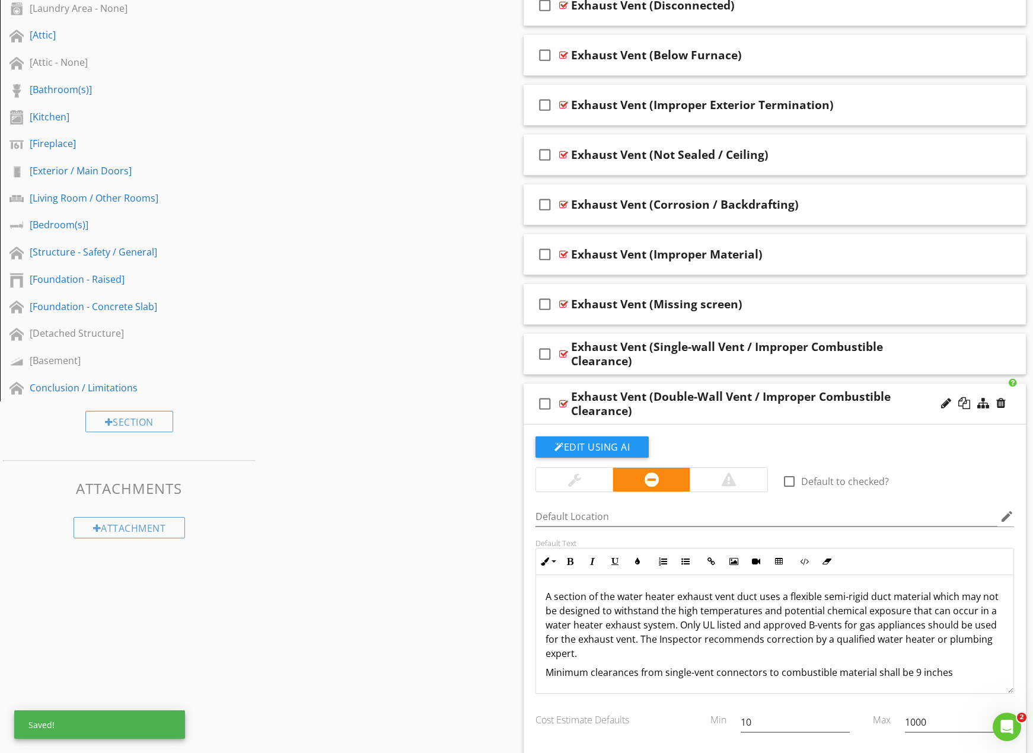
scroll to position [663, 0]
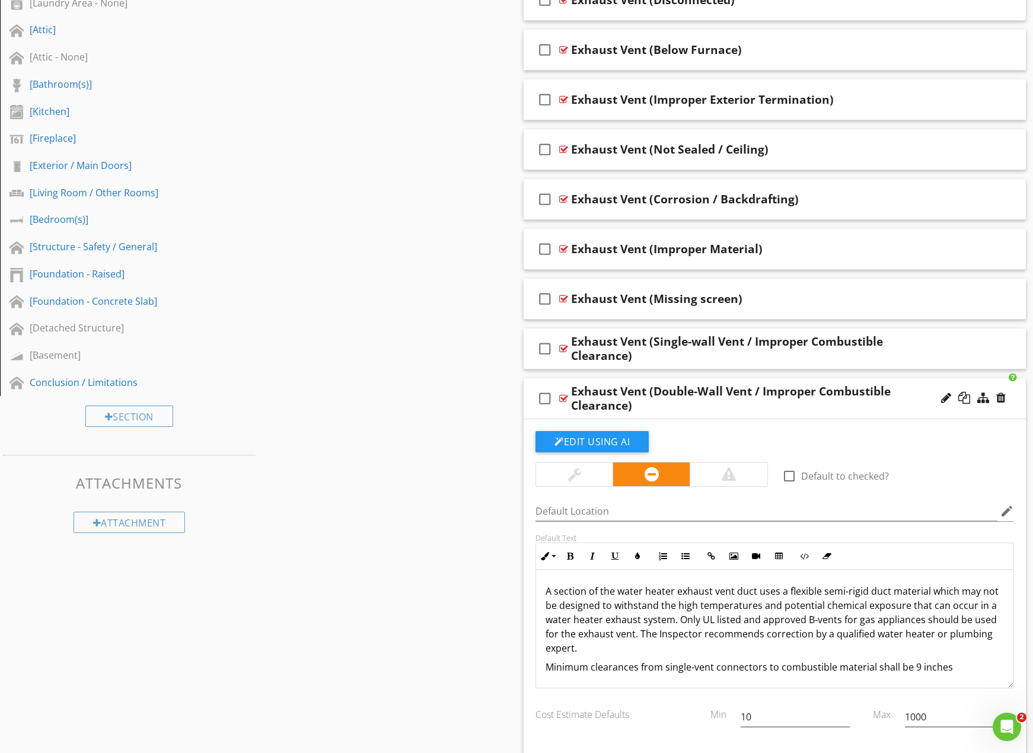
click at [663, 667] on p "Minimum clearances from single-vent connectors to combustible material shall be…" at bounding box center [775, 667] width 459 height 14
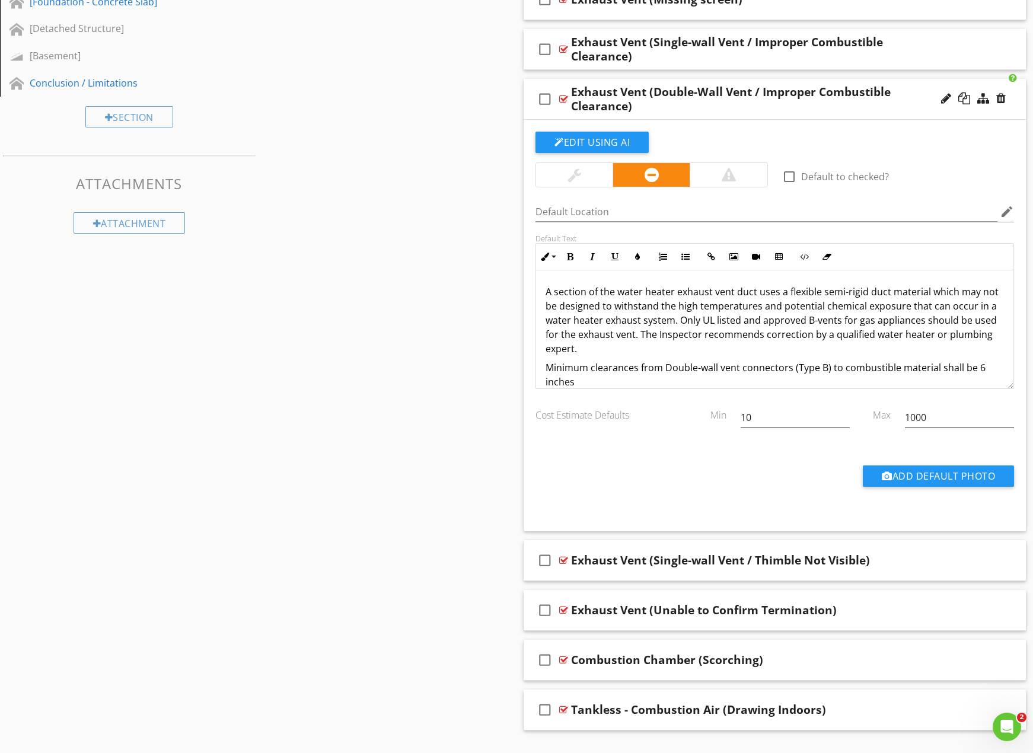
scroll to position [985, 0]
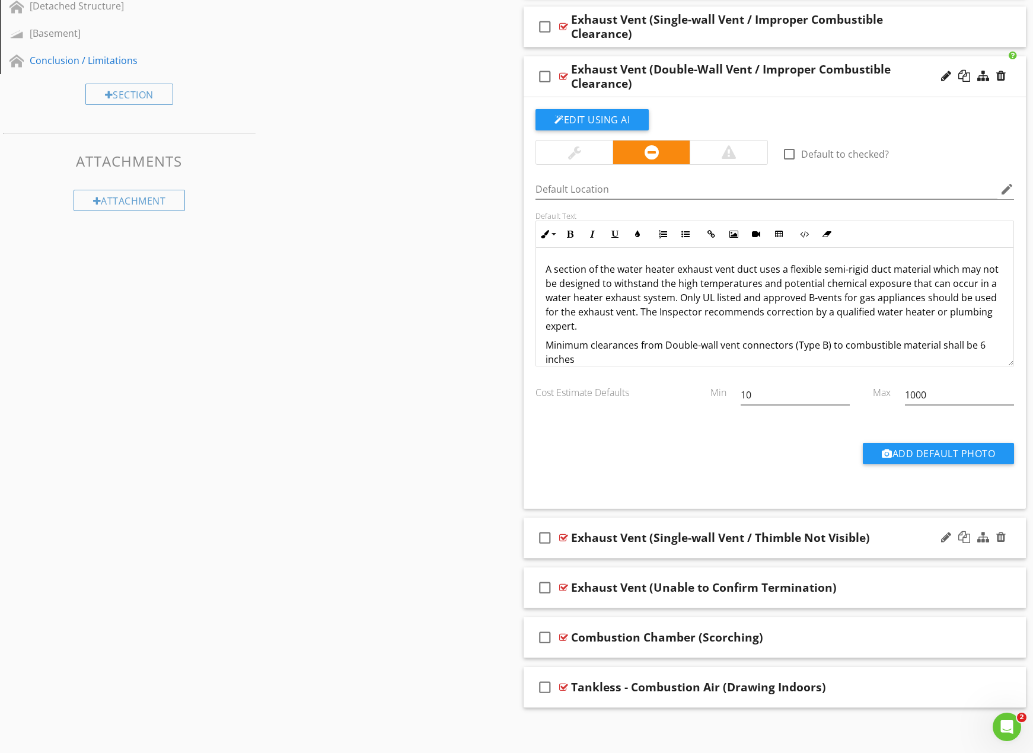
click at [884, 538] on div "Exhaust Vent (Single-wall Vent / Thimble Not Visible)" at bounding box center [750, 538] width 359 height 14
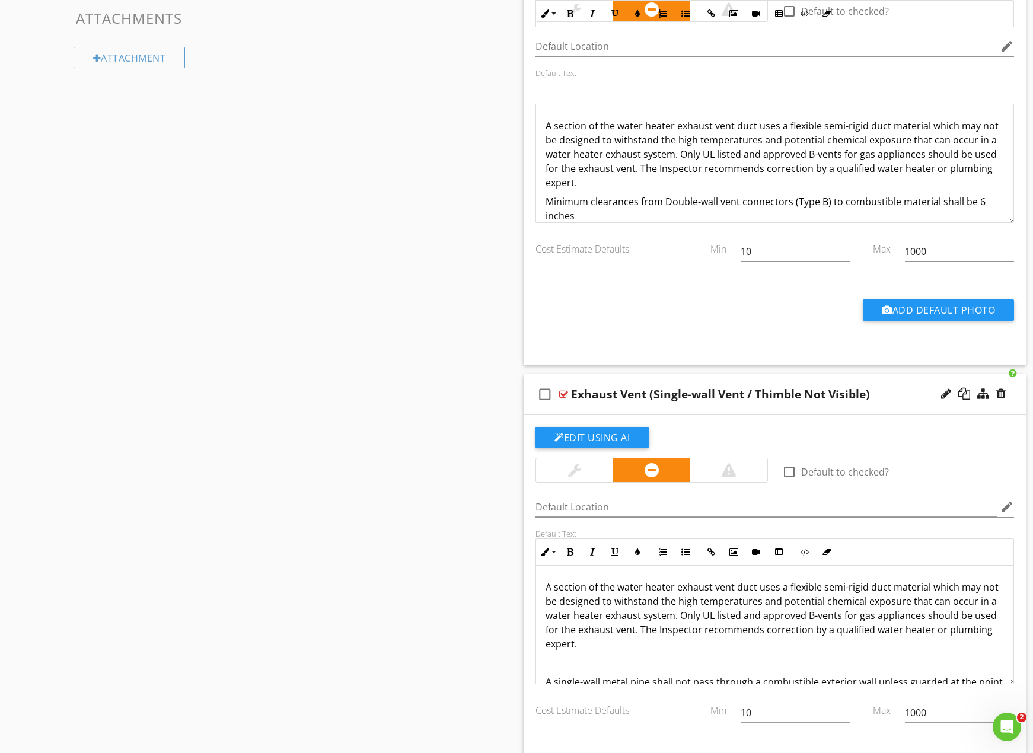
scroll to position [1261, 0]
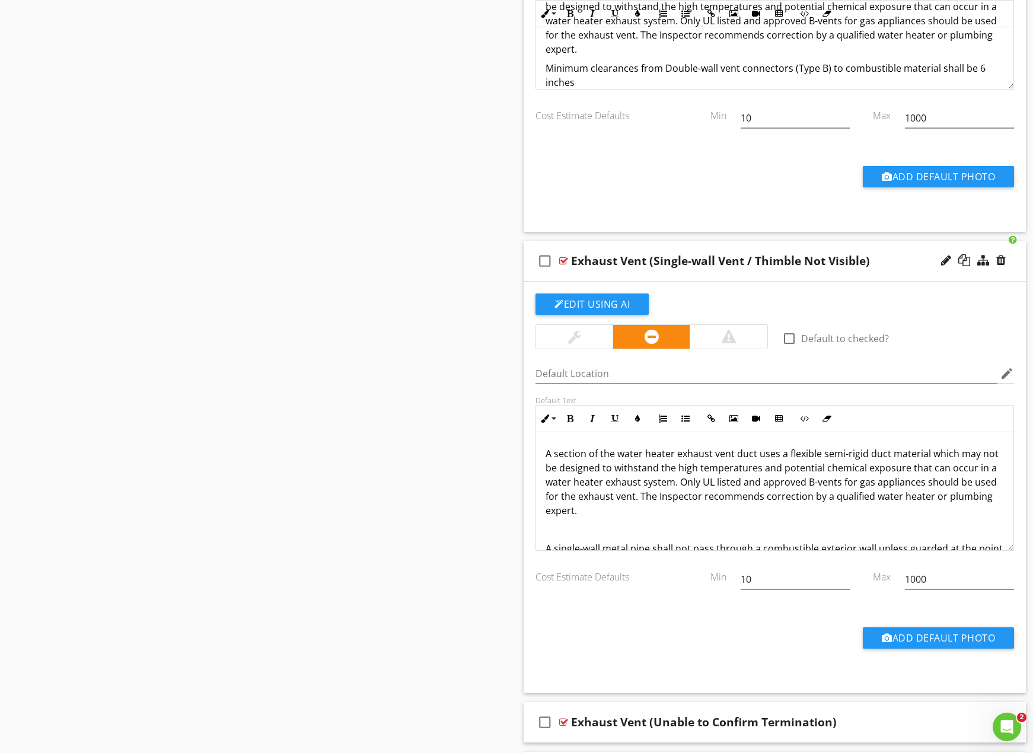
click at [857, 535] on div "A section of the water heater exhaust vent duct uses a flexible semi-rigid duct…" at bounding box center [775, 607] width 478 height 351
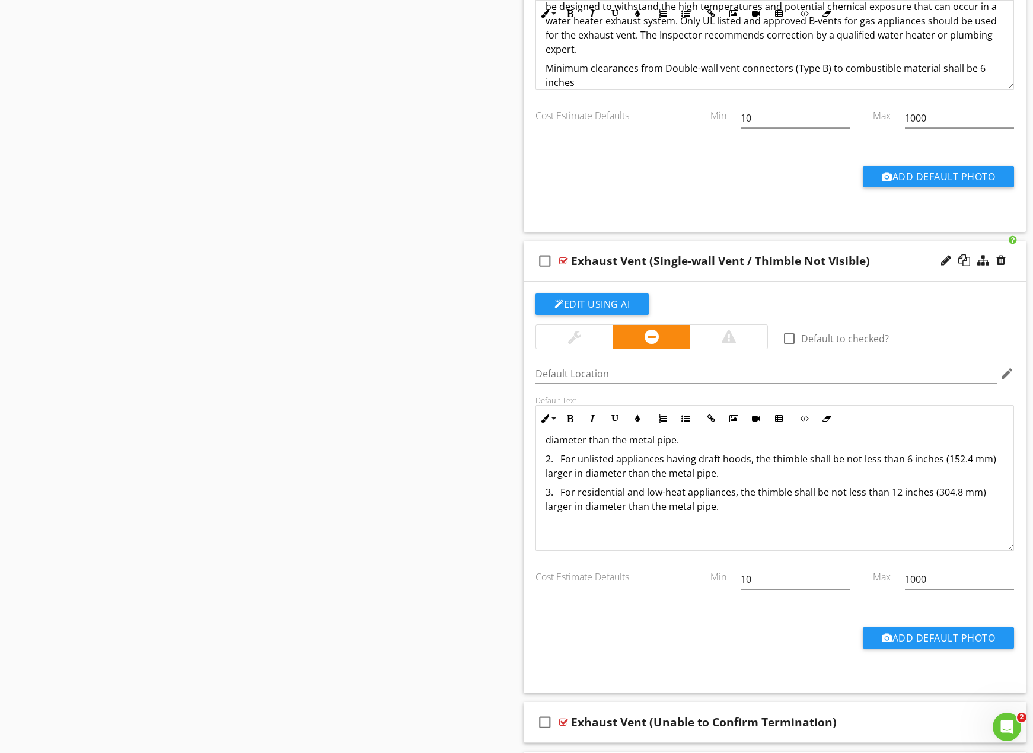
scroll to position [255, 0]
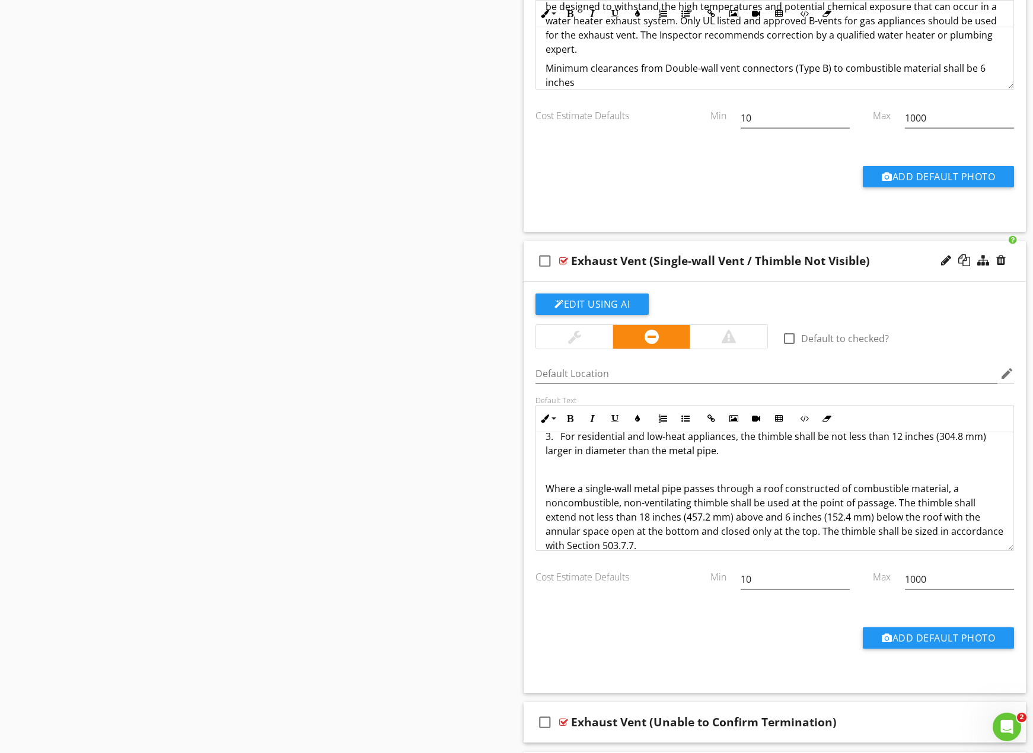
click at [907, 263] on div "Exhaust Vent (Single-wall Vent / Thimble Not Visible)" at bounding box center [750, 261] width 359 height 14
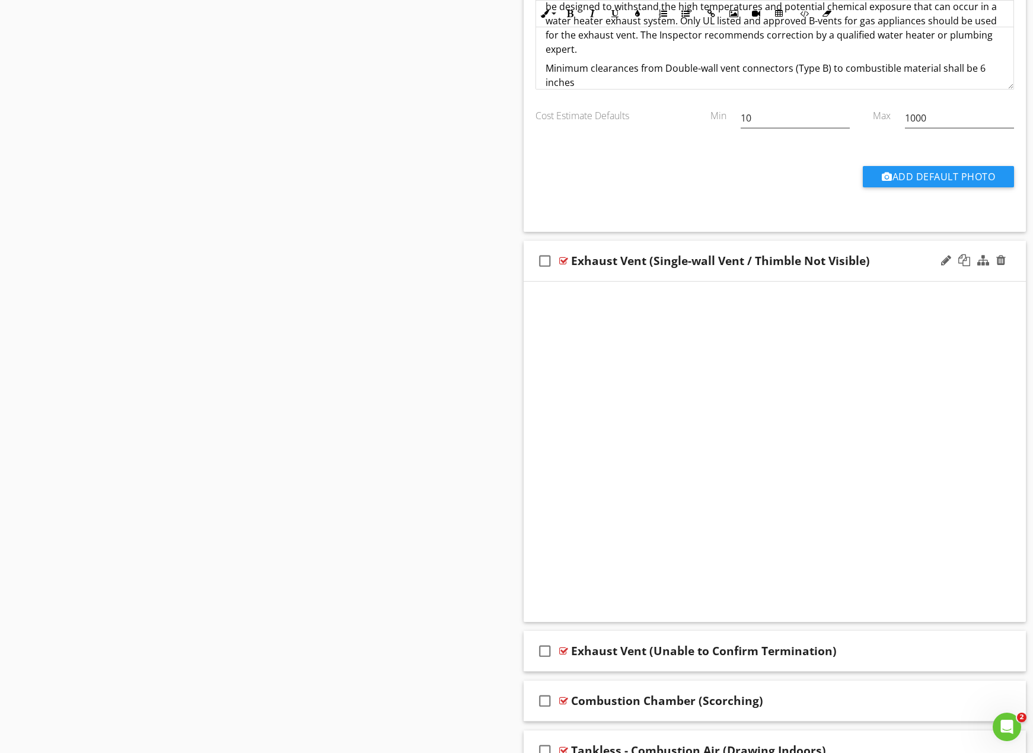
scroll to position [985, 0]
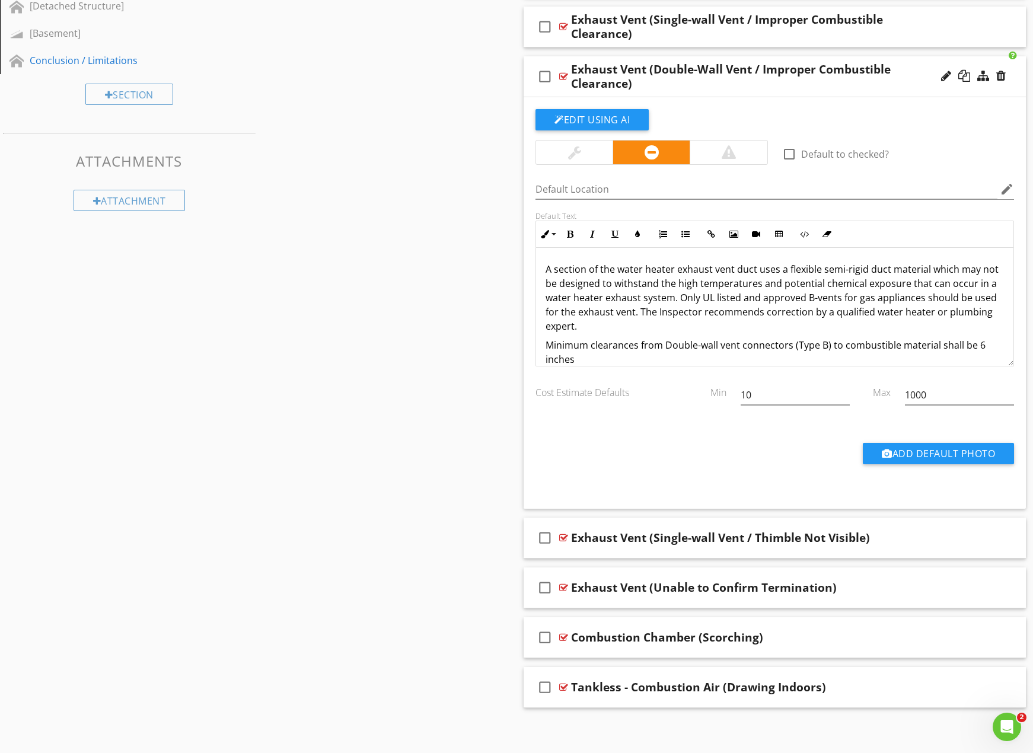
click at [902, 87] on div "Exhaust Vent (Double-Wall Vent / Improper Combustible Clearance)" at bounding box center [750, 76] width 359 height 28
click at [909, 90] on div "check_box_outline_blank Exhaust Vent (Double-Wall Vent / Improper Combustible C…" at bounding box center [775, 76] width 503 height 41
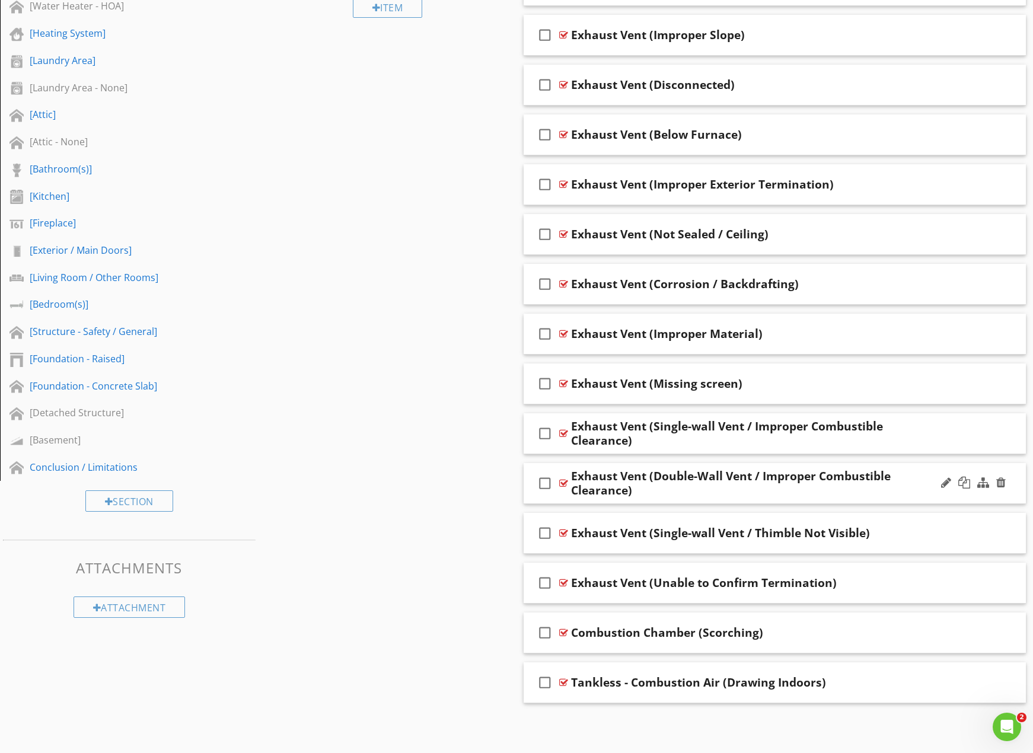
scroll to position [574, 0]
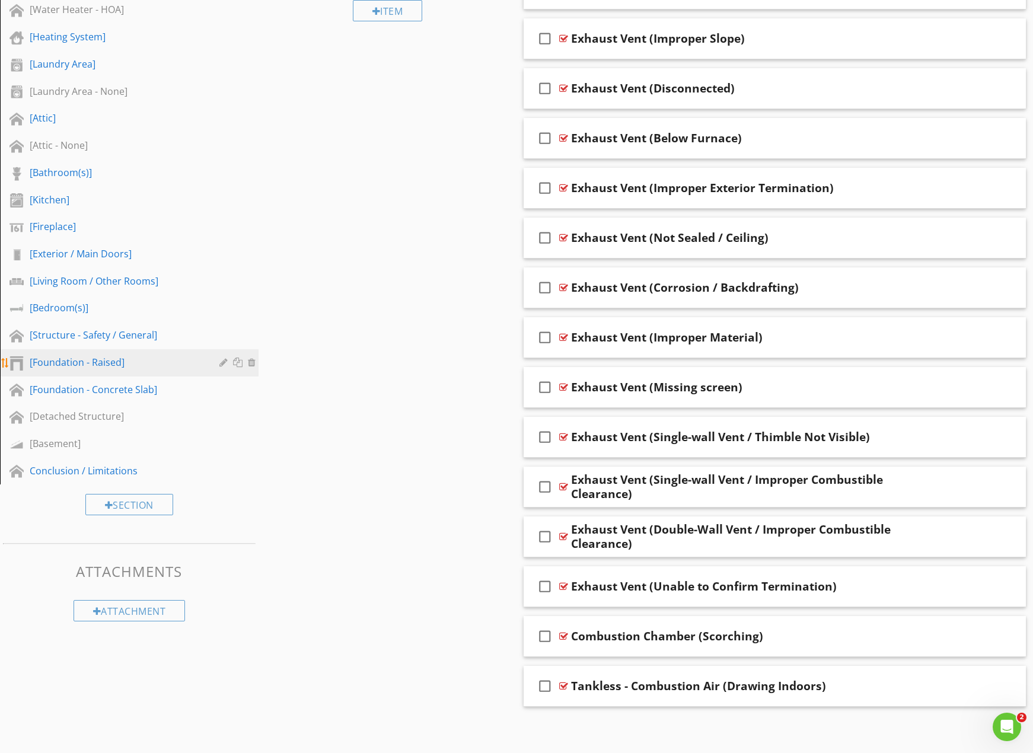
click at [177, 364] on div "[Foundation - Raised]" at bounding box center [116, 362] width 173 height 14
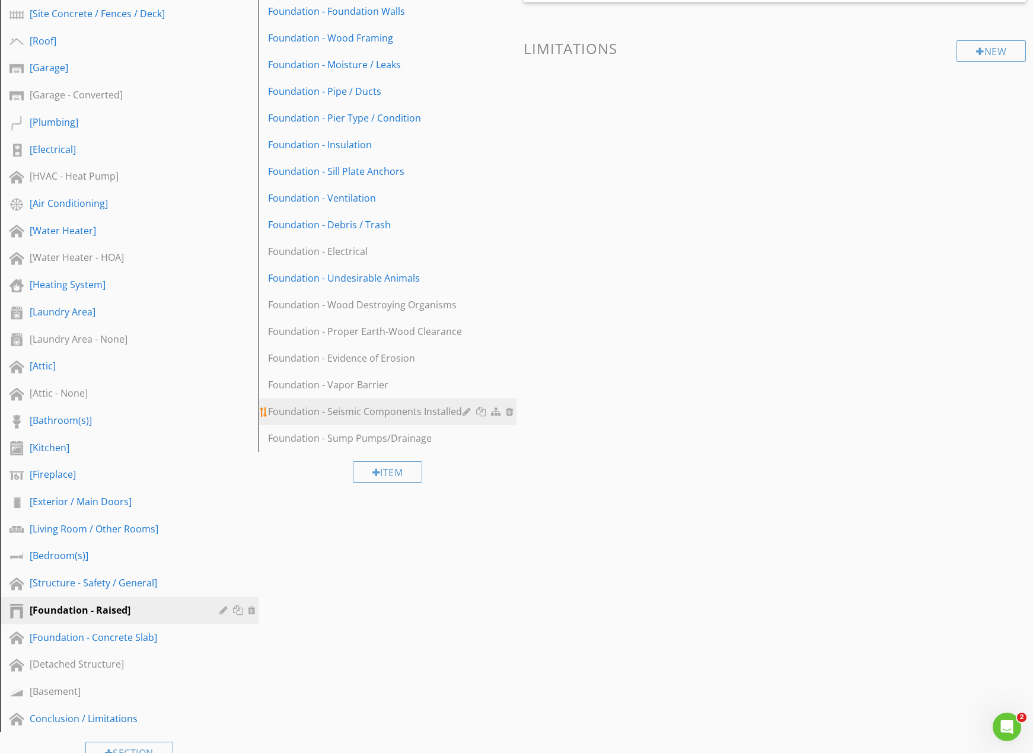
scroll to position [324, 0]
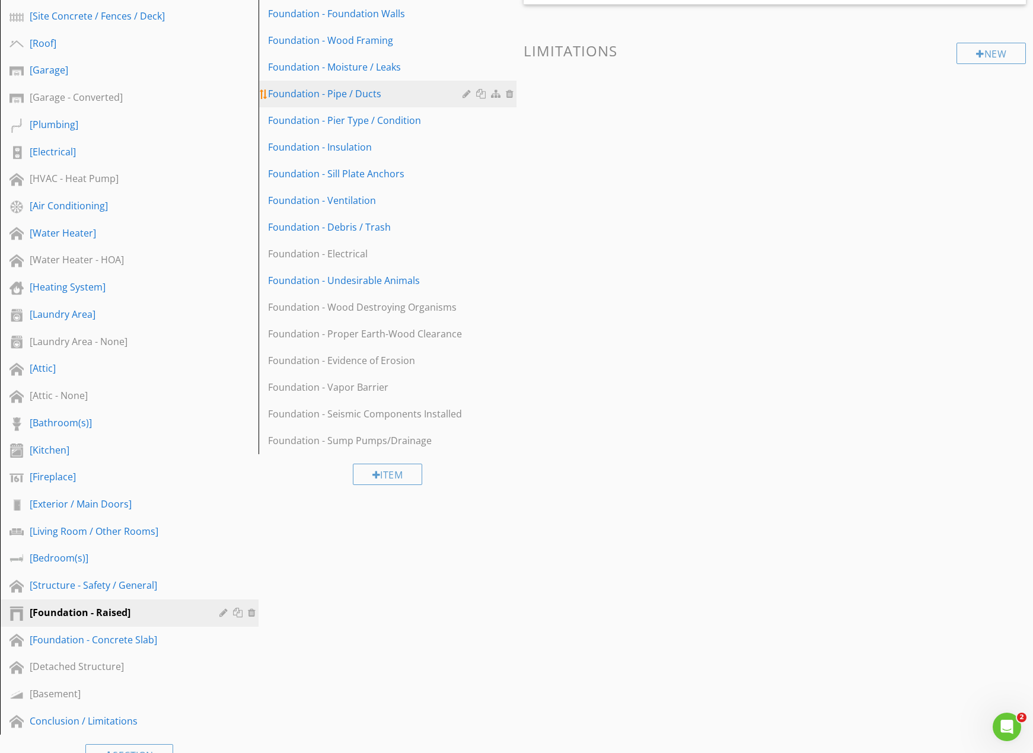
click at [407, 97] on div "Foundation - Pipe / Ducts" at bounding box center [367, 94] width 199 height 14
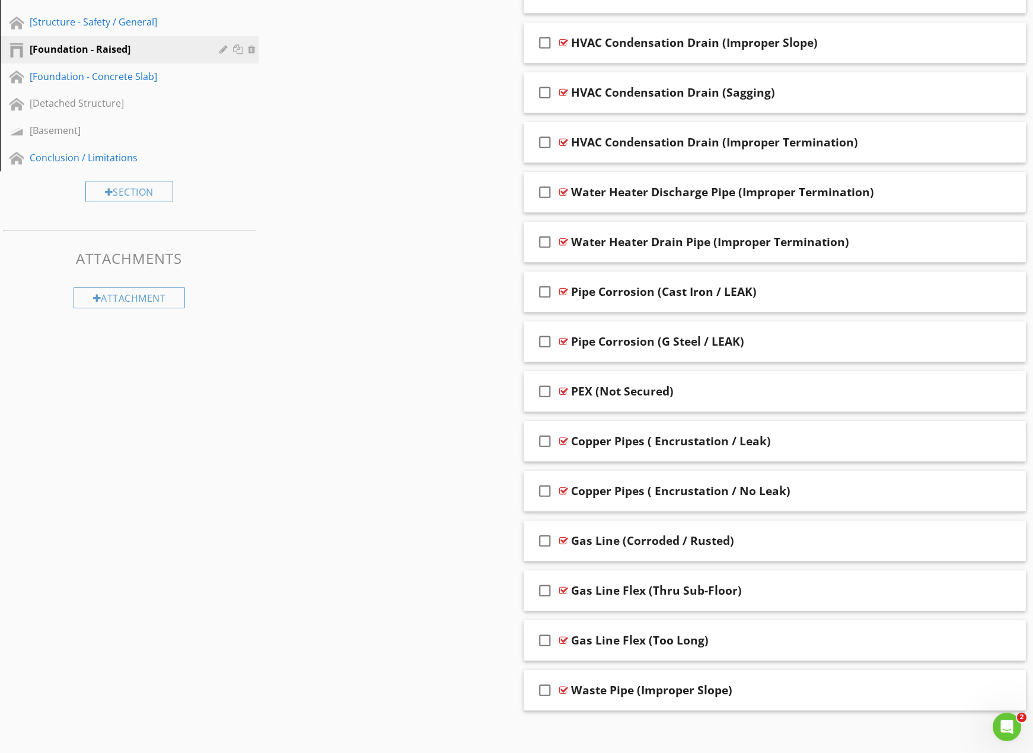
scroll to position [891, 0]
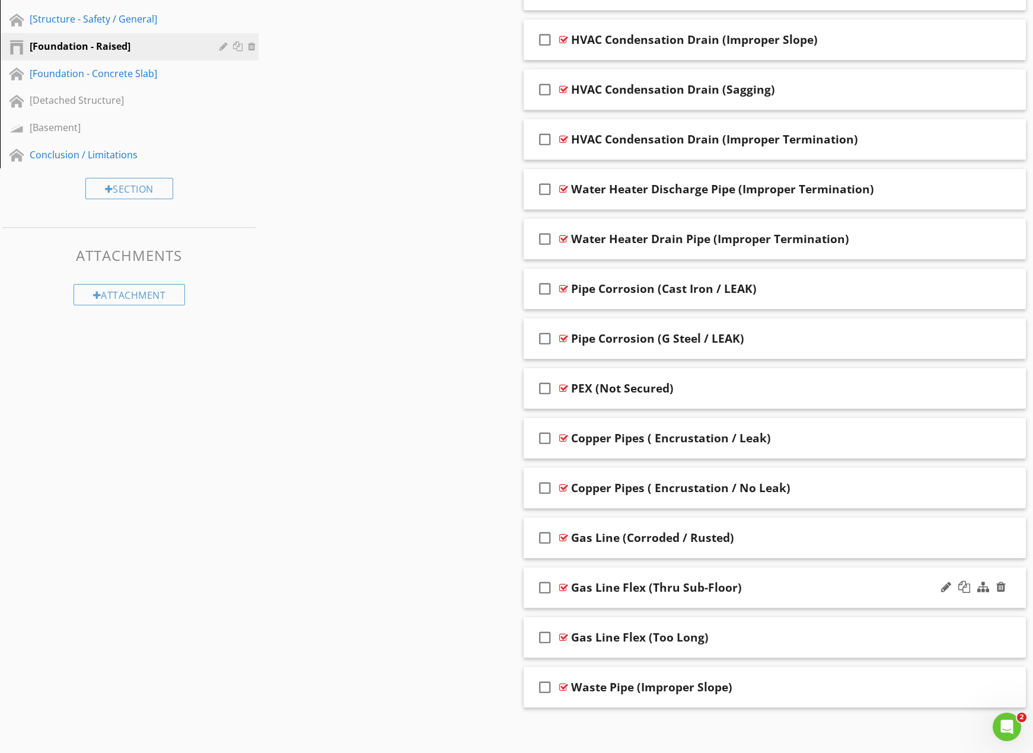
click at [804, 590] on div "Gas Line Flex (Thru Sub-Floor)" at bounding box center [750, 588] width 359 height 14
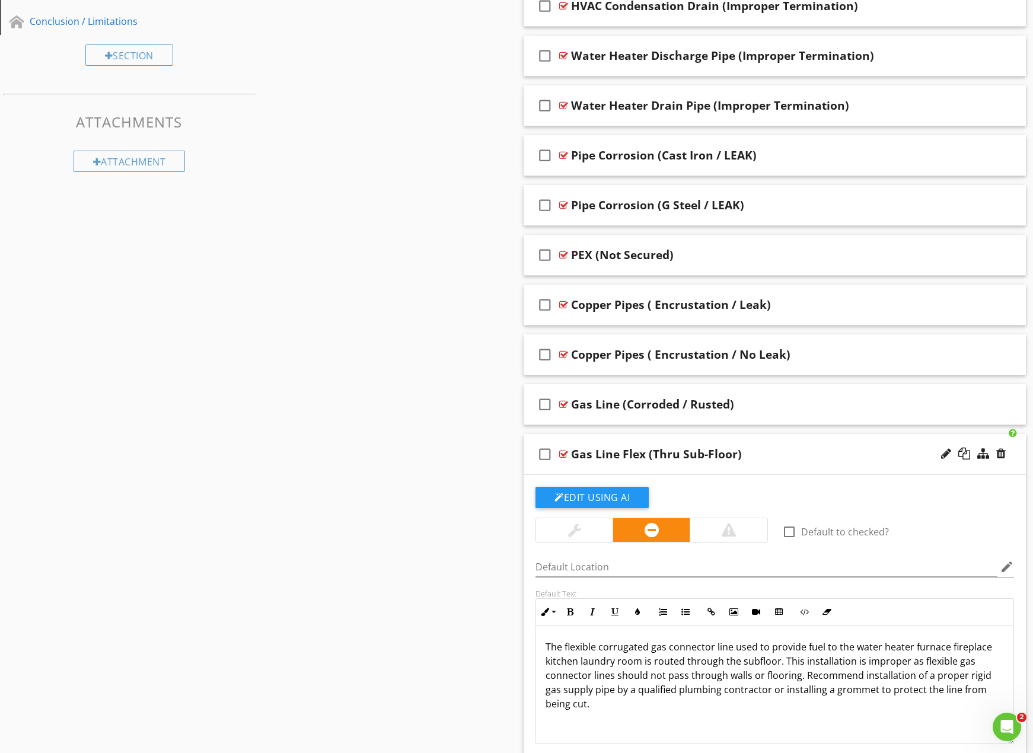
scroll to position [1029, 0]
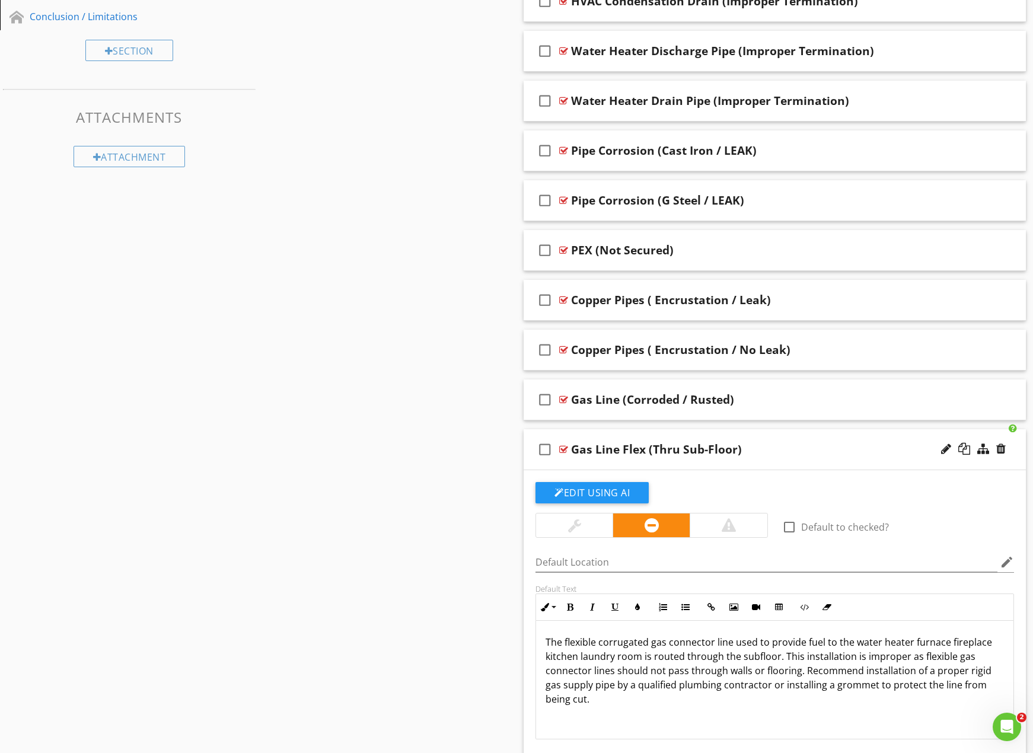
click at [670, 447] on div "Gas Line Flex (Thru Sub-Floor)" at bounding box center [656, 450] width 171 height 14
click at [640, 447] on input "Gas Line Flex (Thru Sub-Floor)" at bounding box center [750, 451] width 359 height 20
type input "Gas Line Flex (Sub-Floor Penetration)"
click at [443, 412] on div "Sections [Standards of Practice / Disclosures] [Structure - General Summary] [U…" at bounding box center [516, 74] width 1033 height 1894
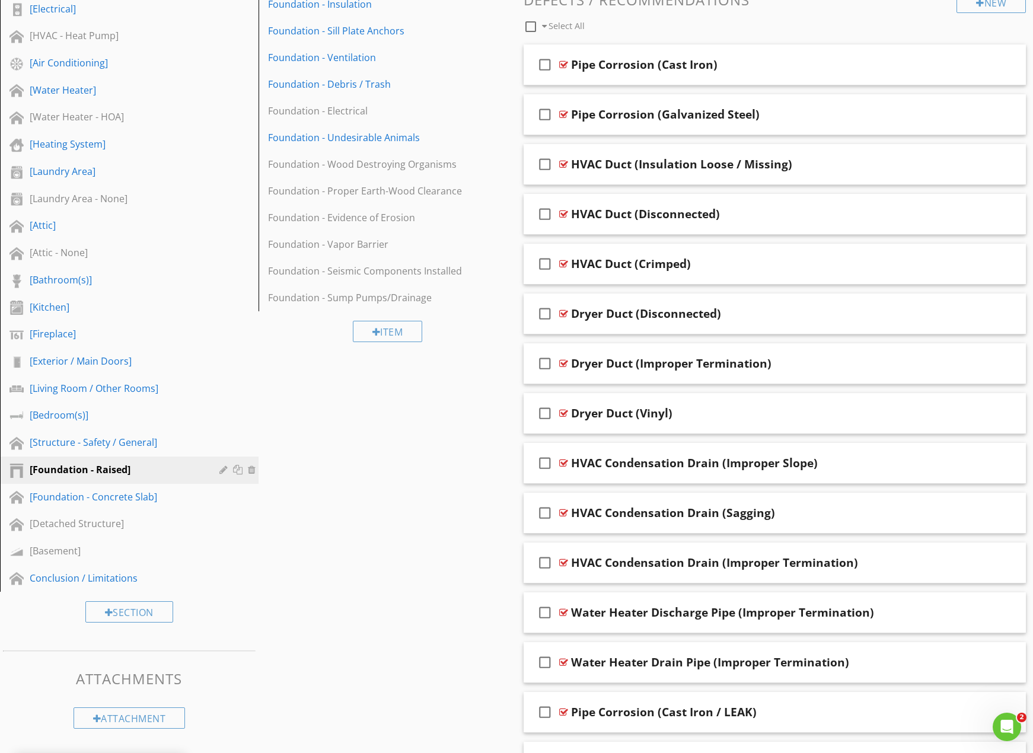
scroll to position [337, 0]
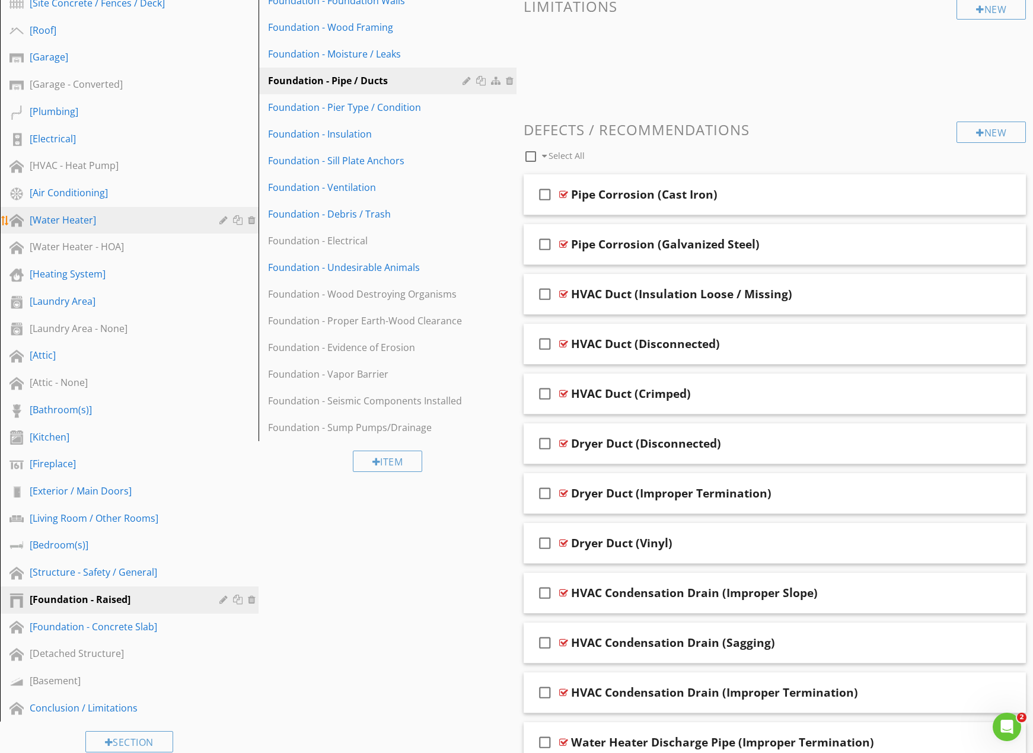
click at [128, 220] on div "[Water Heater]" at bounding box center [116, 220] width 173 height 14
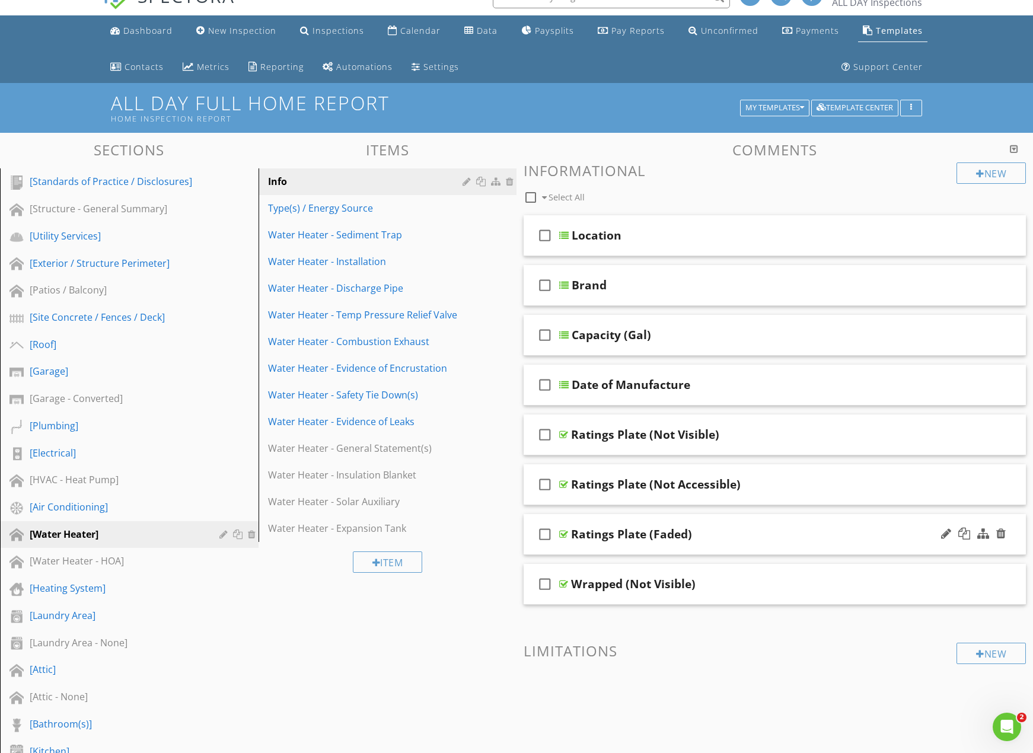
scroll to position [0, 0]
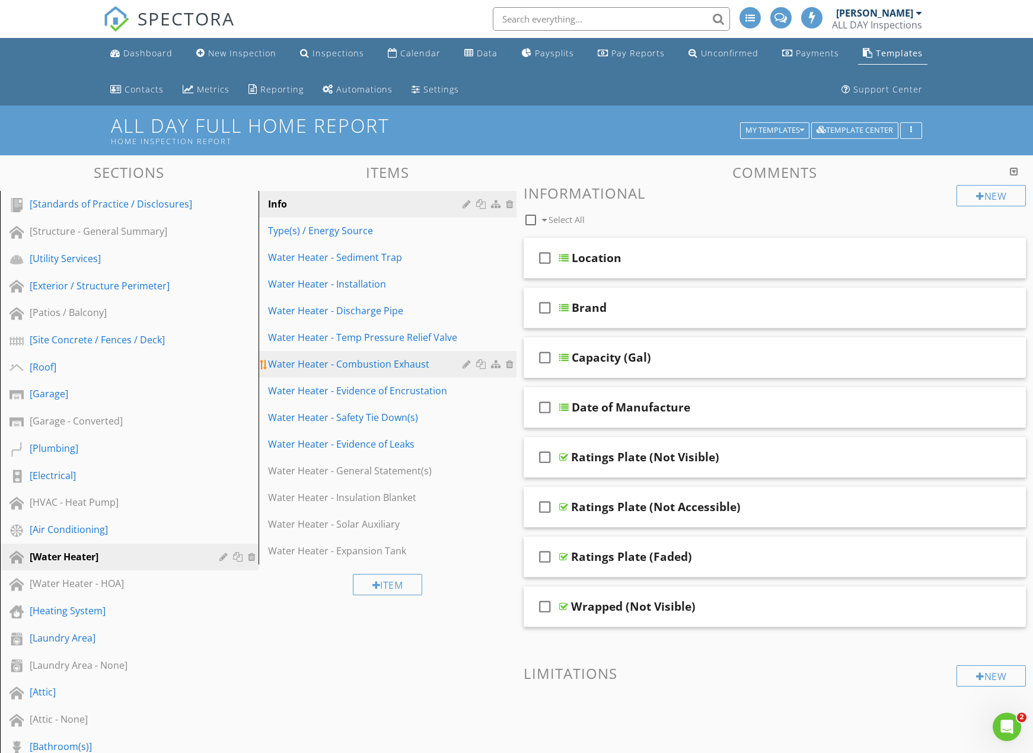
click at [403, 377] on link "Water Heater - Combustion Exhaust" at bounding box center [389, 364] width 255 height 26
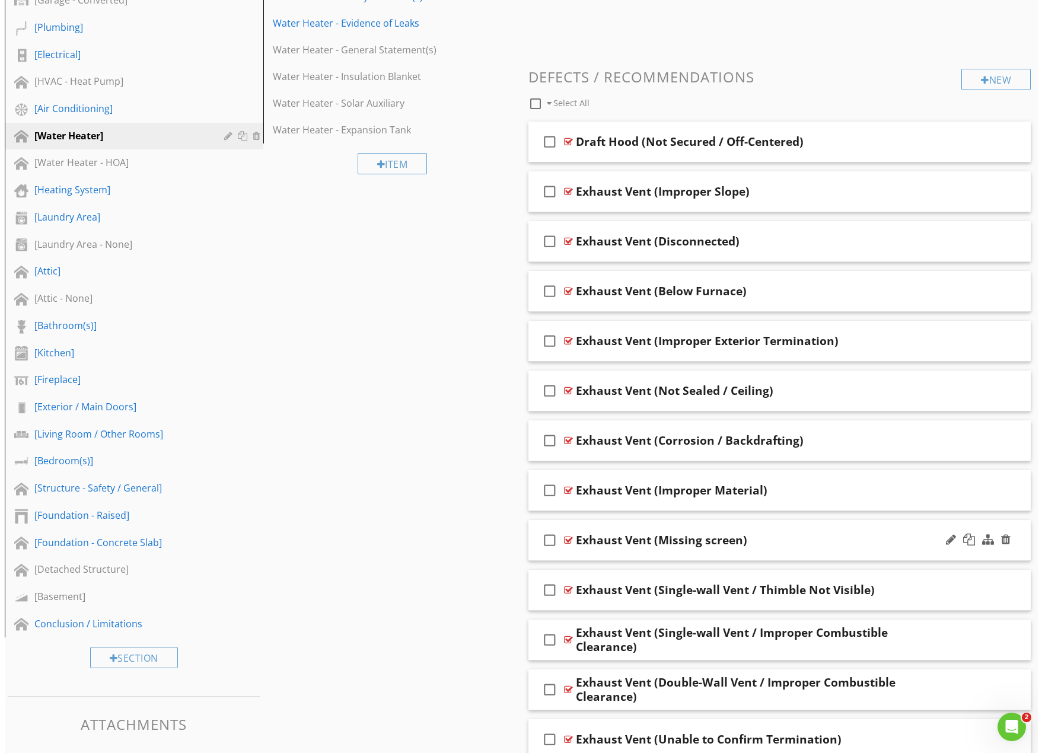
scroll to position [554, 0]
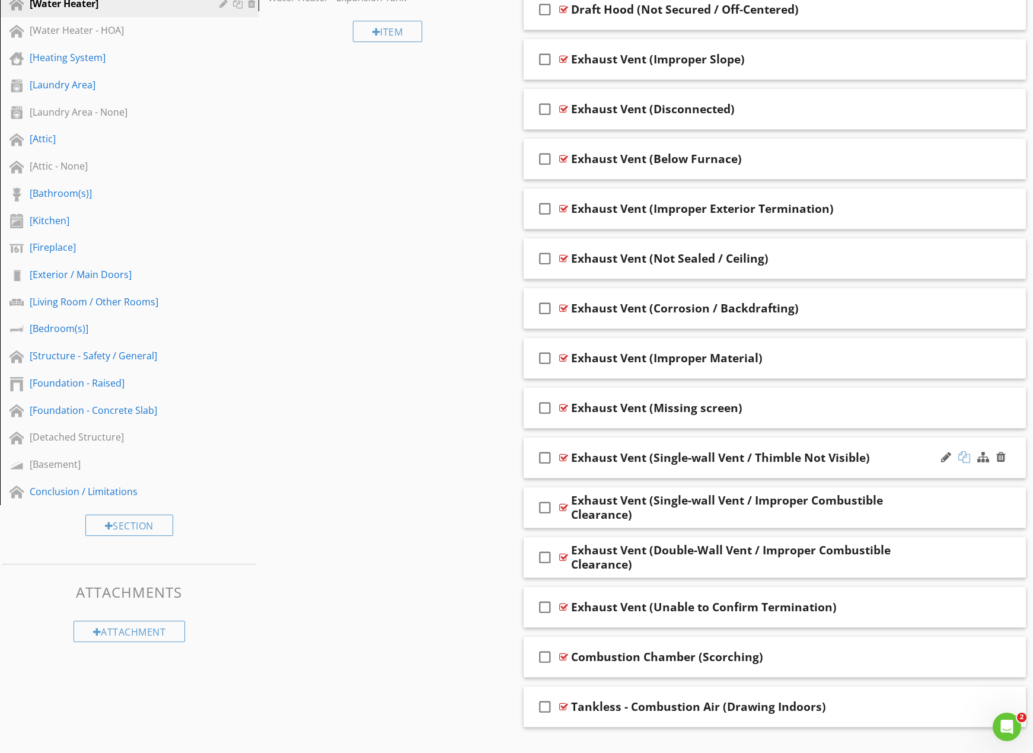
click at [966, 456] on div at bounding box center [965, 457] width 12 height 12
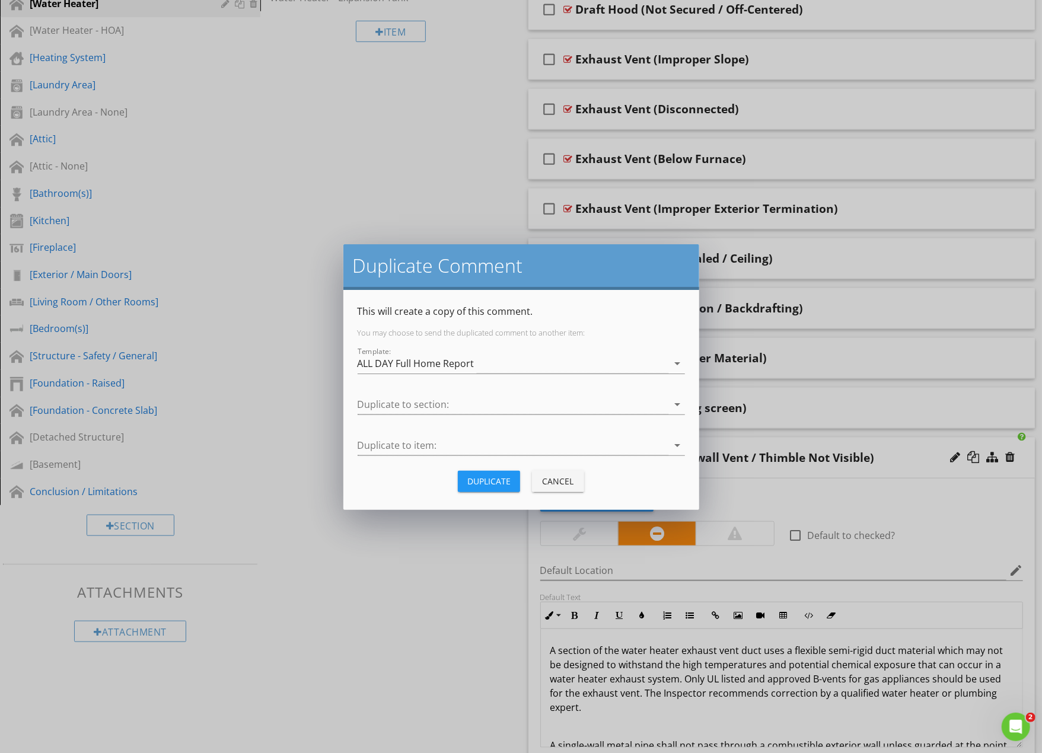
click at [446, 415] on div "Duplicate to section: arrow_drop_down" at bounding box center [521, 410] width 327 height 31
click at [450, 407] on div at bounding box center [513, 405] width 311 height 20
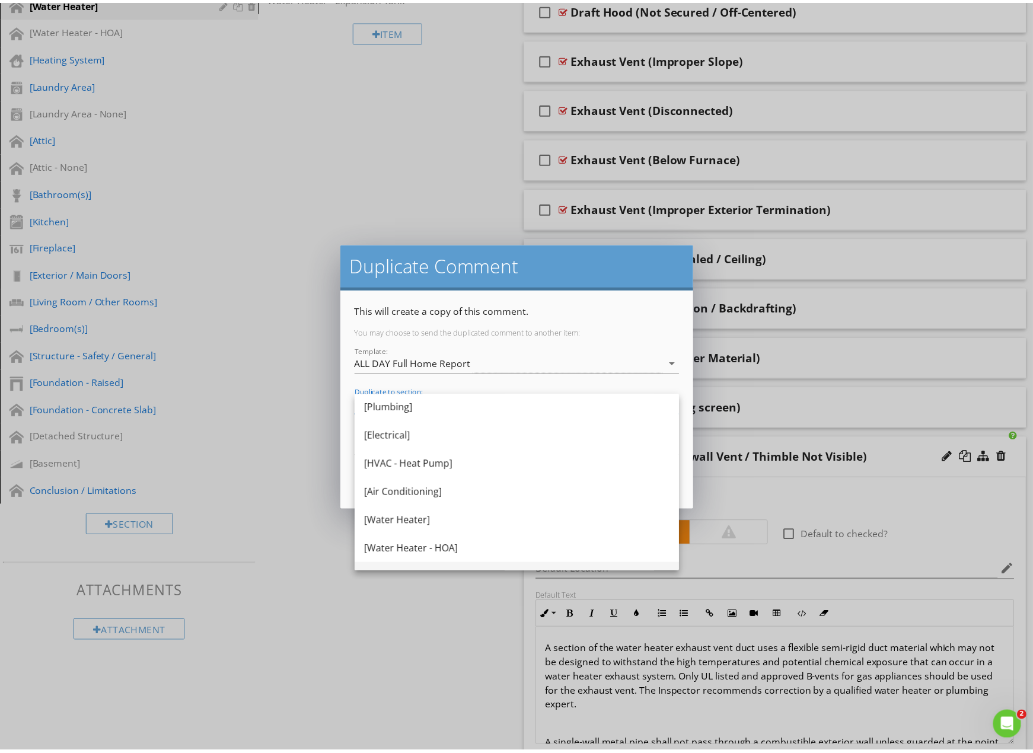
scroll to position [253, 0]
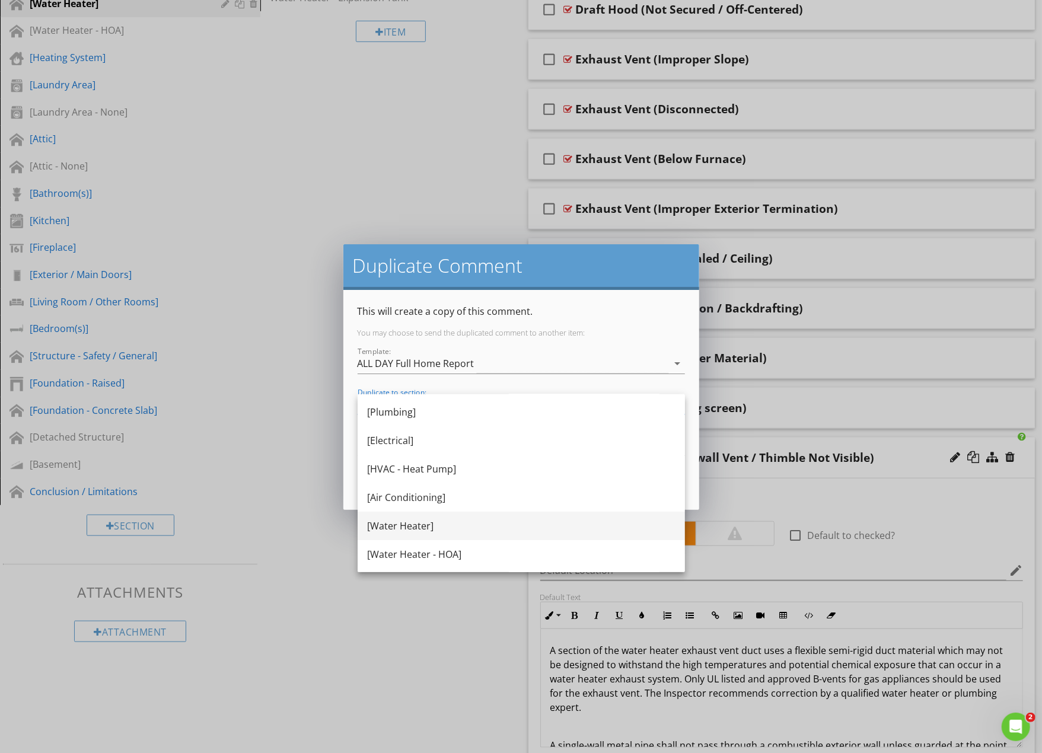
click at [471, 521] on div "[Water Heater]" at bounding box center [521, 526] width 309 height 14
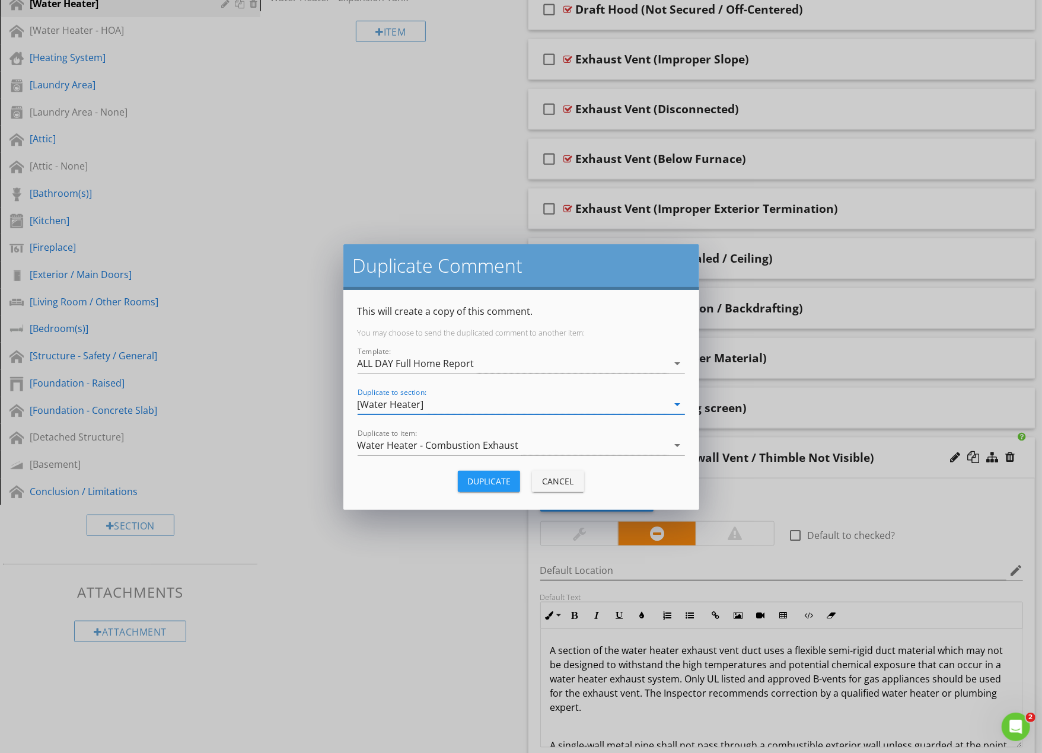
click at [491, 487] on button "Duplicate" at bounding box center [489, 481] width 62 height 21
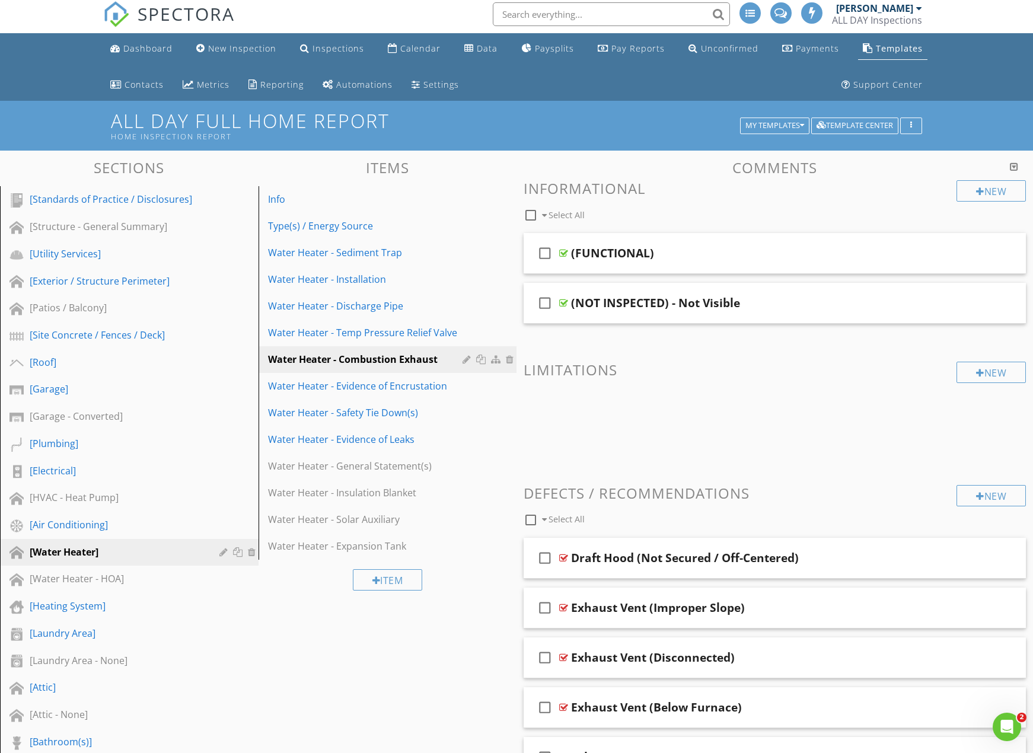
scroll to position [624, 0]
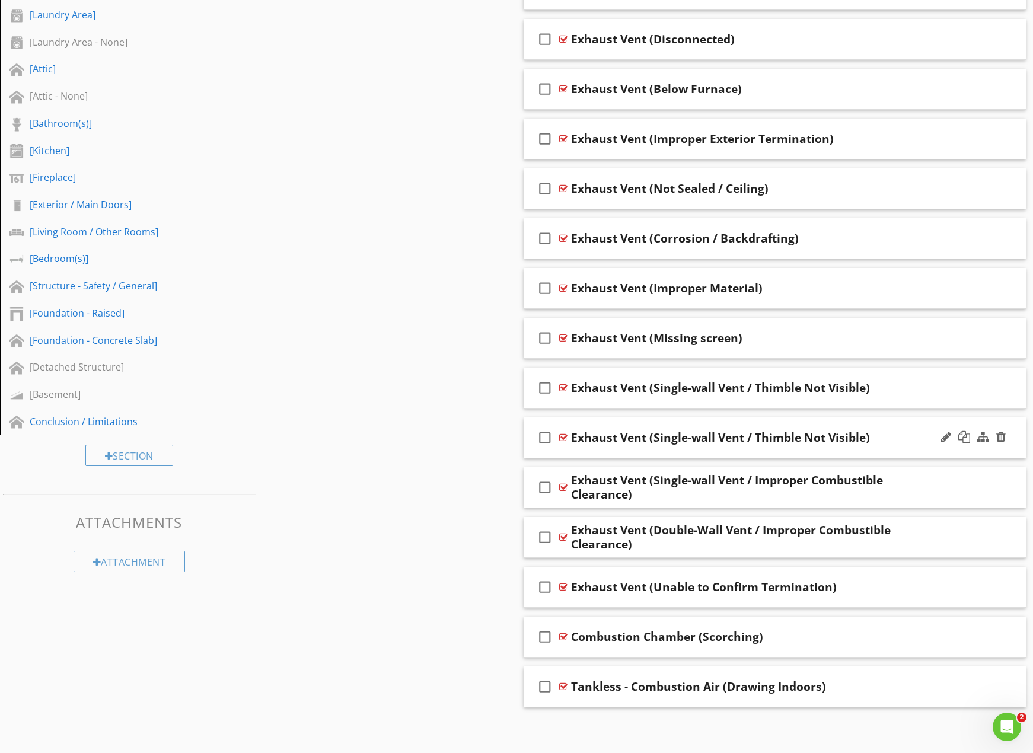
click at [831, 432] on div "Exhaust Vent (Single-wall Vent / Thimble Not Visible)" at bounding box center [720, 438] width 299 height 14
click at [725, 438] on input "Exhaust Vent (Single-wall Vent / Thimble Not Visible)" at bounding box center [750, 440] width 359 height 20
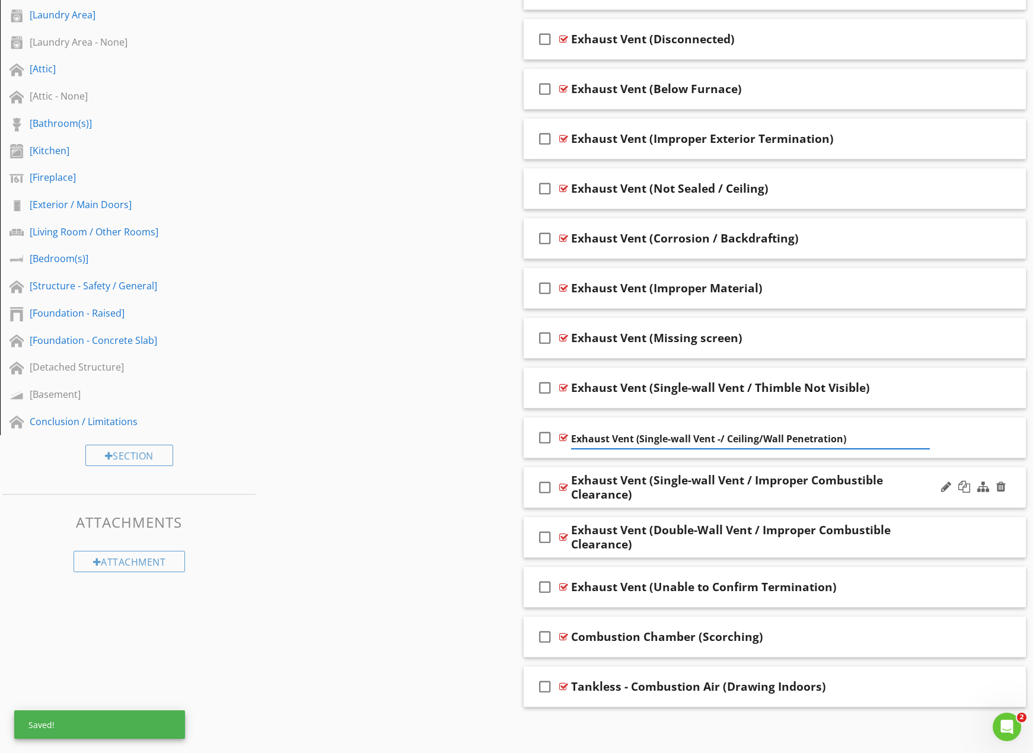
type input "Exhaust Vent (Single-wall Vent - Ceiling/Wall Penetration)"
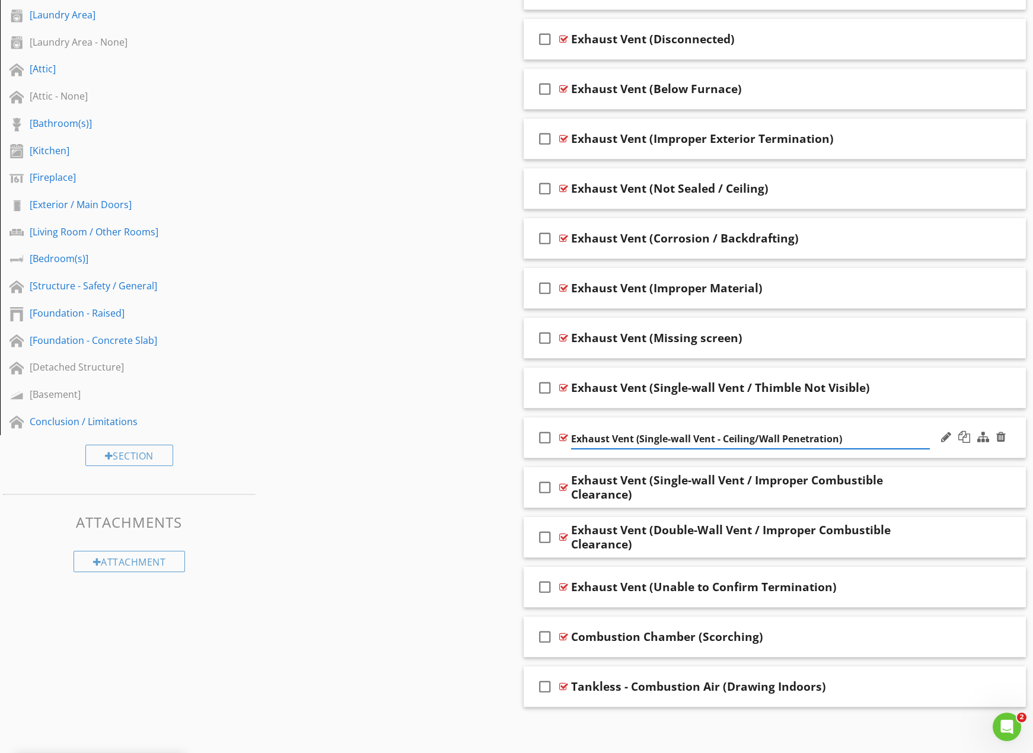
click at [902, 454] on div "check_box_outline_blank Exhaust Vent (Single-wall Vent - Ceiling/Wall Penetrati…" at bounding box center [775, 438] width 503 height 41
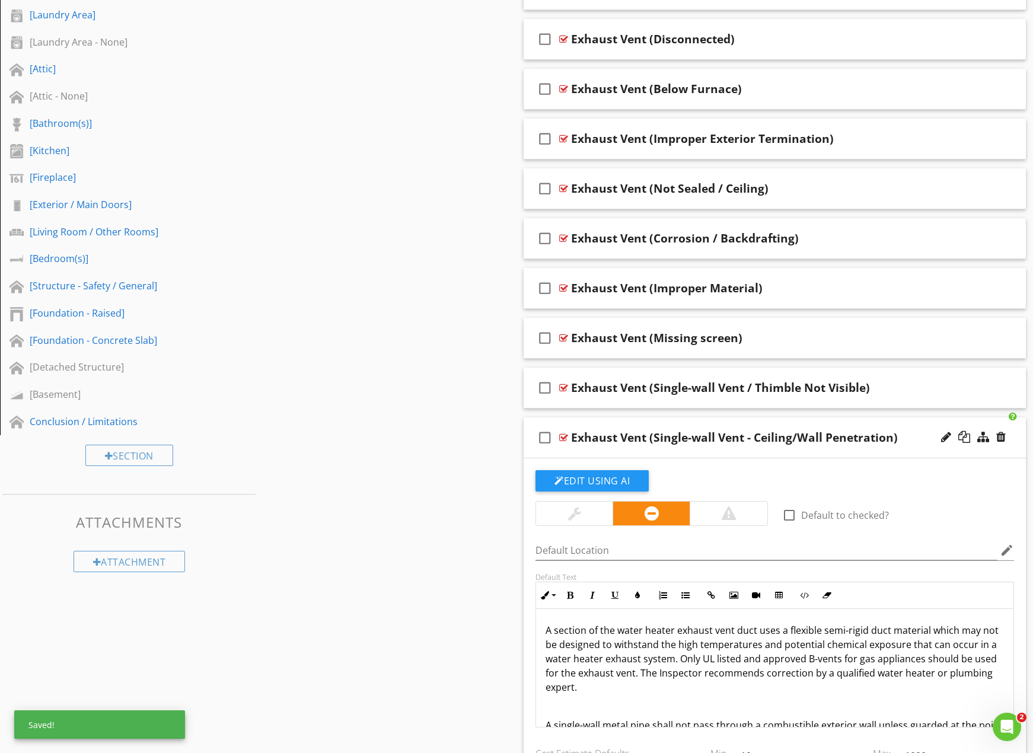
click at [910, 443] on div "check_box_outline_blank Exhaust Vent (Single-wall Vent - Ceiling/Wall Penetrati…" at bounding box center [775, 438] width 503 height 41
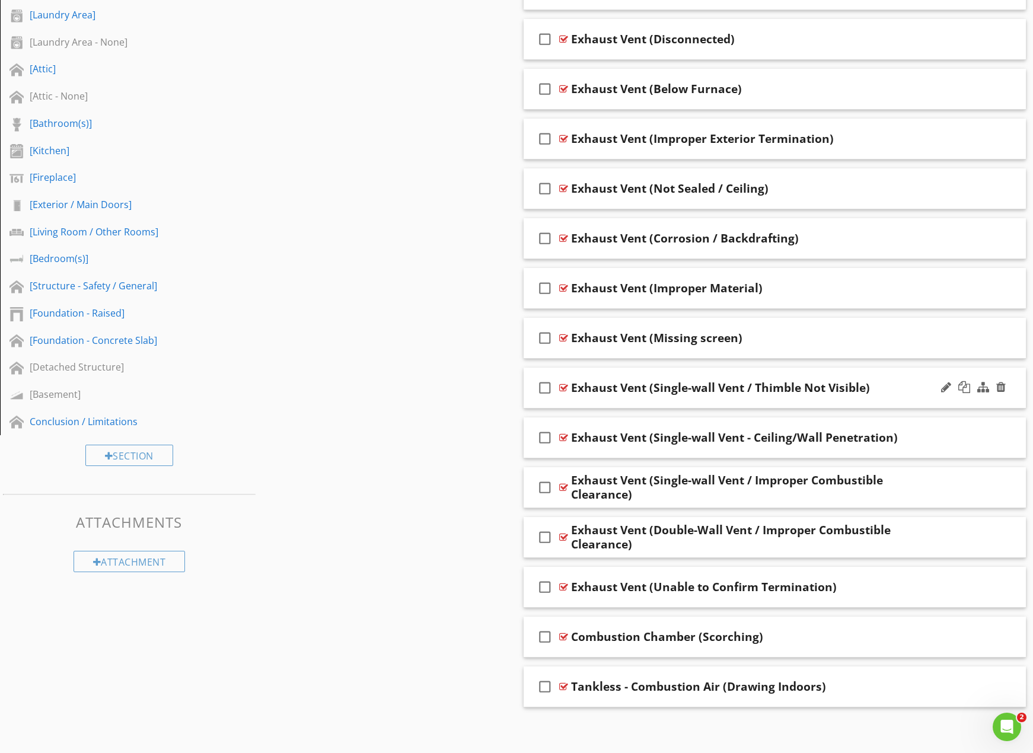
click at [685, 388] on div "Exhaust Vent (Single-wall Vent / Thimble Not Visible)" at bounding box center [720, 388] width 299 height 14
click at [676, 386] on input "Exhaust Vent (Single-wall Vent / Thimble Not Visible)" at bounding box center [750, 390] width 359 height 20
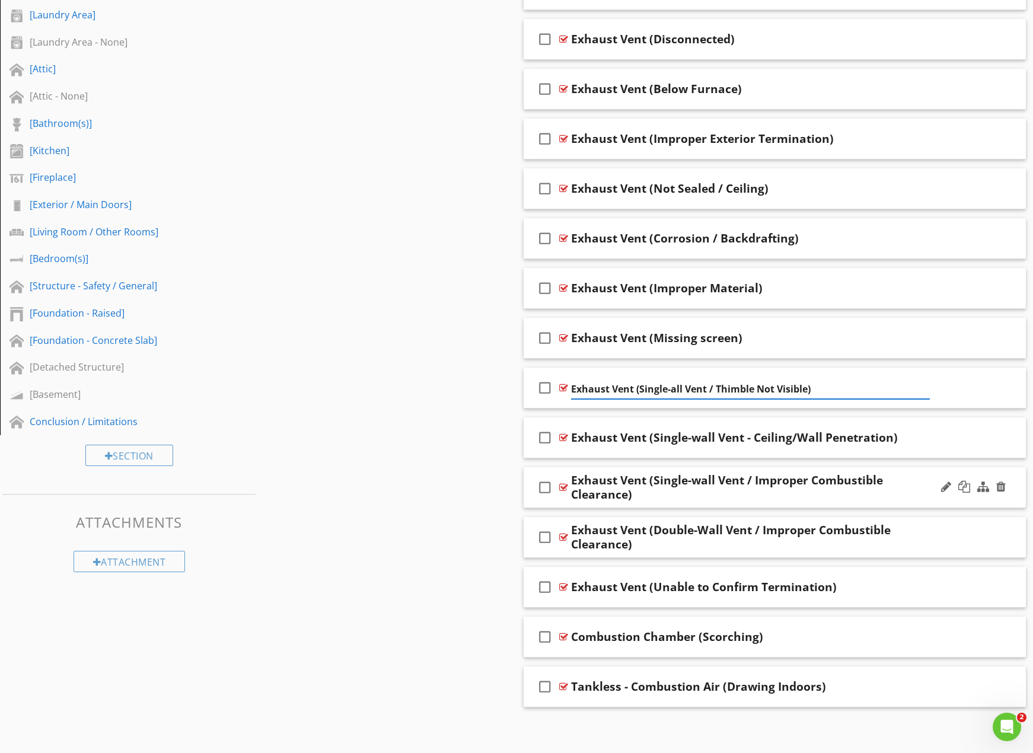
type input "Exhaust Vent (Single-Wall Vent / Thimble Not Visible)"
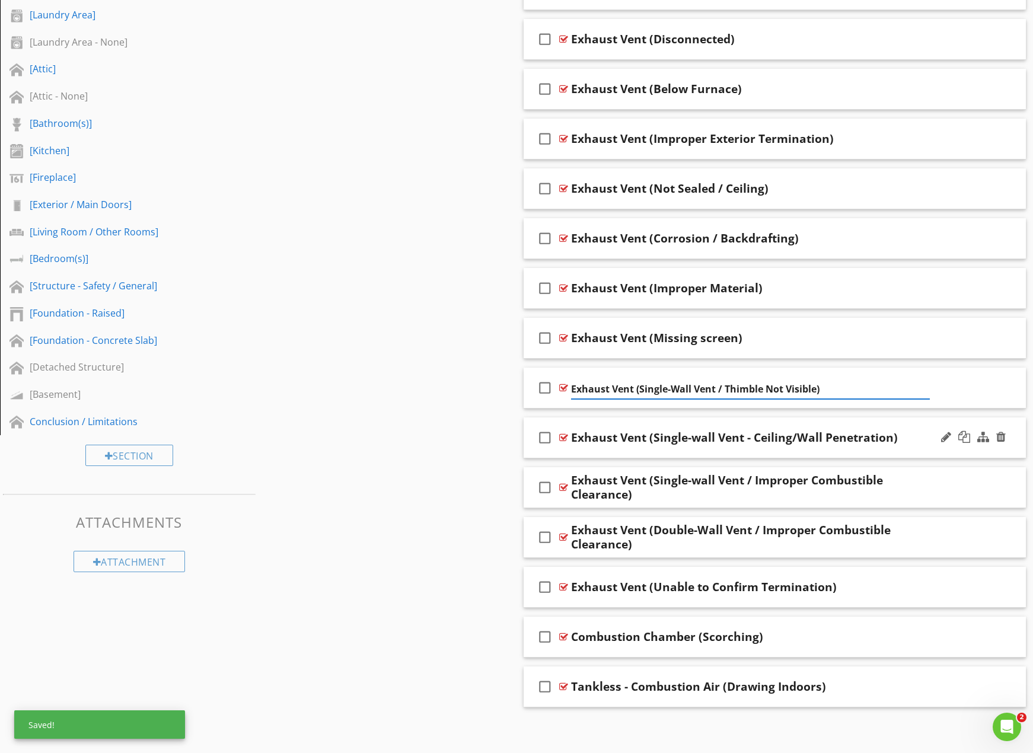
click at [916, 448] on div "check_box_outline_blank Exhaust Vent (Single-wall Vent - Ceiling/Wall Penetrati…" at bounding box center [775, 438] width 503 height 41
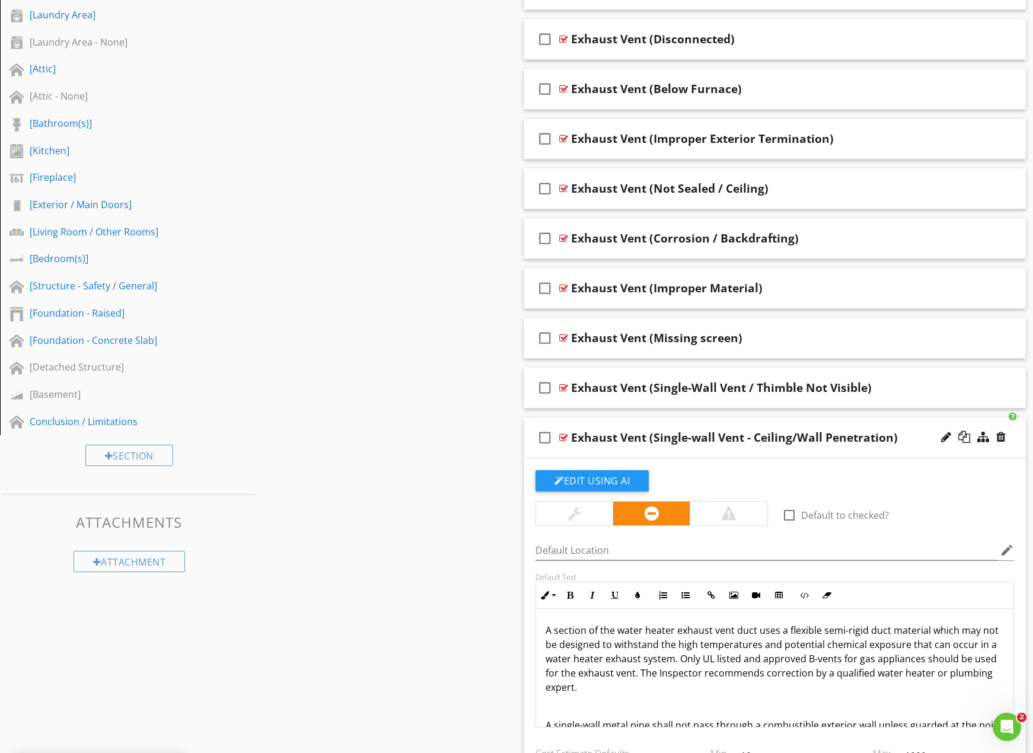
click at [697, 431] on div "Exhaust Vent (Single-wall Vent - Ceiling/Wall Penetration)" at bounding box center [734, 438] width 327 height 14
click at [672, 436] on input "Exhaust Vent (Single-wall Vent - Ceiling/Wall Penetration)" at bounding box center [750, 440] width 359 height 20
type input "Exhaust Vent (Single-Wall Vent - Ceiling/Wall Penetration)"
click at [890, 447] on div "check_box_outline_blank Exhaust Vent (Single-Wall Vent - Ceiling/Wall Penetrati…" at bounding box center [775, 438] width 503 height 41
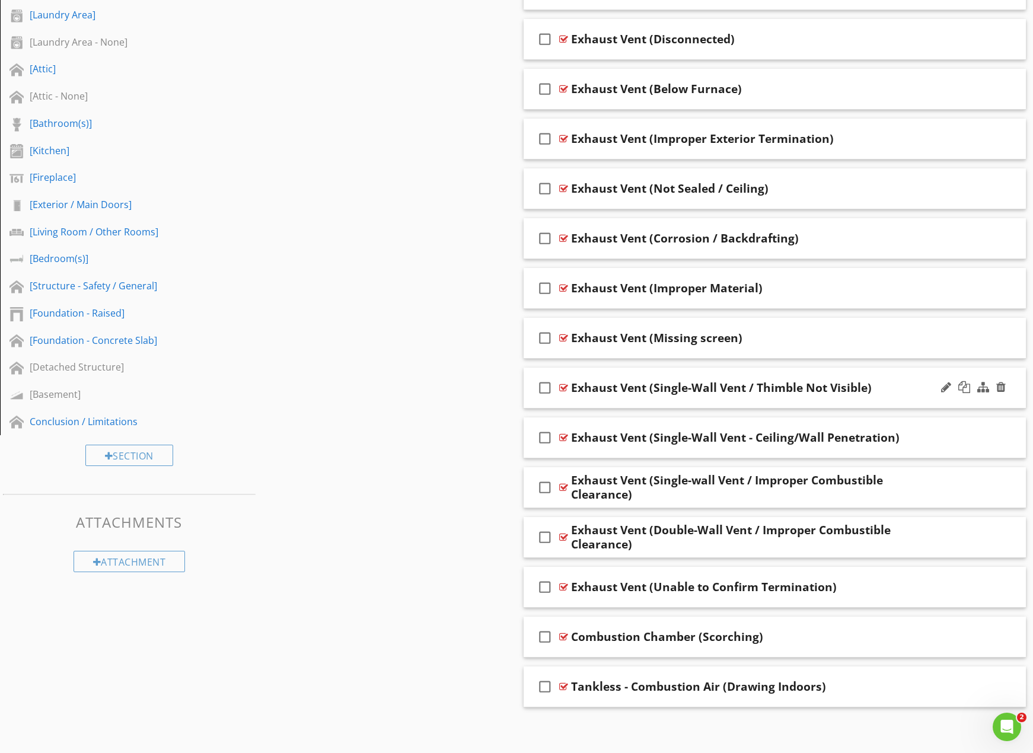
click at [903, 388] on div "Exhaust Vent (Single-Wall Vent / Thimble Not Visible)" at bounding box center [750, 388] width 359 height 14
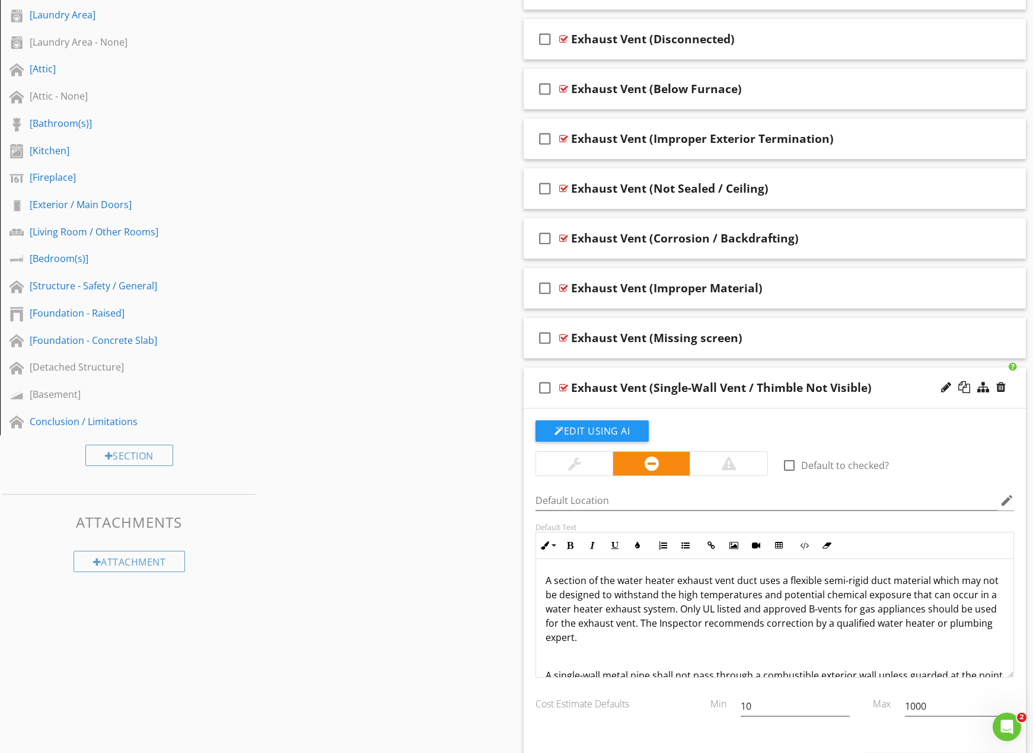
click at [656, 633] on p "A section of the water heater exhaust vent duct uses a flexible semi-rigid duct…" at bounding box center [775, 609] width 459 height 71
click at [667, 640] on p "A section of the water heater exhaust vent duct uses a flexible semi-rigid duct…" at bounding box center [775, 609] width 459 height 71
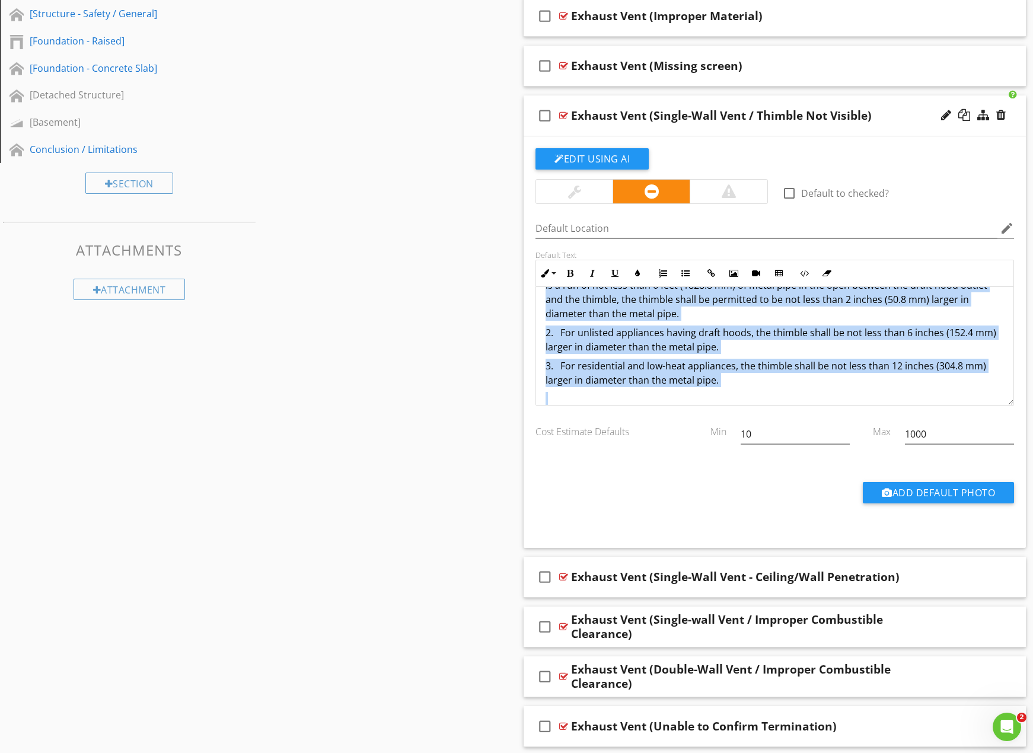
scroll to position [104, 0]
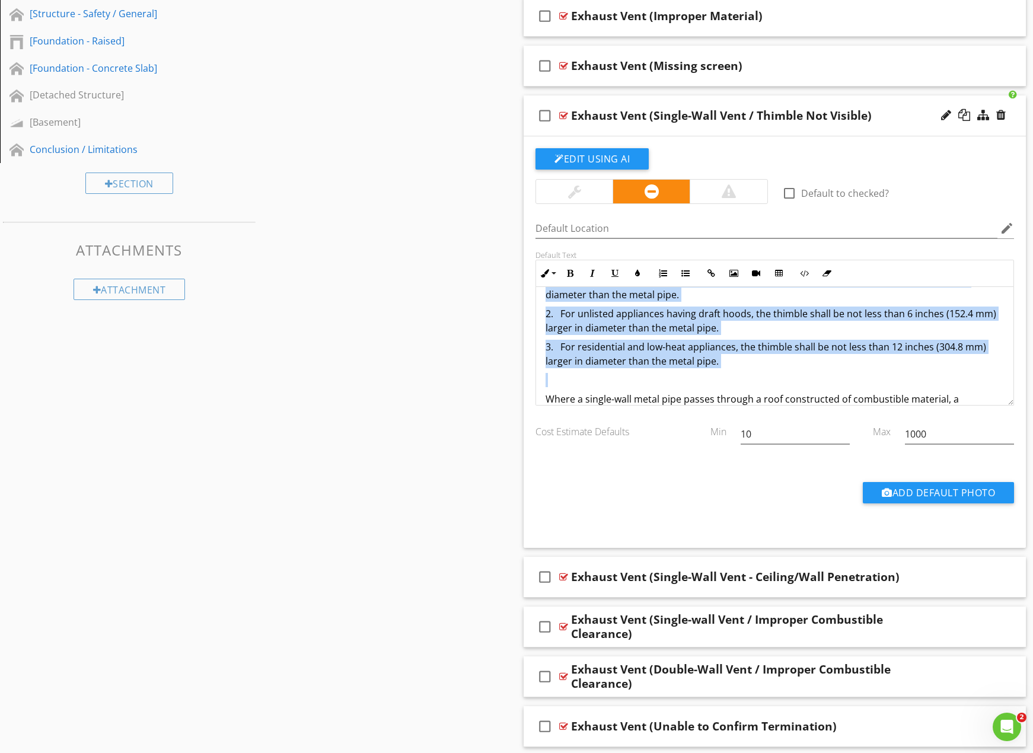
copy div "A single-wall metal pipe shall not pass through a combustible exterior wall unl…"
click at [594, 160] on button "Edit Using AI" at bounding box center [592, 158] width 113 height 21
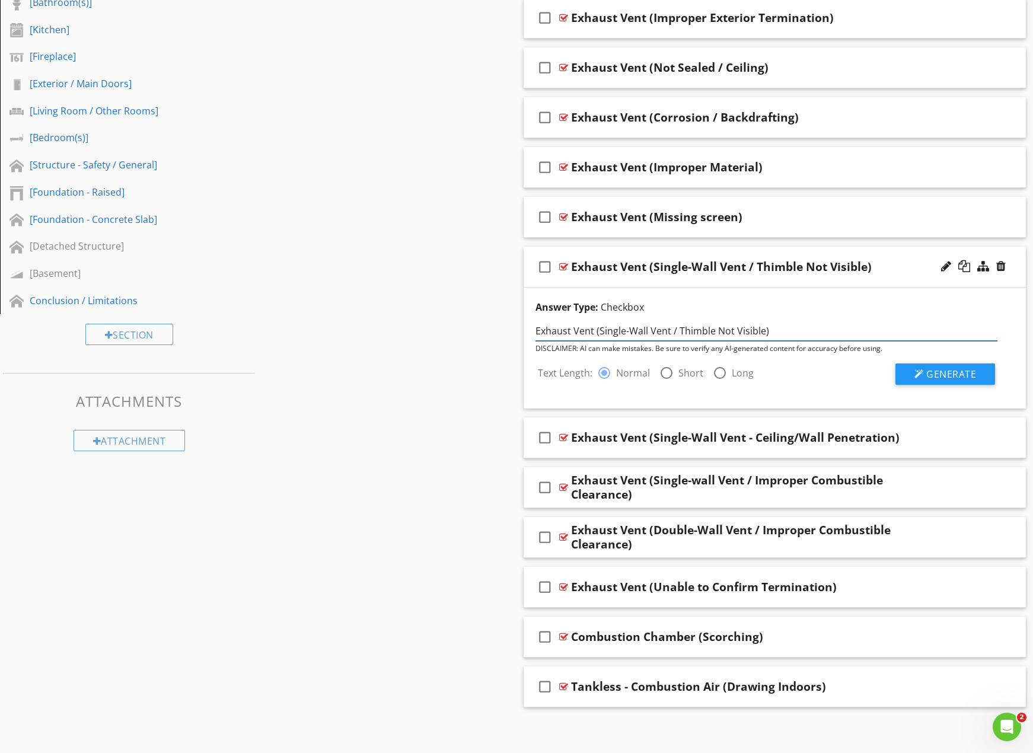
click at [594, 330] on input "Exhaust Vent (Single-Wall Vent / Thimble Not Visible)" at bounding box center [767, 332] width 462 height 20
type input "Exhaust Vent Single-Wall Vent Thimble Not Visible"
click at [973, 370] on span "Generate" at bounding box center [952, 374] width 50 height 13
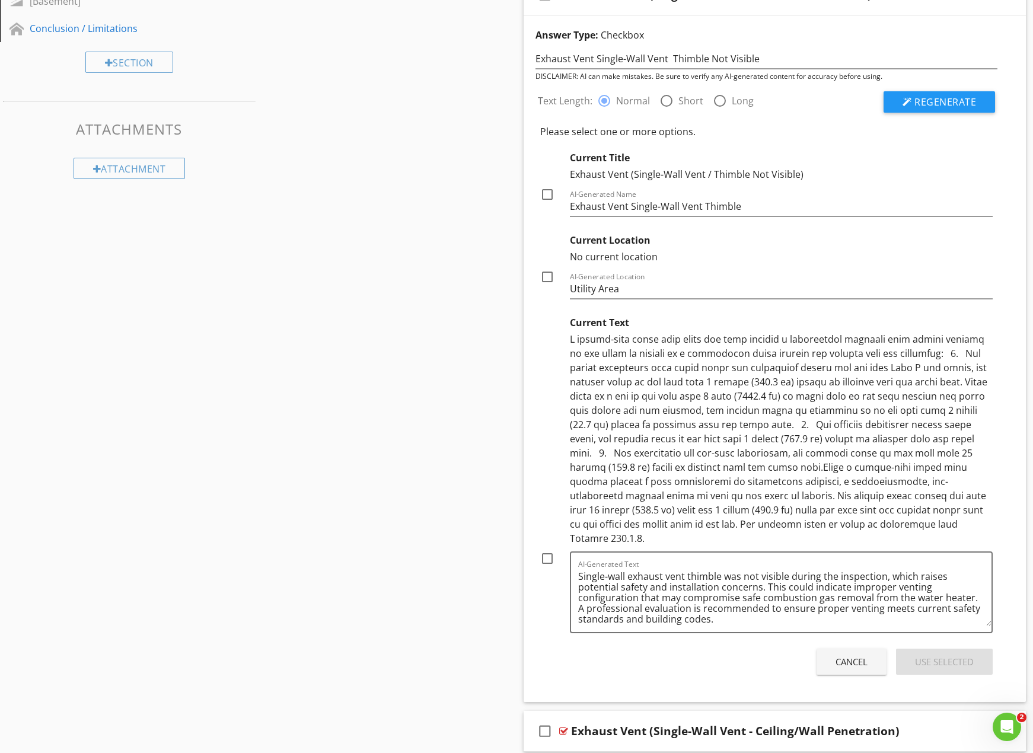
scroll to position [1022, 0]
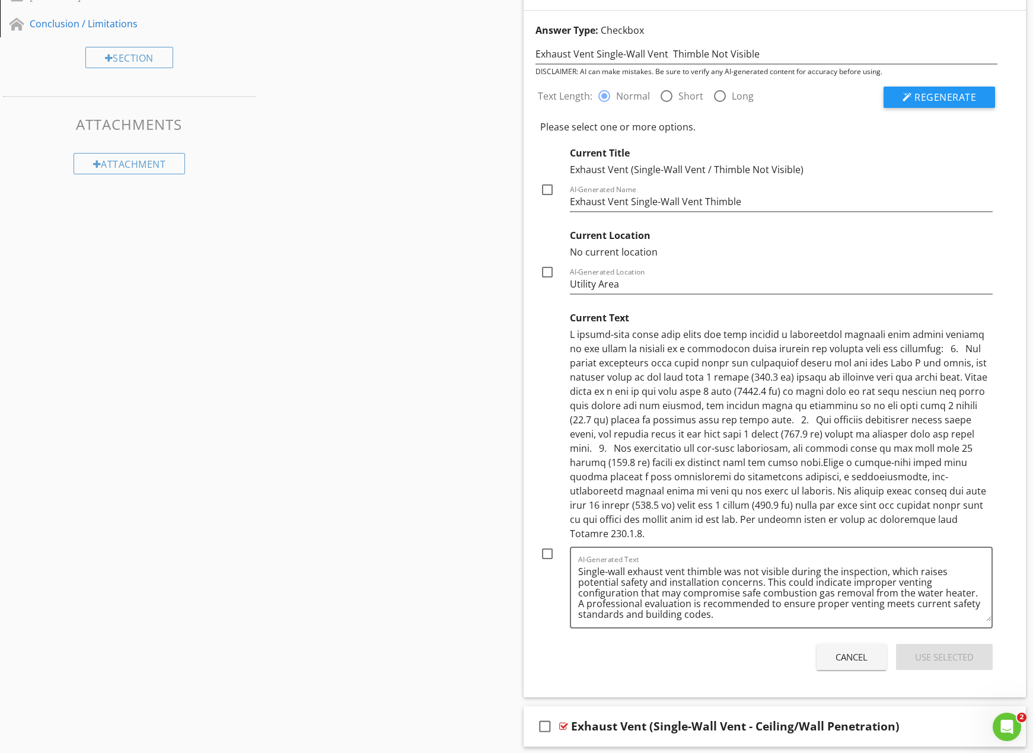
click at [864, 651] on div "Cancel" at bounding box center [852, 658] width 32 height 14
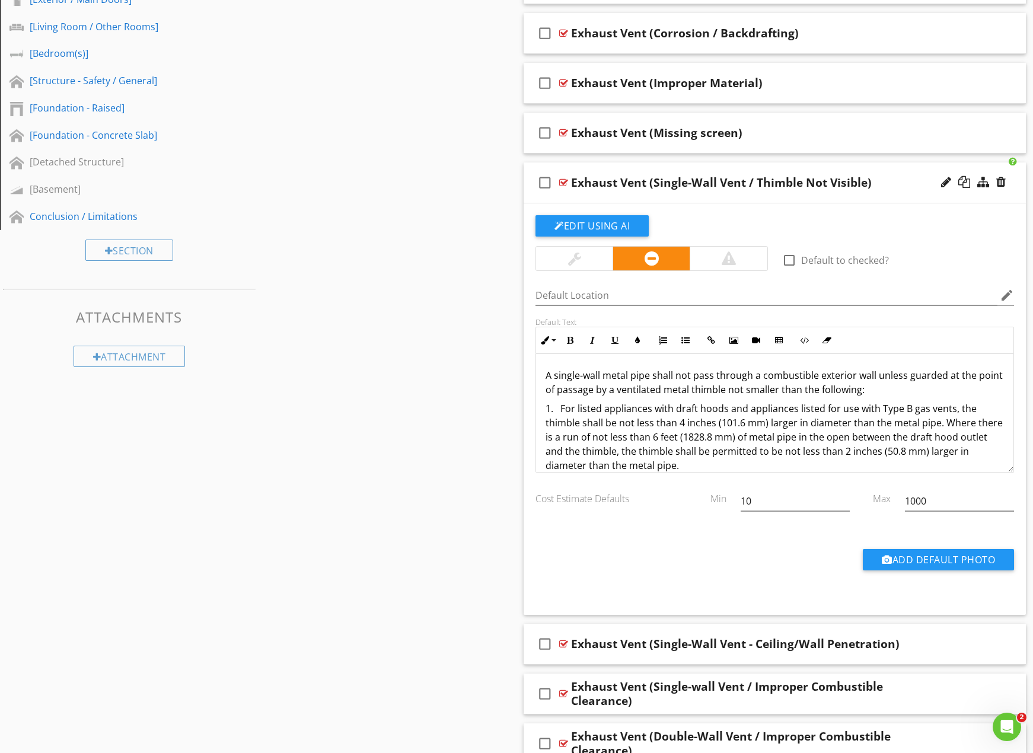
scroll to position [825, 0]
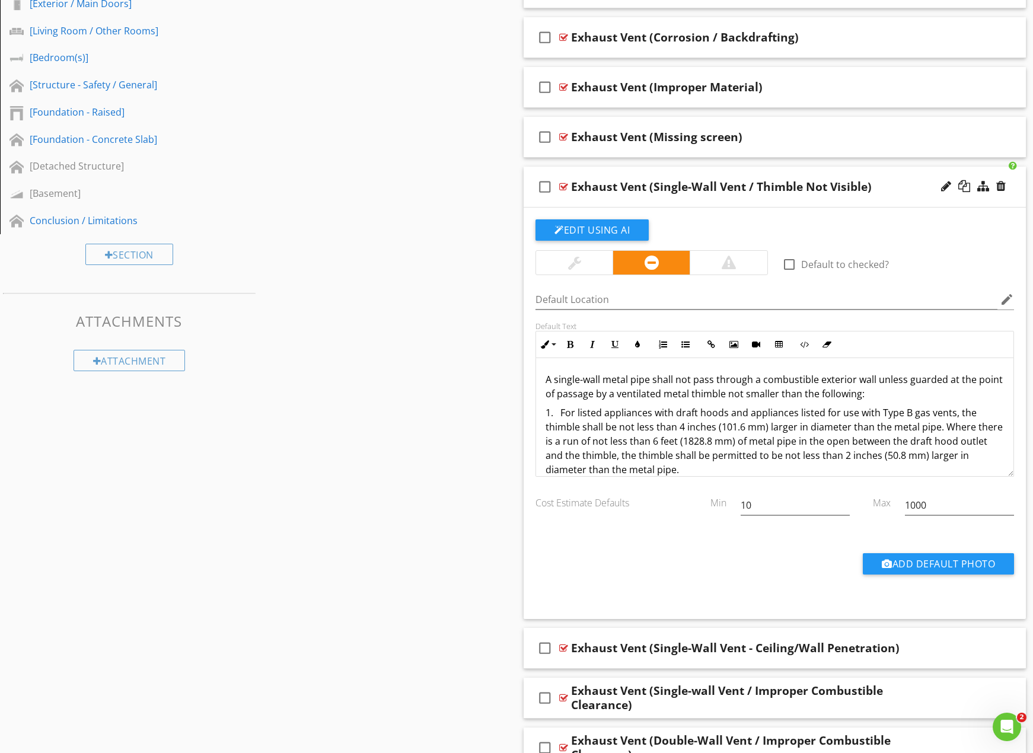
click at [694, 386] on p "A single-wall metal pipe shall not pass through a combustible exterior wall unl…" at bounding box center [775, 387] width 459 height 28
click at [605, 376] on p "A single-wall metal pipe shall not pass through a combustible exterior wall unl…" at bounding box center [775, 387] width 459 height 28
click at [546, 389] on p "The combustion exhaust vent is a single-wall metal pipe that is passing through…" at bounding box center [775, 387] width 459 height 28
click at [804, 395] on p "The combustion exhaust vent is a single-wall metal pipe that is passing through…" at bounding box center [775, 387] width 459 height 28
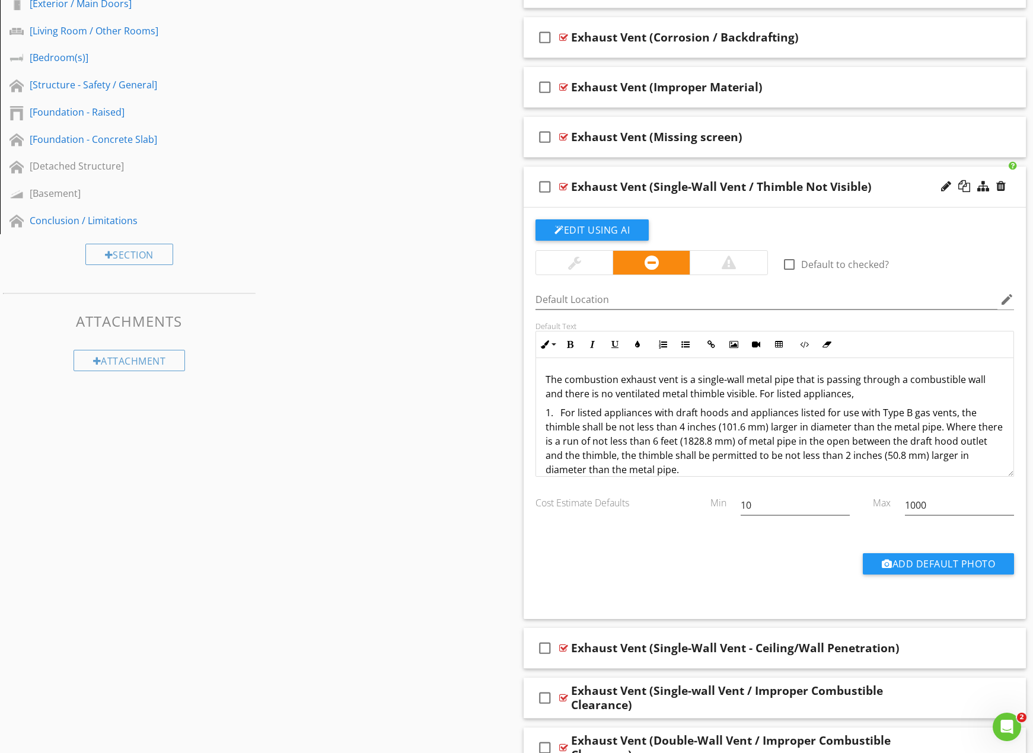
click at [761, 395] on p "The combustion exhaust vent is a single-wall metal pipe that is passing through…" at bounding box center [775, 387] width 459 height 28
click at [758, 392] on p "The combustion exhaust vent is a single-wall metal pipe that is passing through…" at bounding box center [775, 387] width 459 height 28
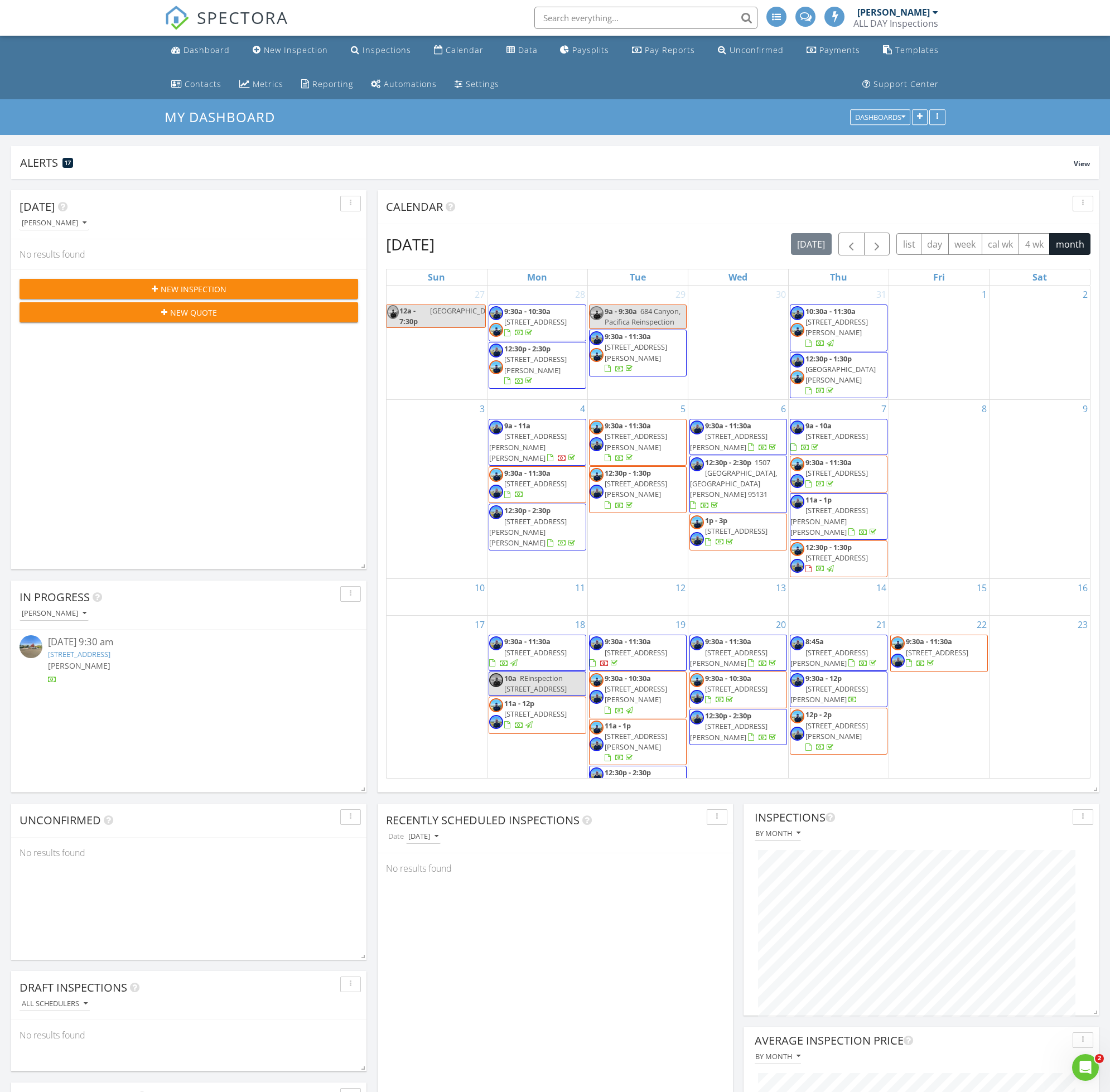
scroll to position [240, 355]
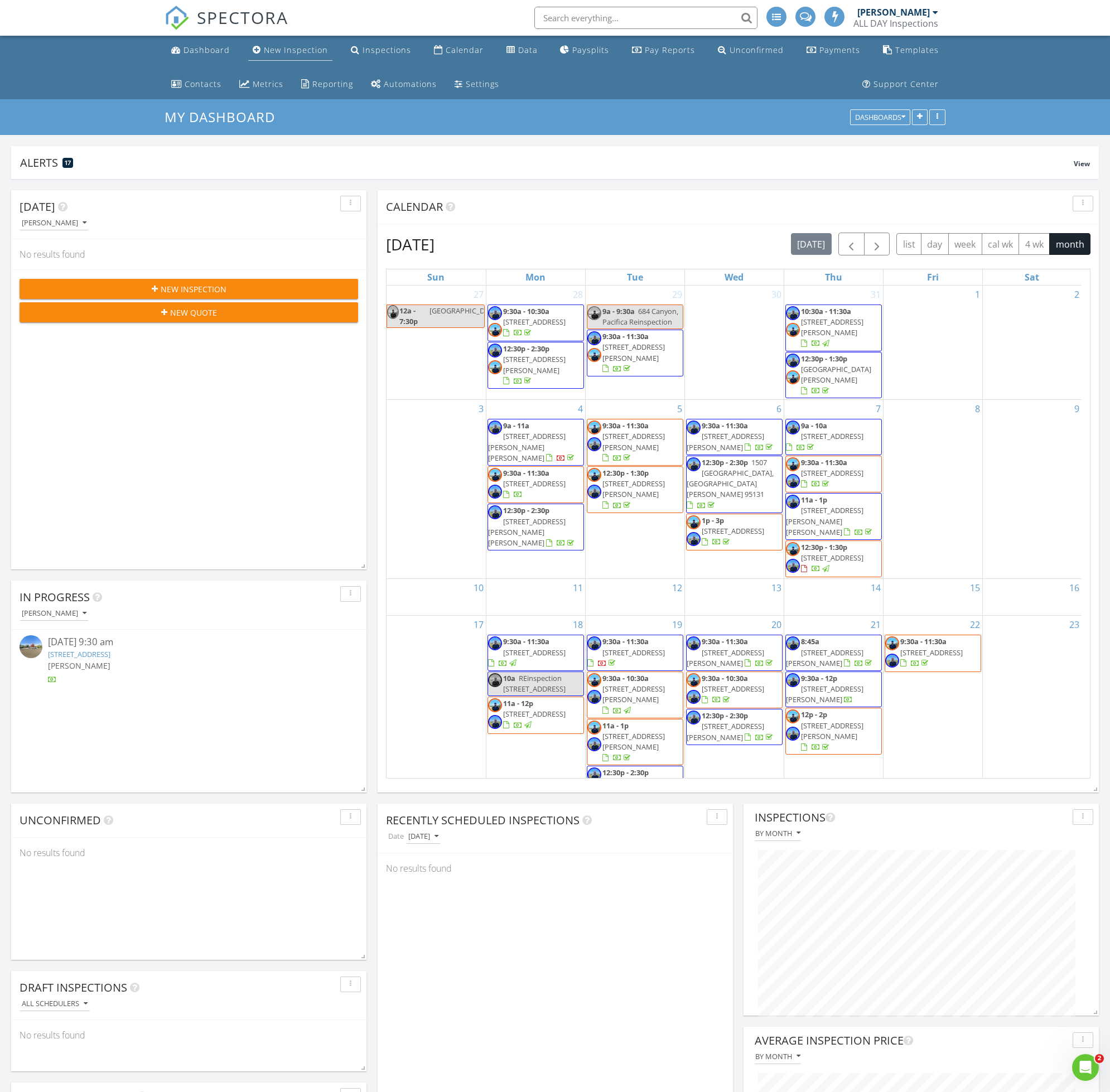
click at [295, 56] on link "New Inspection" at bounding box center [290, 51] width 85 height 21
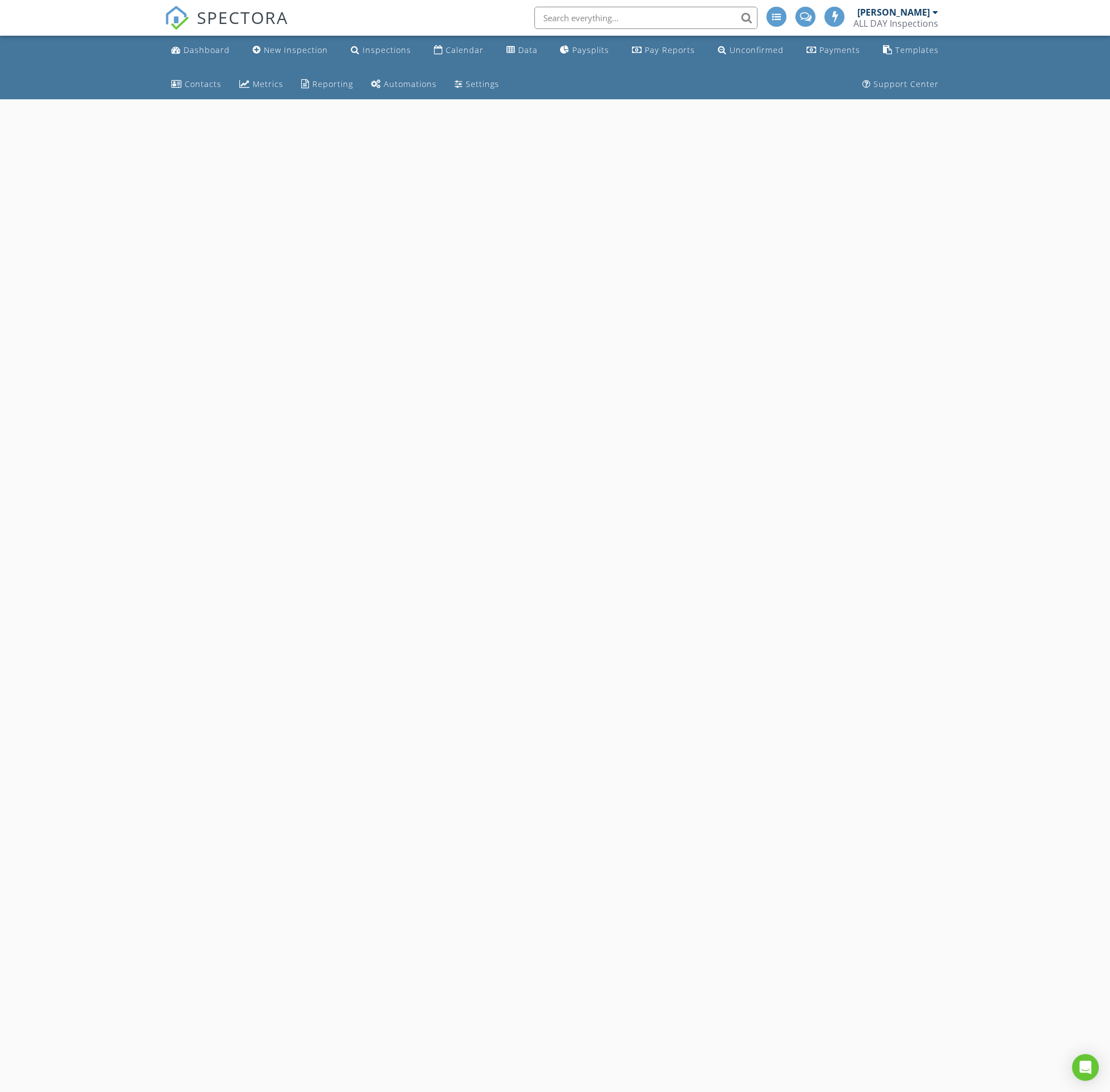
select select "7"
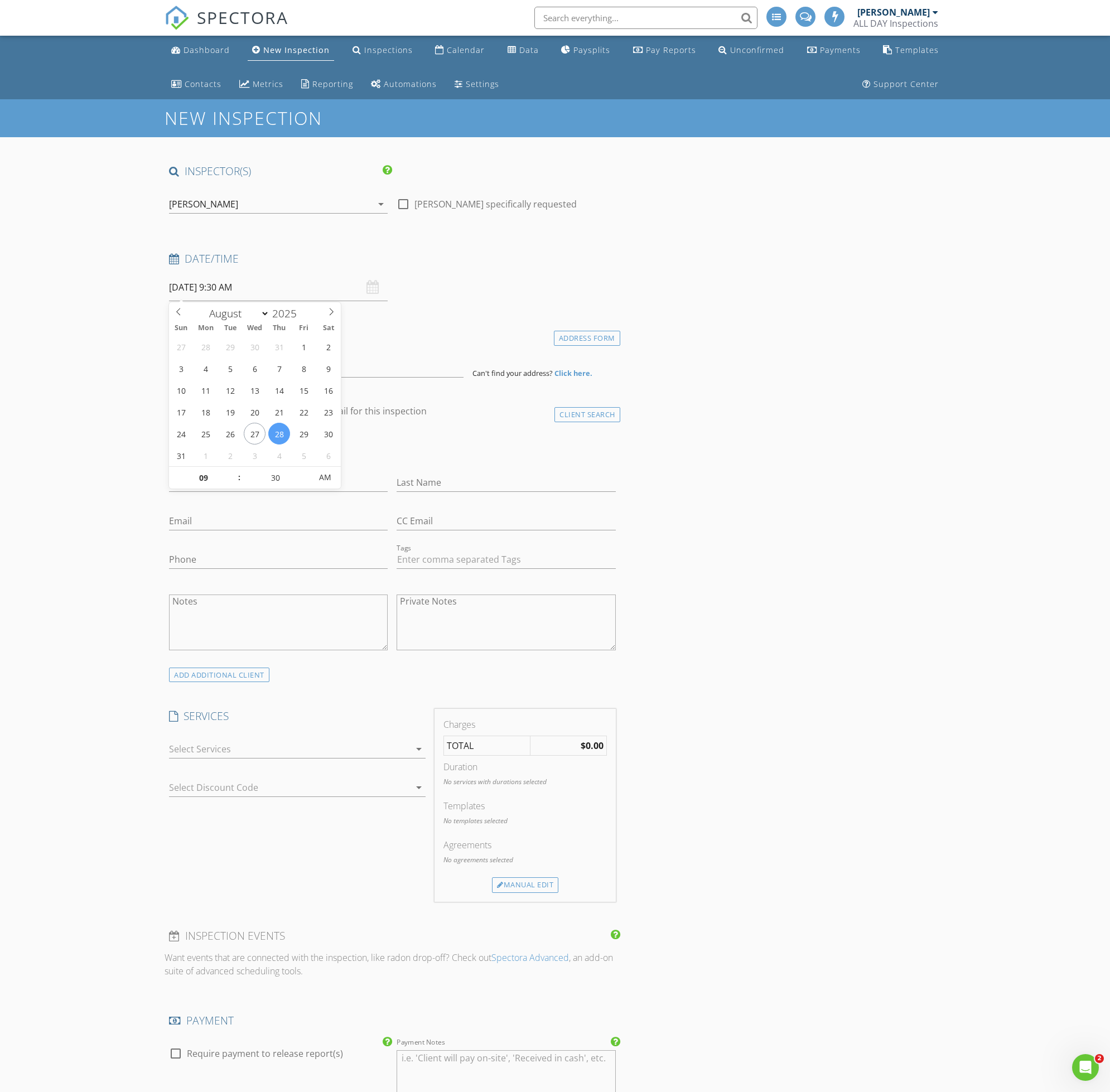
click at [283, 291] on input "08/28/2025 9:30 AM" at bounding box center [278, 287] width 219 height 27
type input "08/27/2025 9:30 AM"
type input "12"
type input "[DATE] 12:30 PM"
click at [320, 478] on span "PM" at bounding box center [324, 477] width 31 height 23
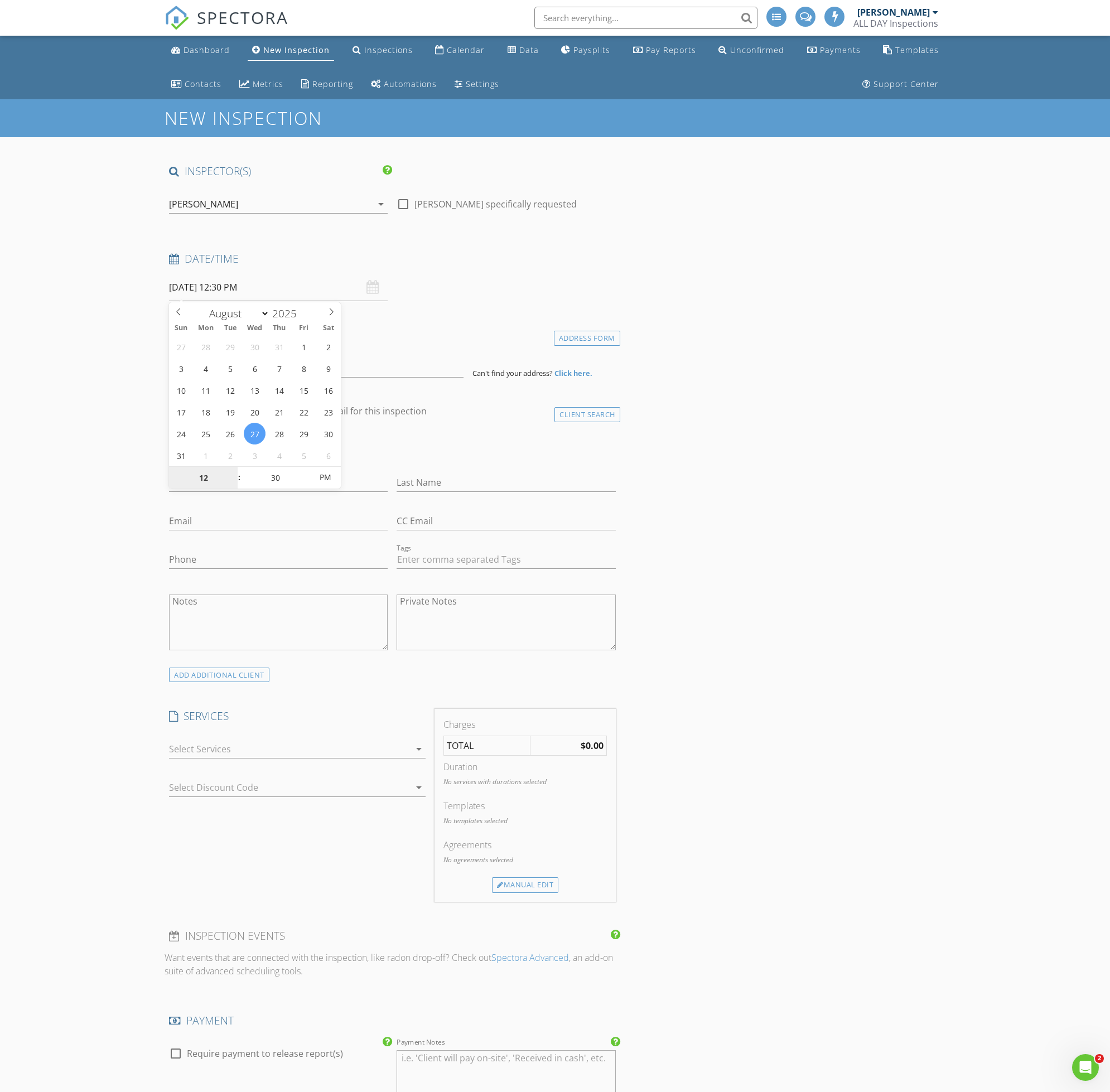
type input "12"
click at [986, 539] on div "New Inspection INSPECTOR(S) check_box Ron Chang PRIMARY check_box_outline_blank…" at bounding box center [555, 1058] width 1110 height 1918
click at [357, 360] on input at bounding box center [316, 364] width 294 height 27
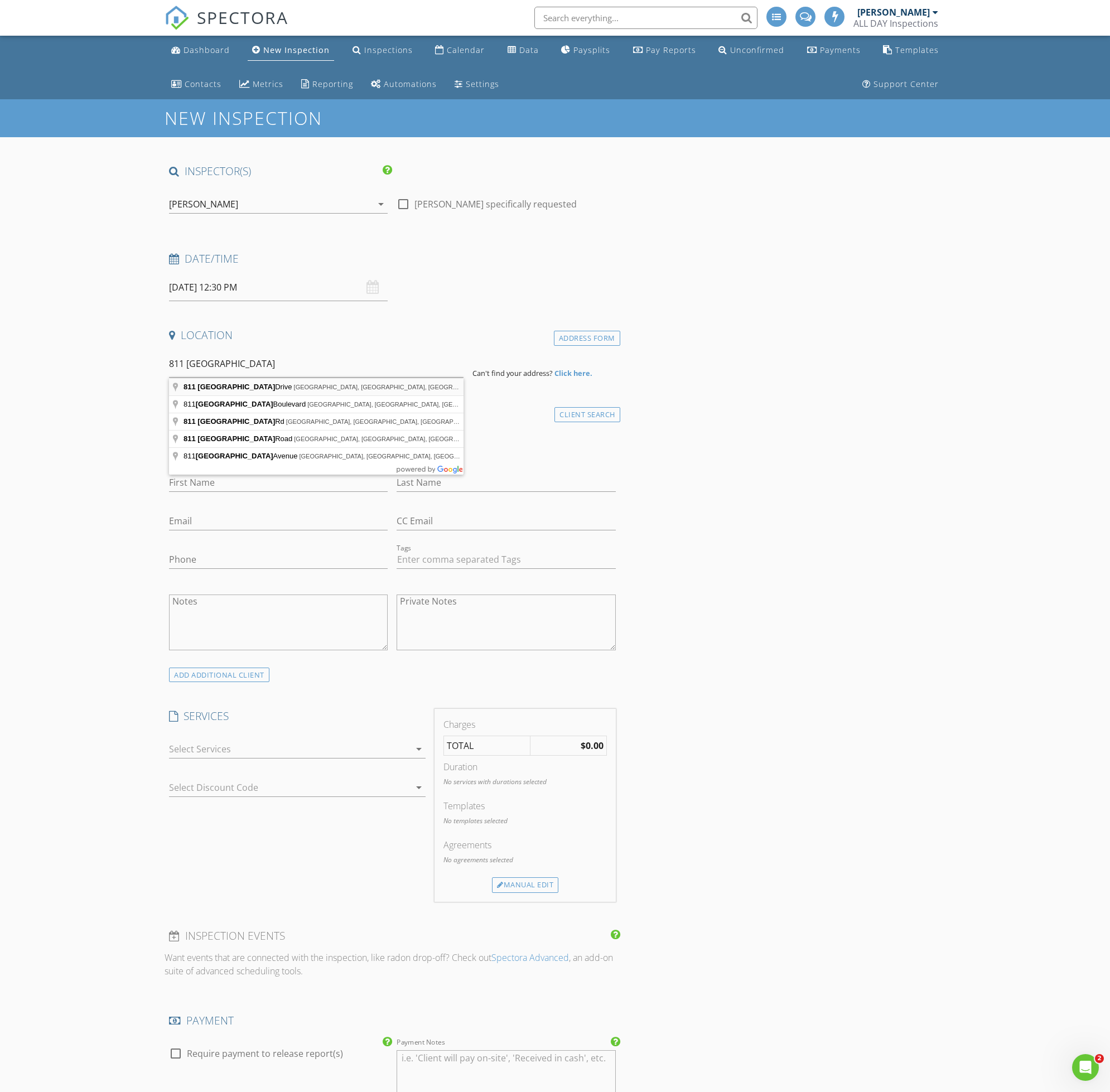
type input "811 Salt Lake Drive, San Jose, CA, USA"
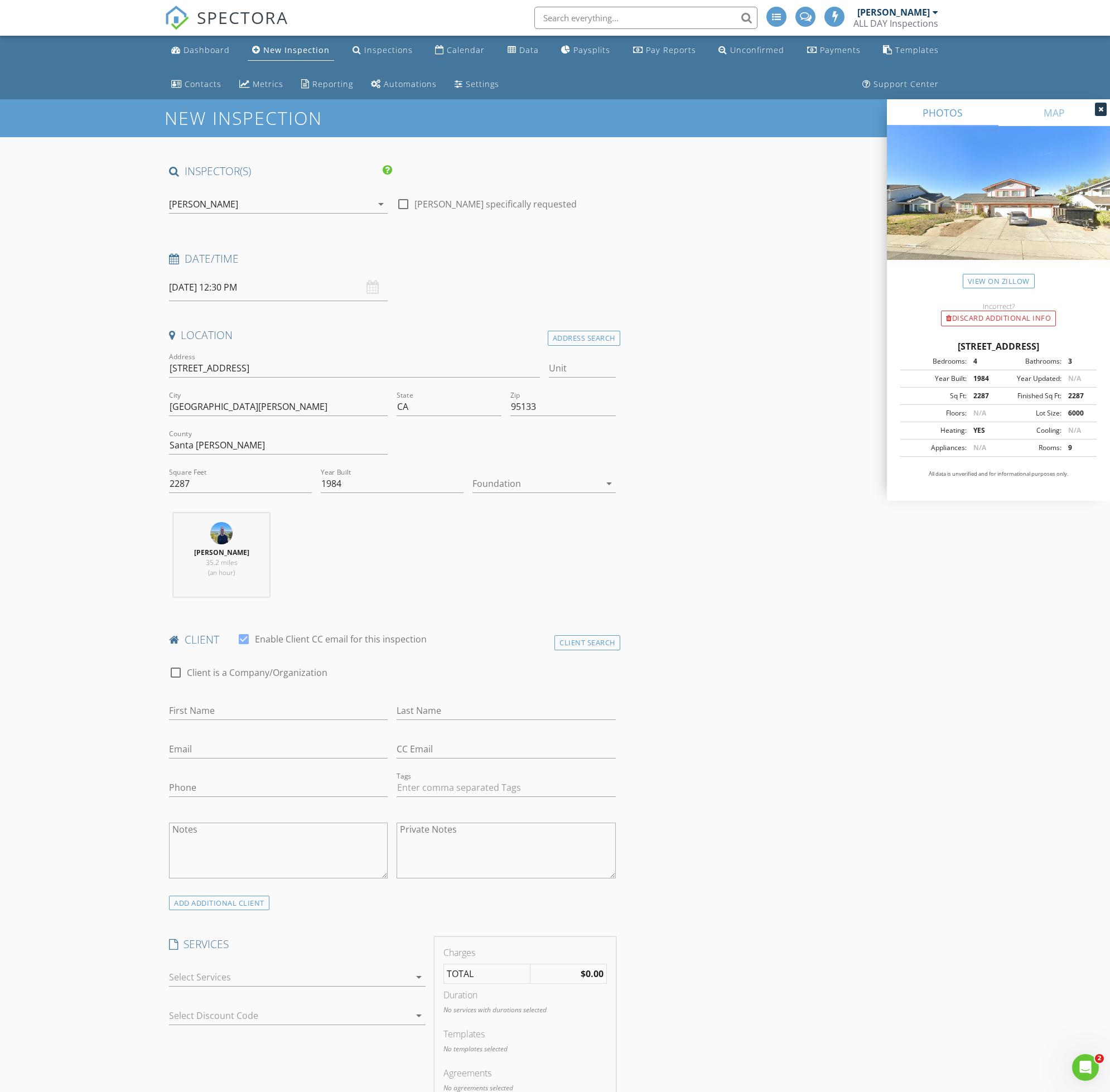
click at [566, 485] on div at bounding box center [536, 483] width 127 height 18
click at [560, 536] on div "Slab" at bounding box center [543, 541] width 125 height 13
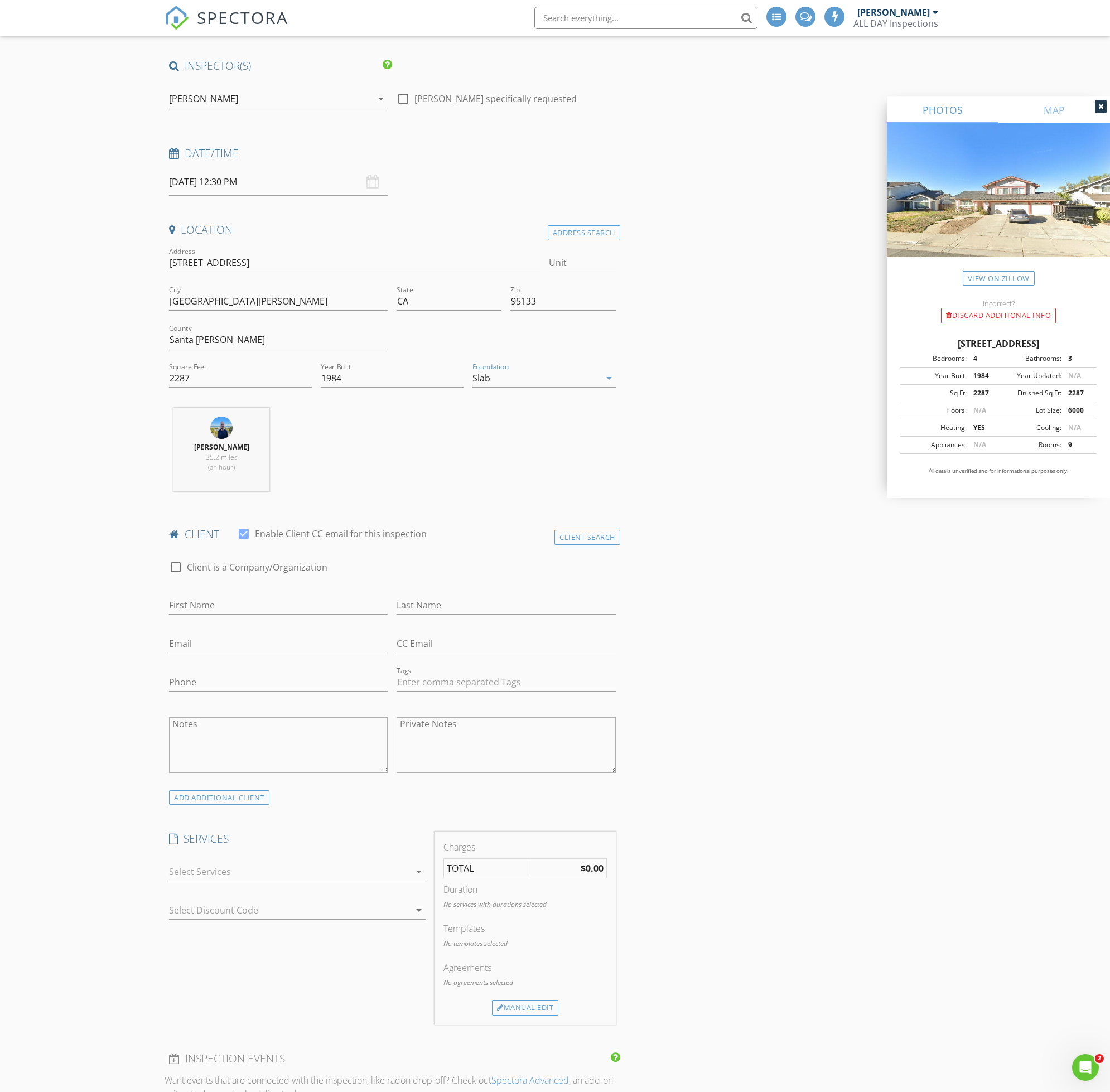
scroll to position [130, 0]
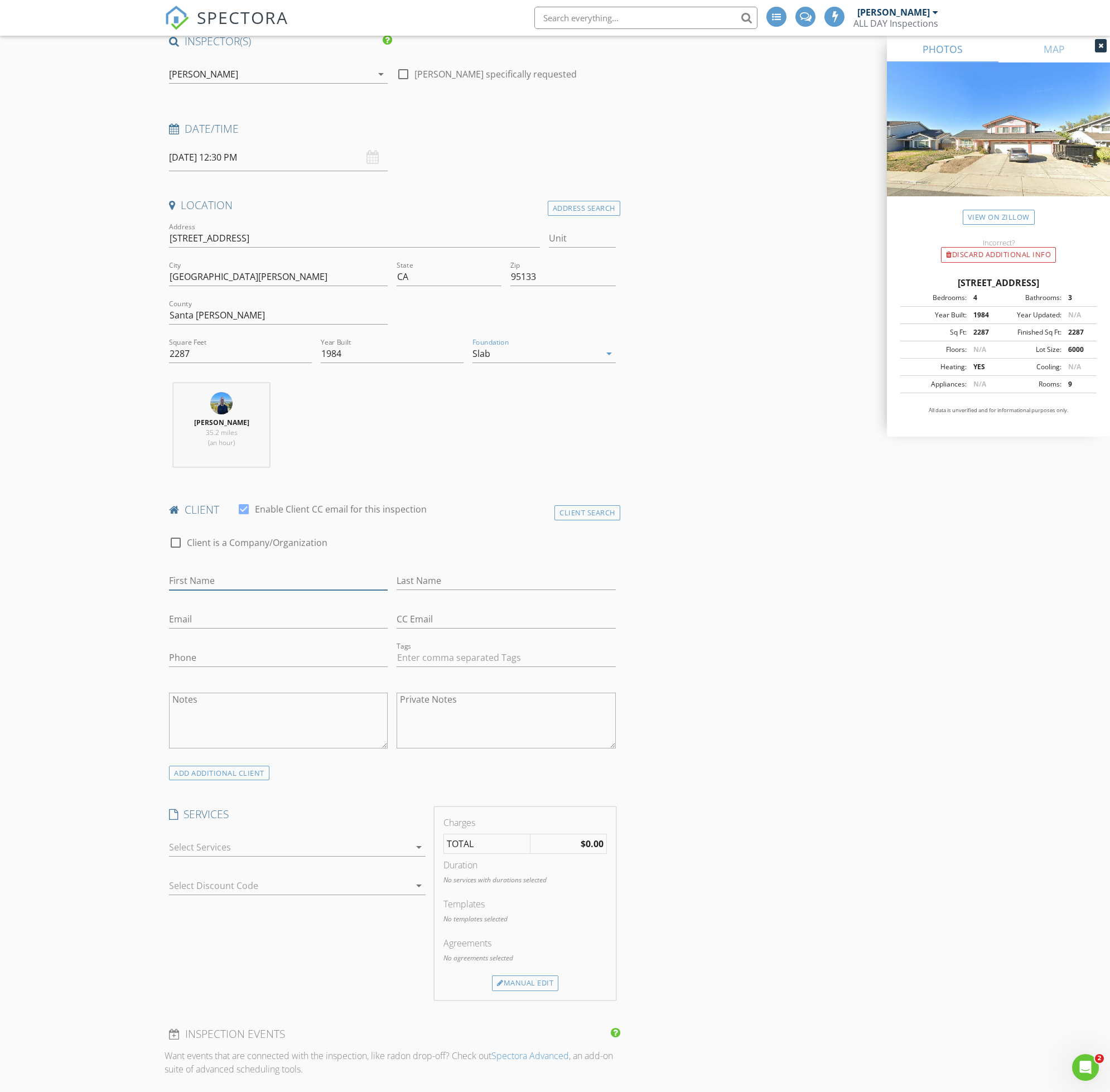
click at [332, 582] on input "First Name" at bounding box center [278, 581] width 219 height 19
type input "[PERSON_NAME]"
type input "Masli"
click at [318, 621] on input "Email" at bounding box center [278, 619] width 219 height 19
paste input "Hans.masli.realestate@gmail.com"
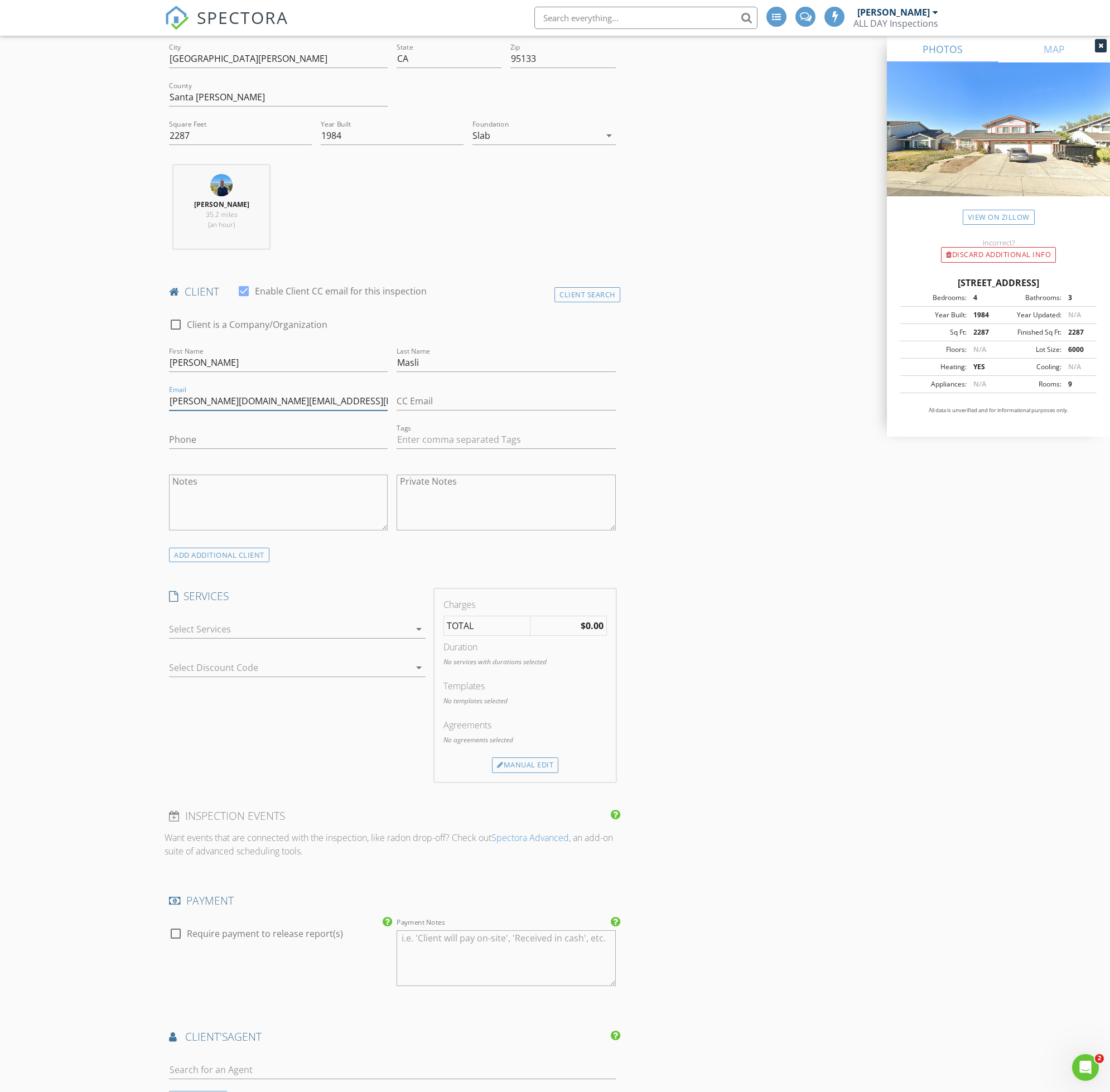
scroll to position [390, 0]
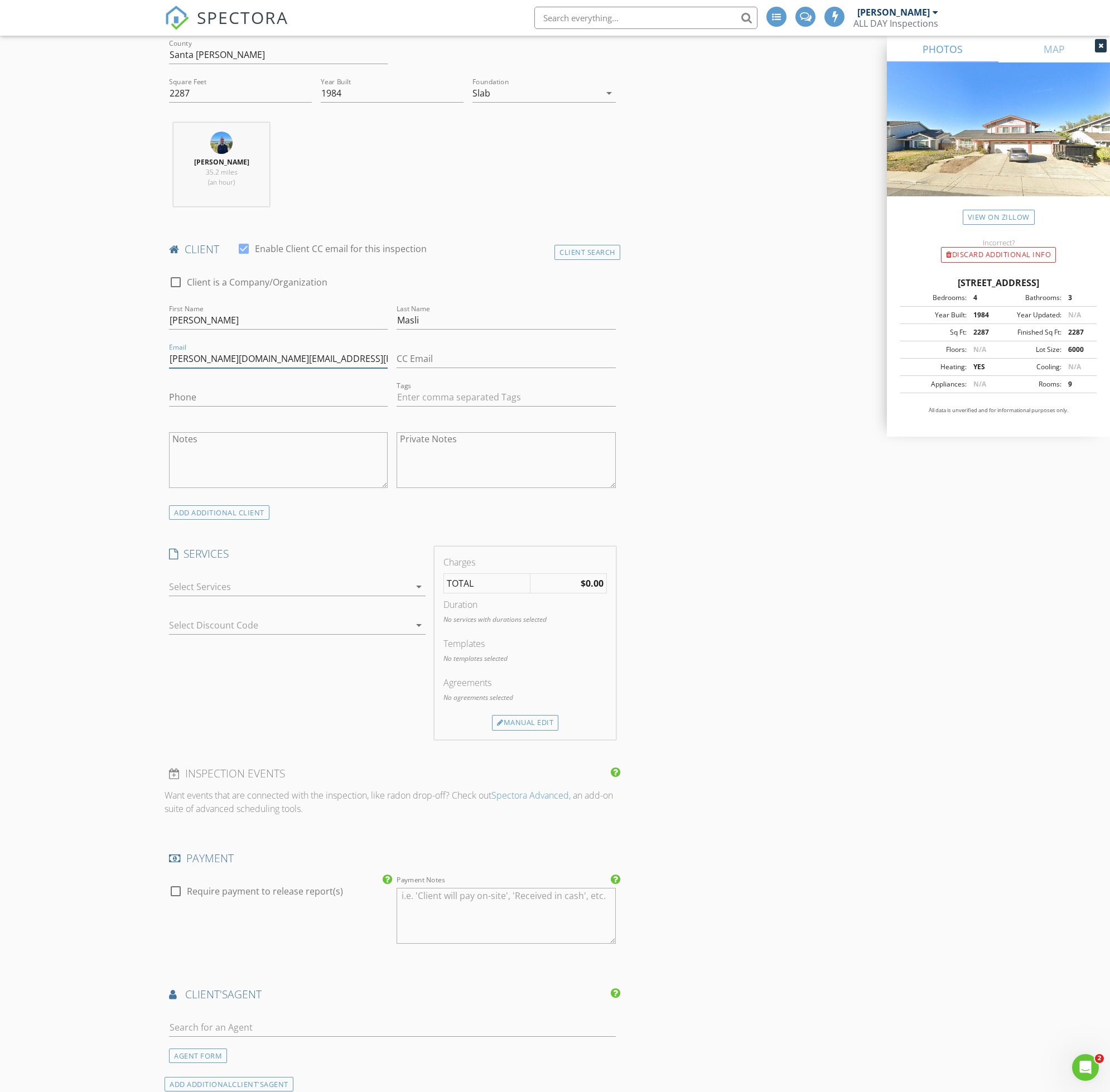
type input "Hans.masli.realestate@gmail.com"
click at [264, 585] on div at bounding box center [289, 586] width 241 height 18
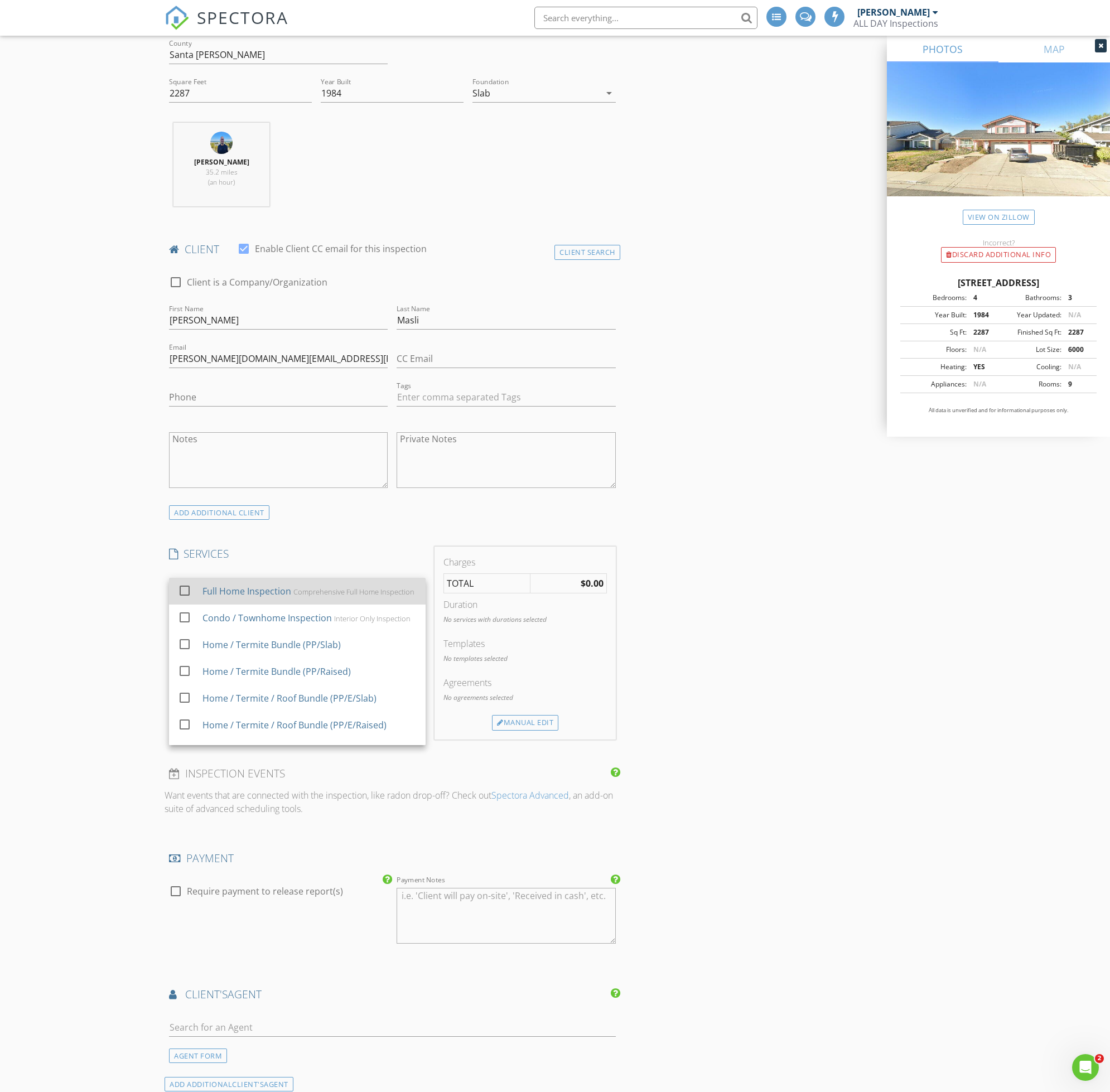
click at [293, 596] on div "Comprehensive Full Home Inspection" at bounding box center [353, 591] width 121 height 8
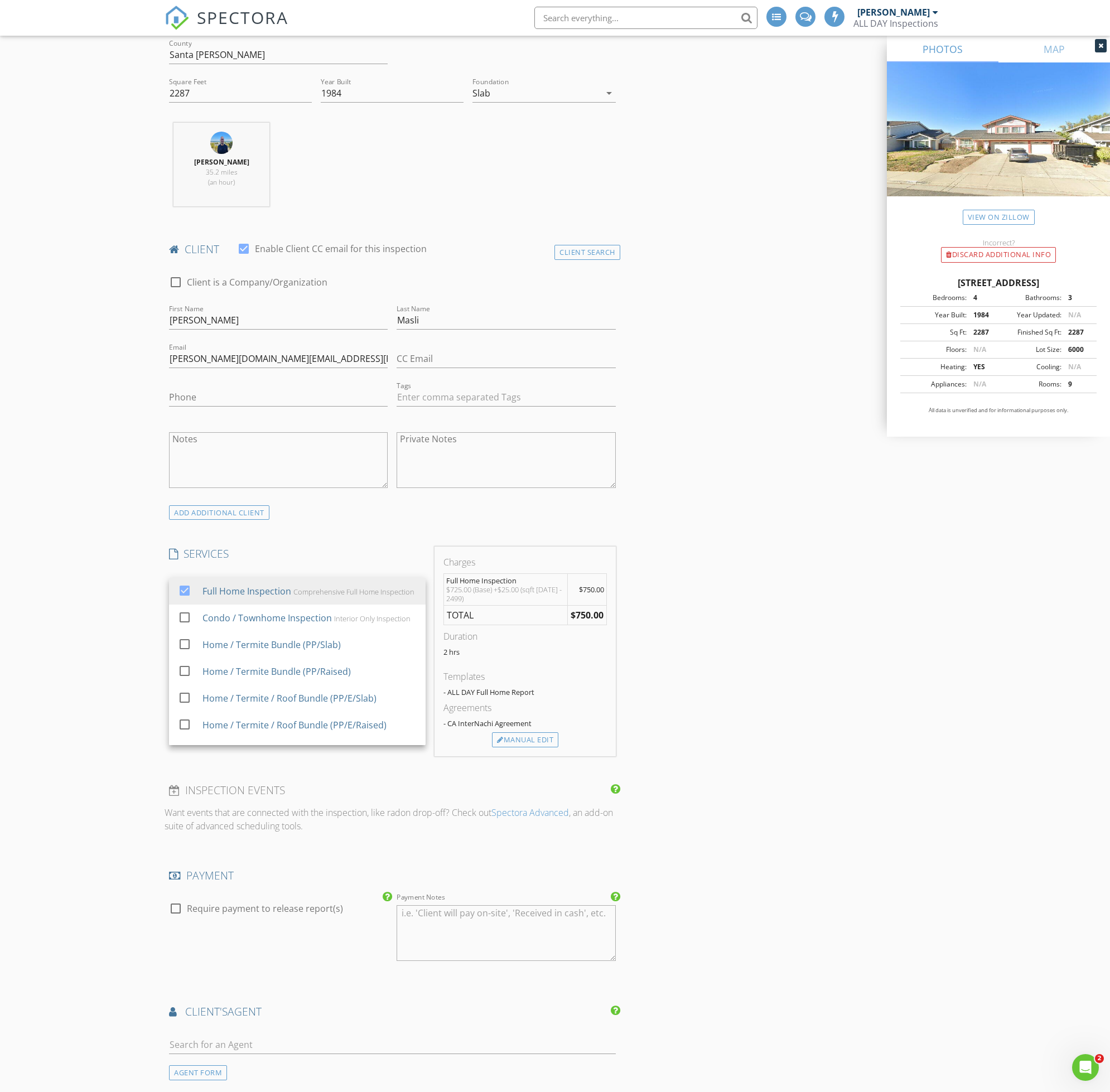
click at [769, 681] on div "INSPECTOR(S) check_box Ron Chang PRIMARY check_box_outline_blank Cole Ramsay Ro…" at bounding box center [555, 809] width 781 height 2072
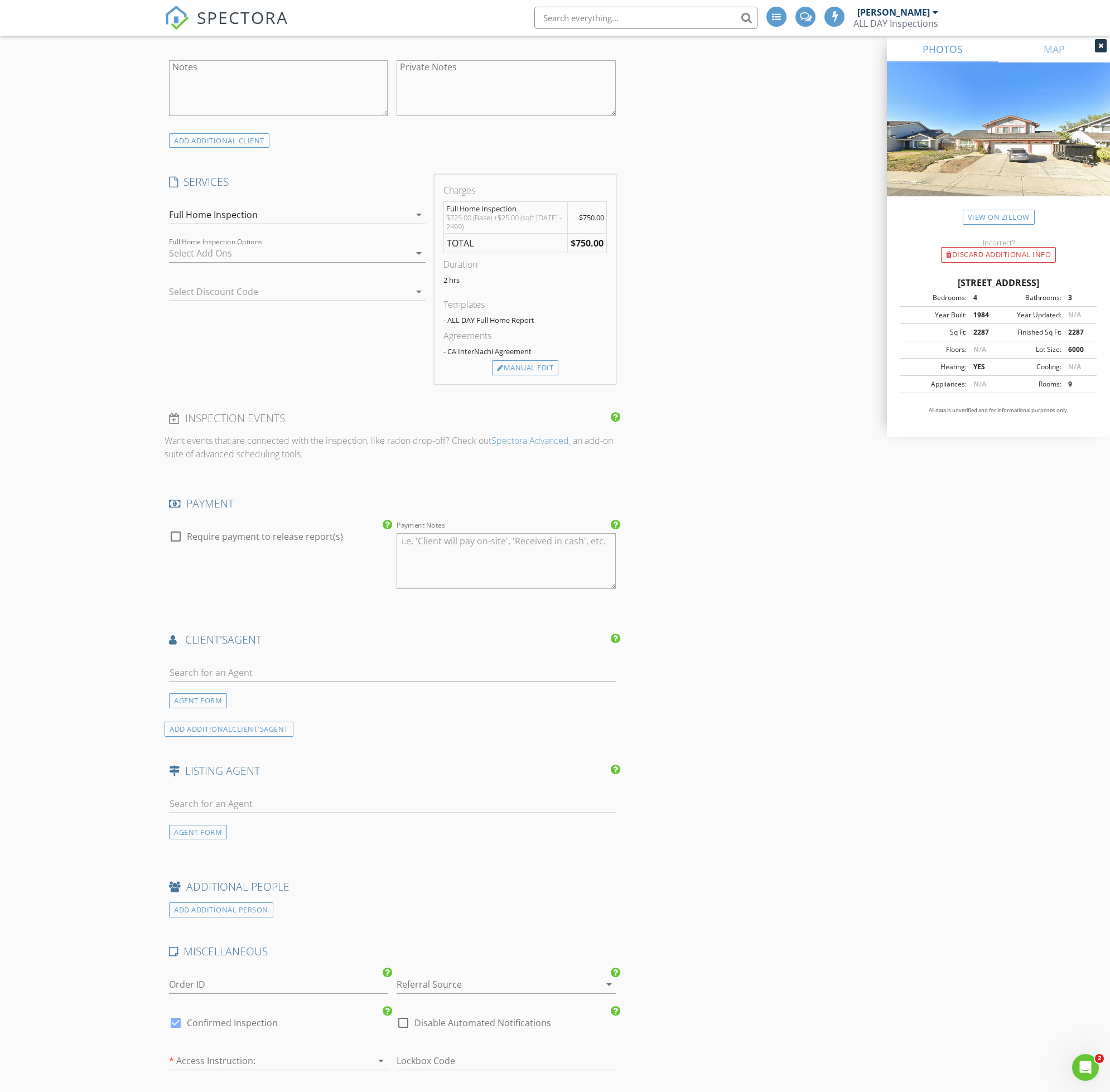
scroll to position [781, 0]
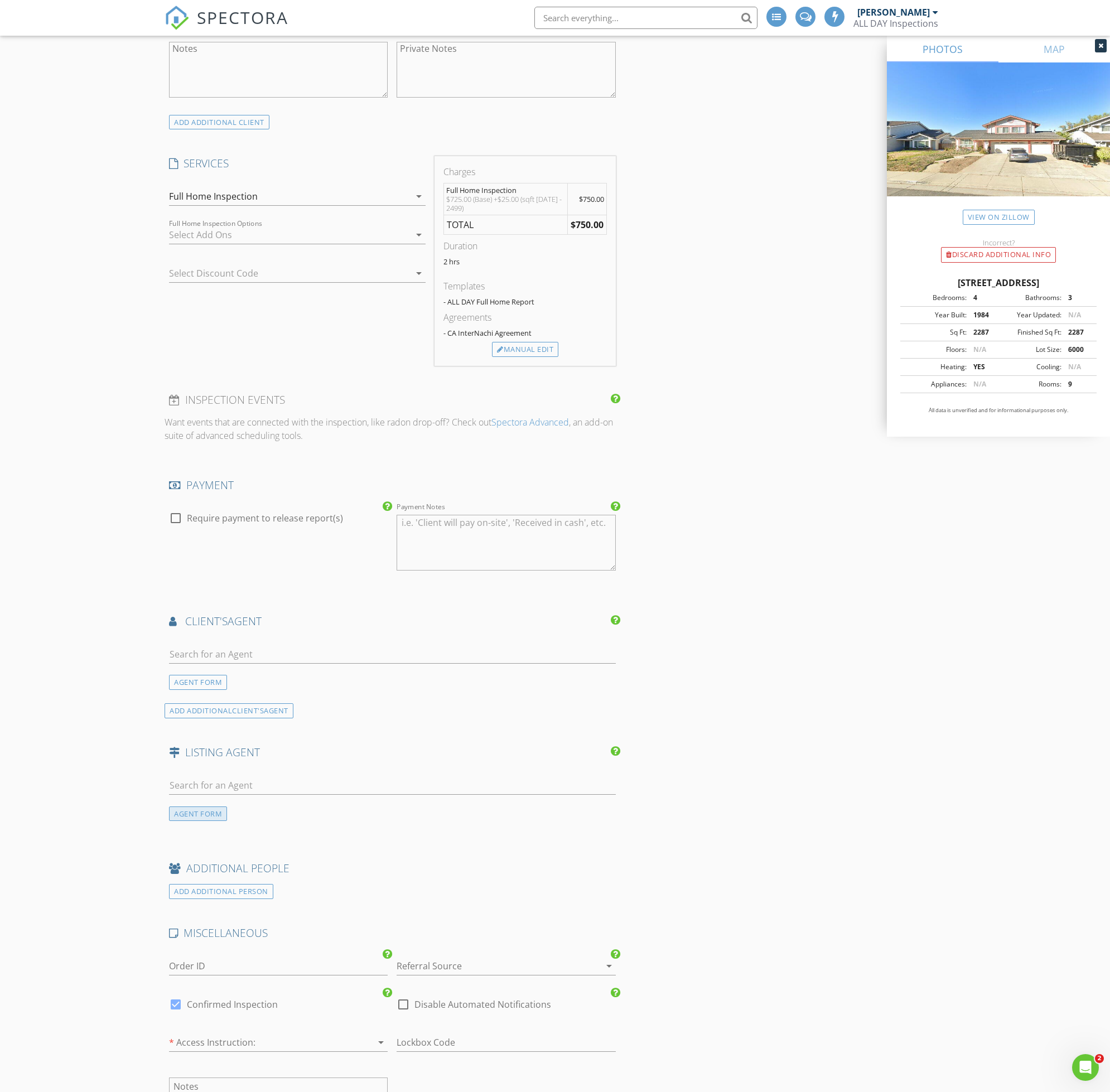
click at [226, 815] on div "AGENT FORM" at bounding box center [198, 814] width 58 height 15
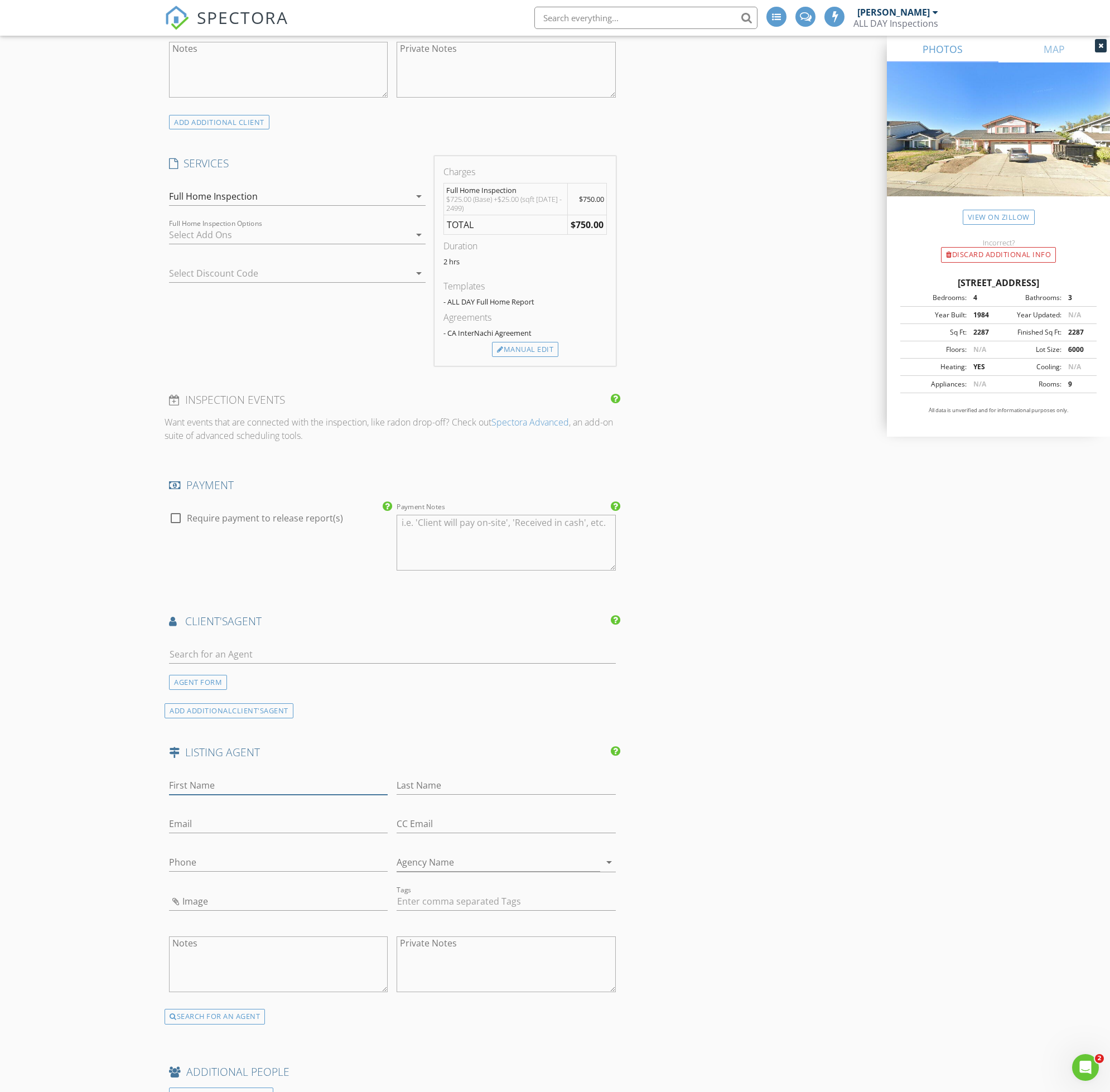
click at [244, 788] on input "First Name" at bounding box center [278, 786] width 219 height 19
type input "[PERSON_NAME]"
type input "Masli"
paste input "Hans.masli.realestate@gmail.com"
type input "Hans.masli.realestate@gmail.com"
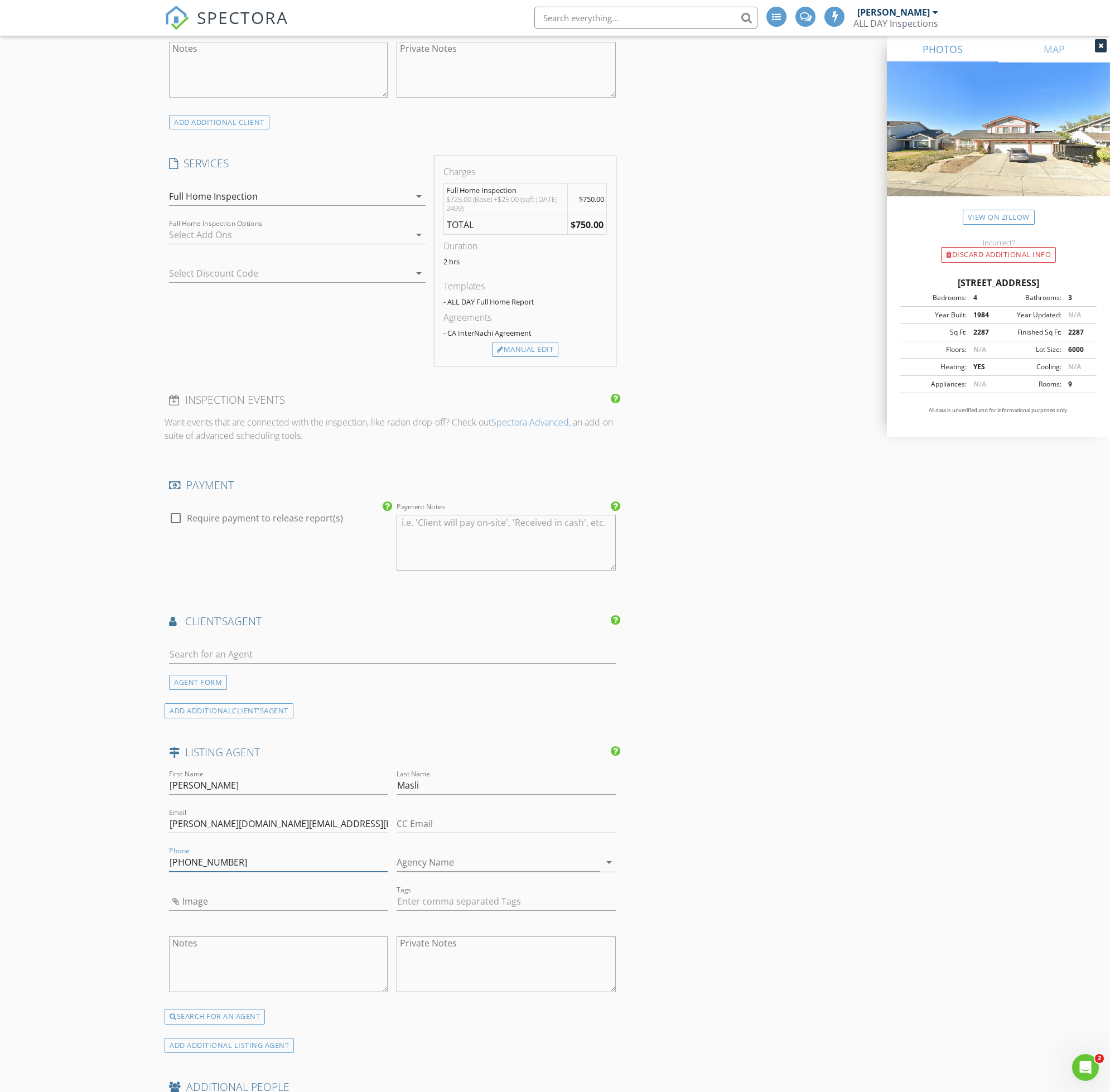
type input "[PHONE_NUMBER]"
click at [270, 825] on input "Hans.masli.realestate@gmail.com" at bounding box center [278, 824] width 219 height 19
click at [496, 862] on input "Agency Name" at bounding box center [498, 863] width 203 height 19
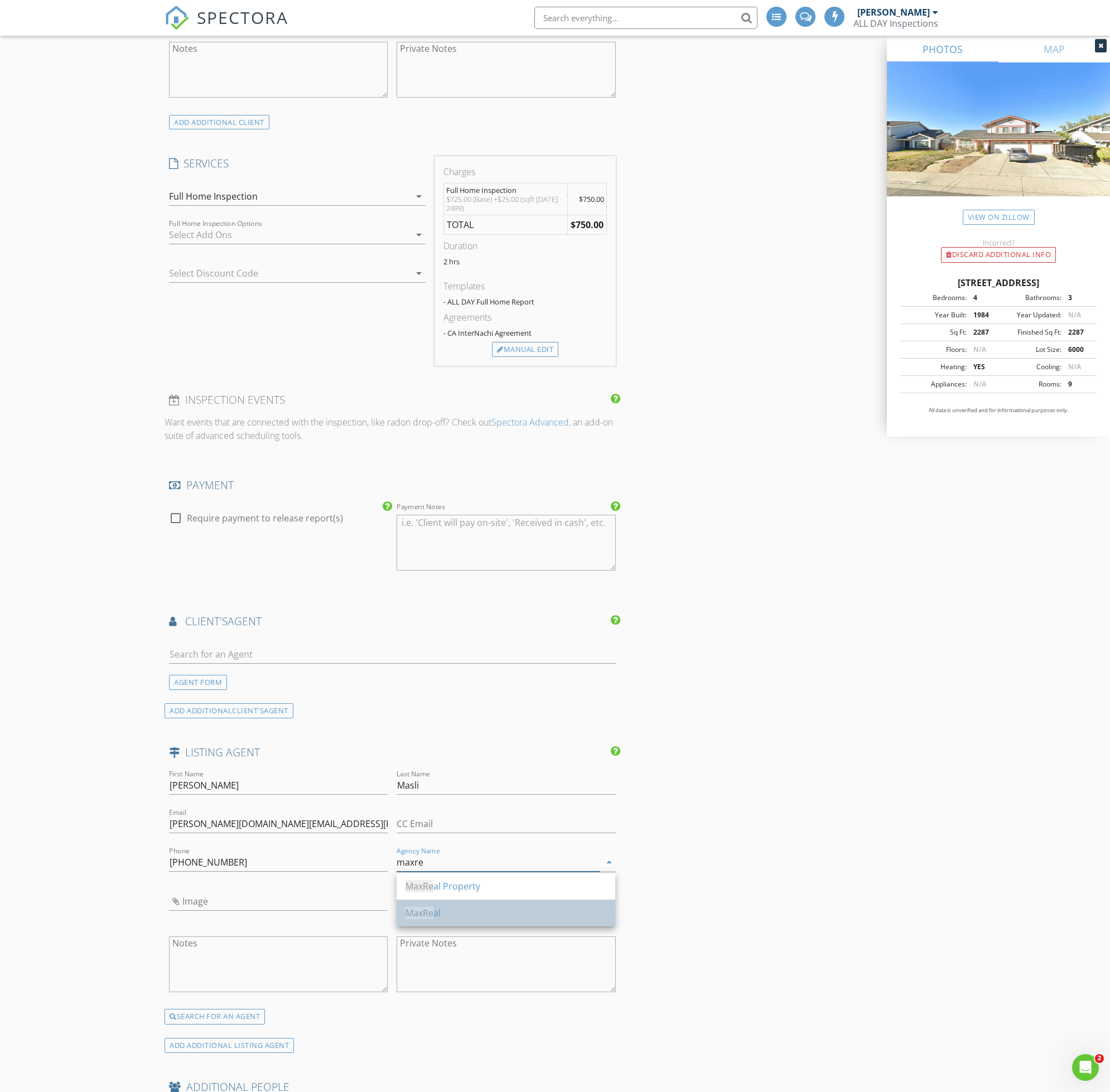
click at [492, 913] on div "MaxRe al" at bounding box center [506, 913] width 201 height 13
type input "MaxReal"
click at [762, 879] on div "INSPECTOR(S) check_box Ron Chang PRIMARY check_box_outline_blank Cole Ramsay Ro…" at bounding box center [555, 529] width 781 height 2291
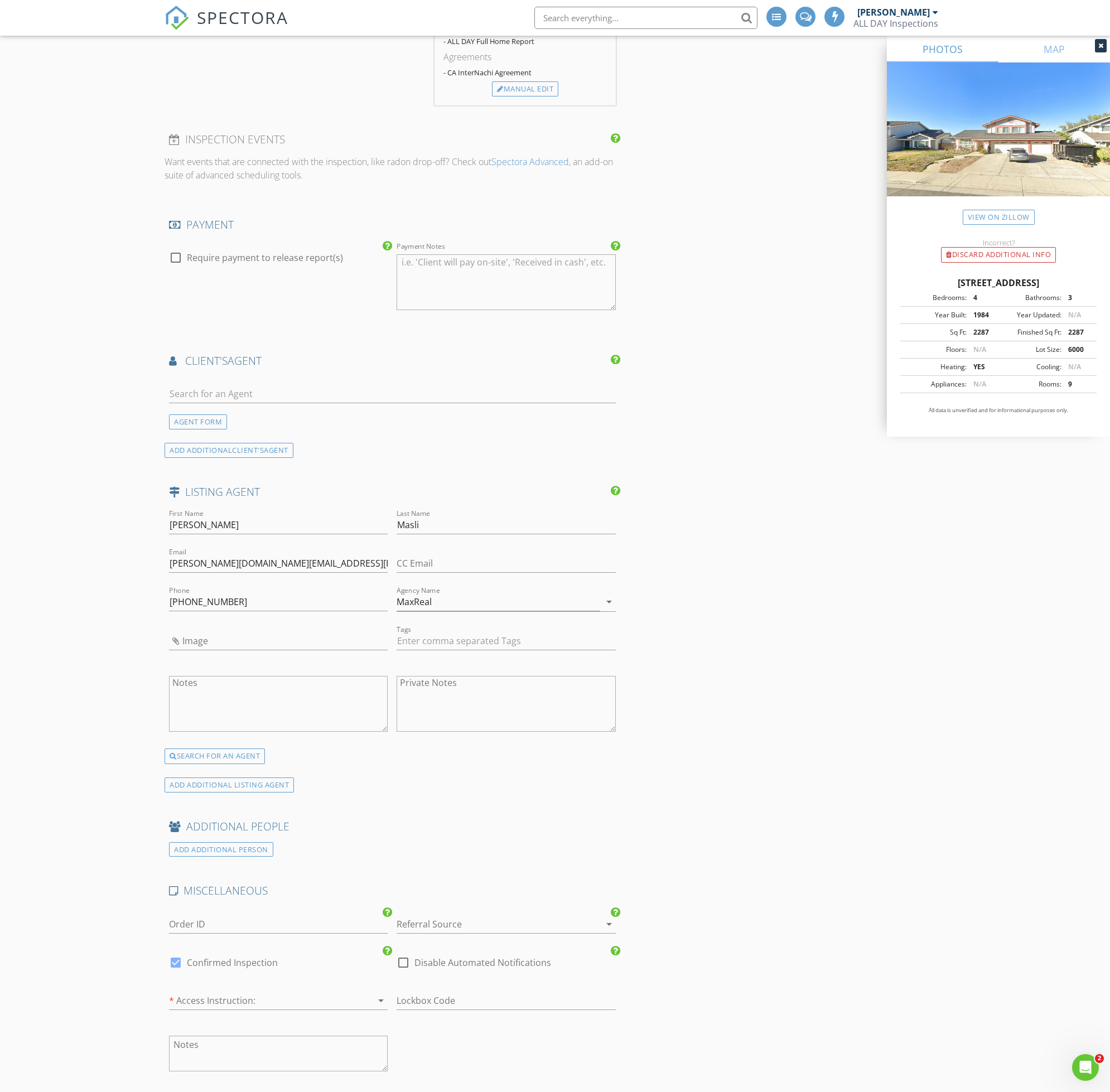
scroll to position [1171, 0]
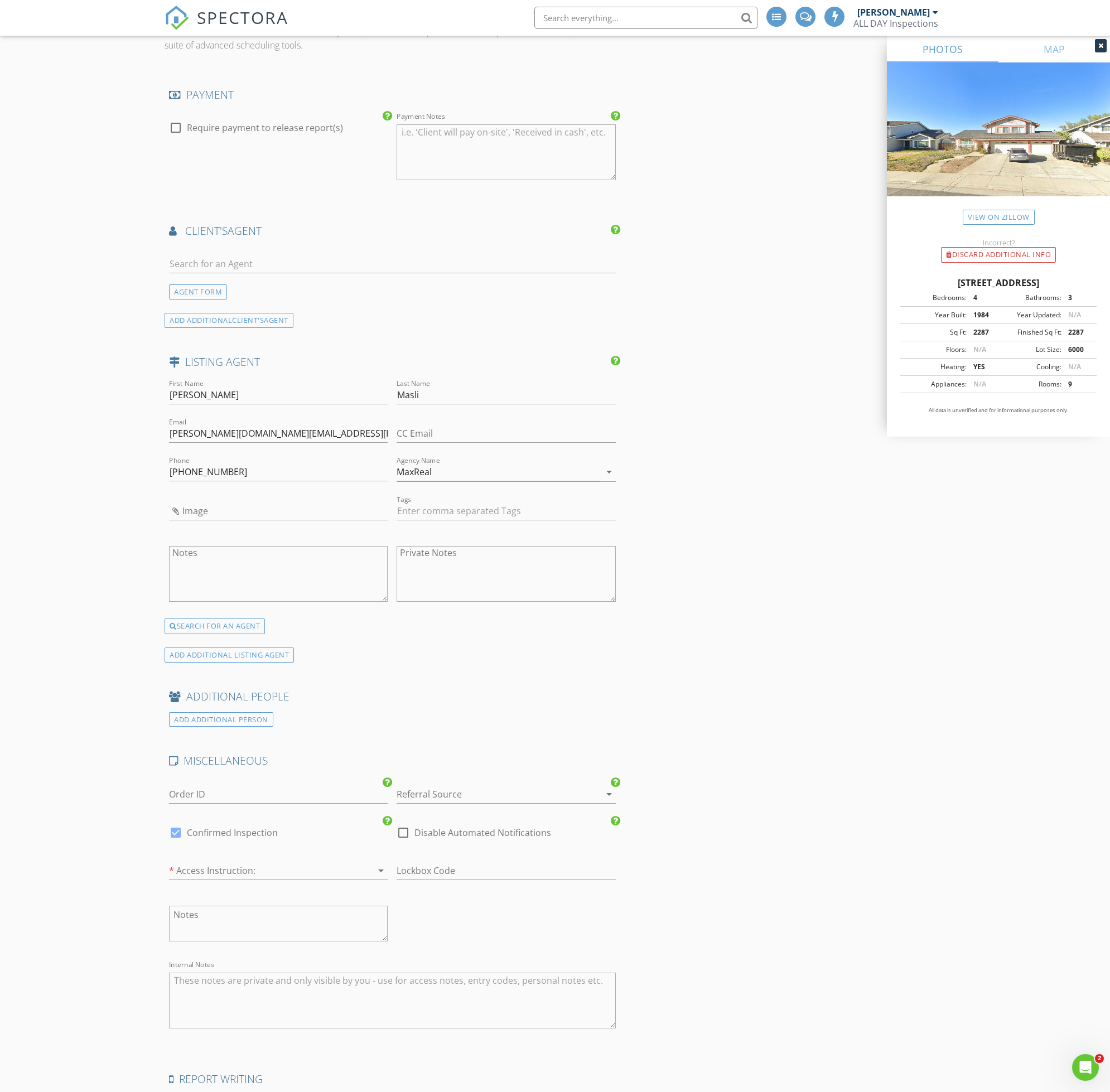
click at [495, 797] on div at bounding box center [490, 793] width 187 height 18
click at [510, 898] on div "Agent Referral" at bounding box center [506, 905] width 201 height 13
click at [289, 867] on div at bounding box center [262, 870] width 187 height 18
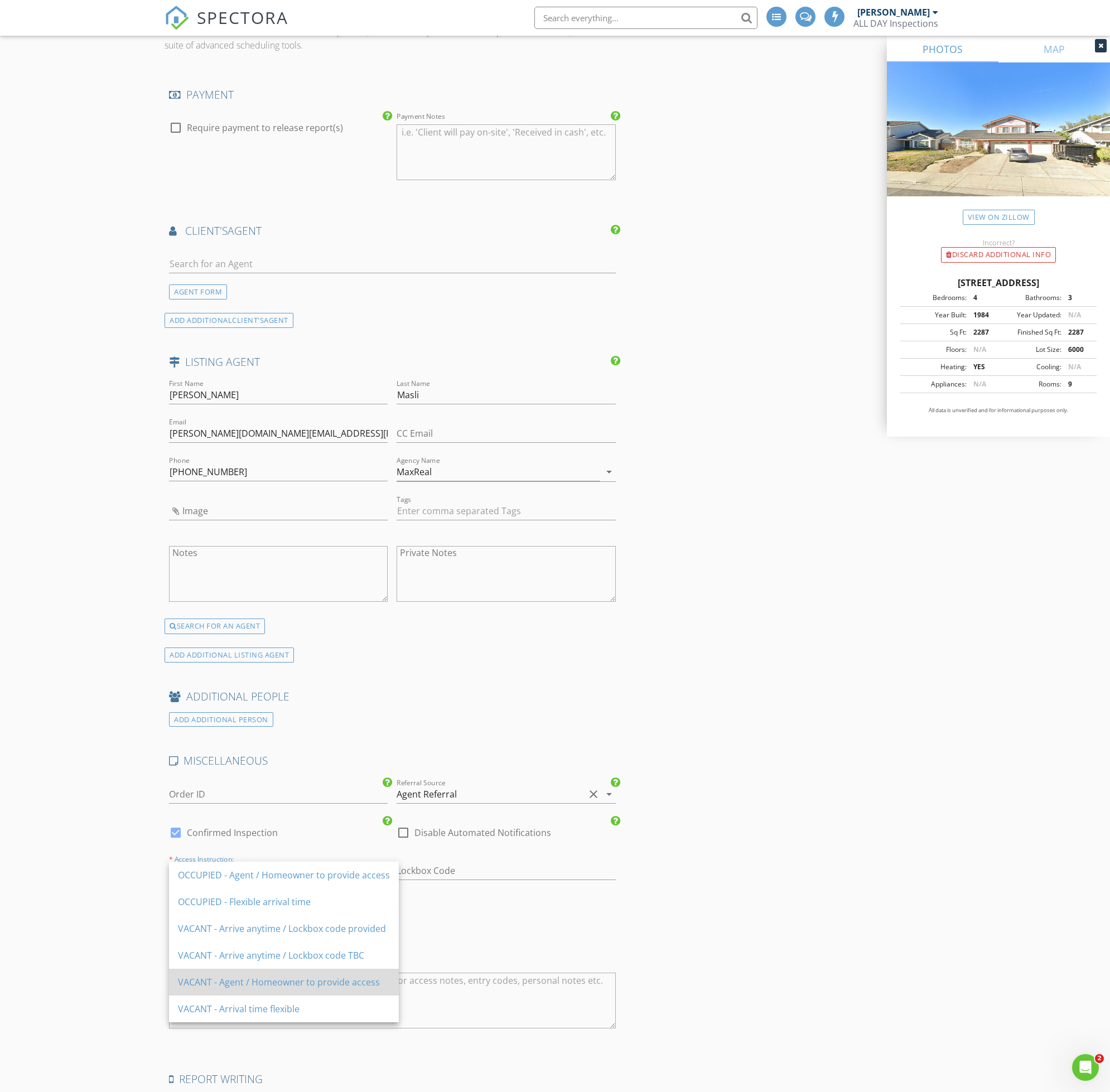
click at [360, 986] on div "VACANT - Agent / Homeowner to provide access" at bounding box center [283, 982] width 211 height 13
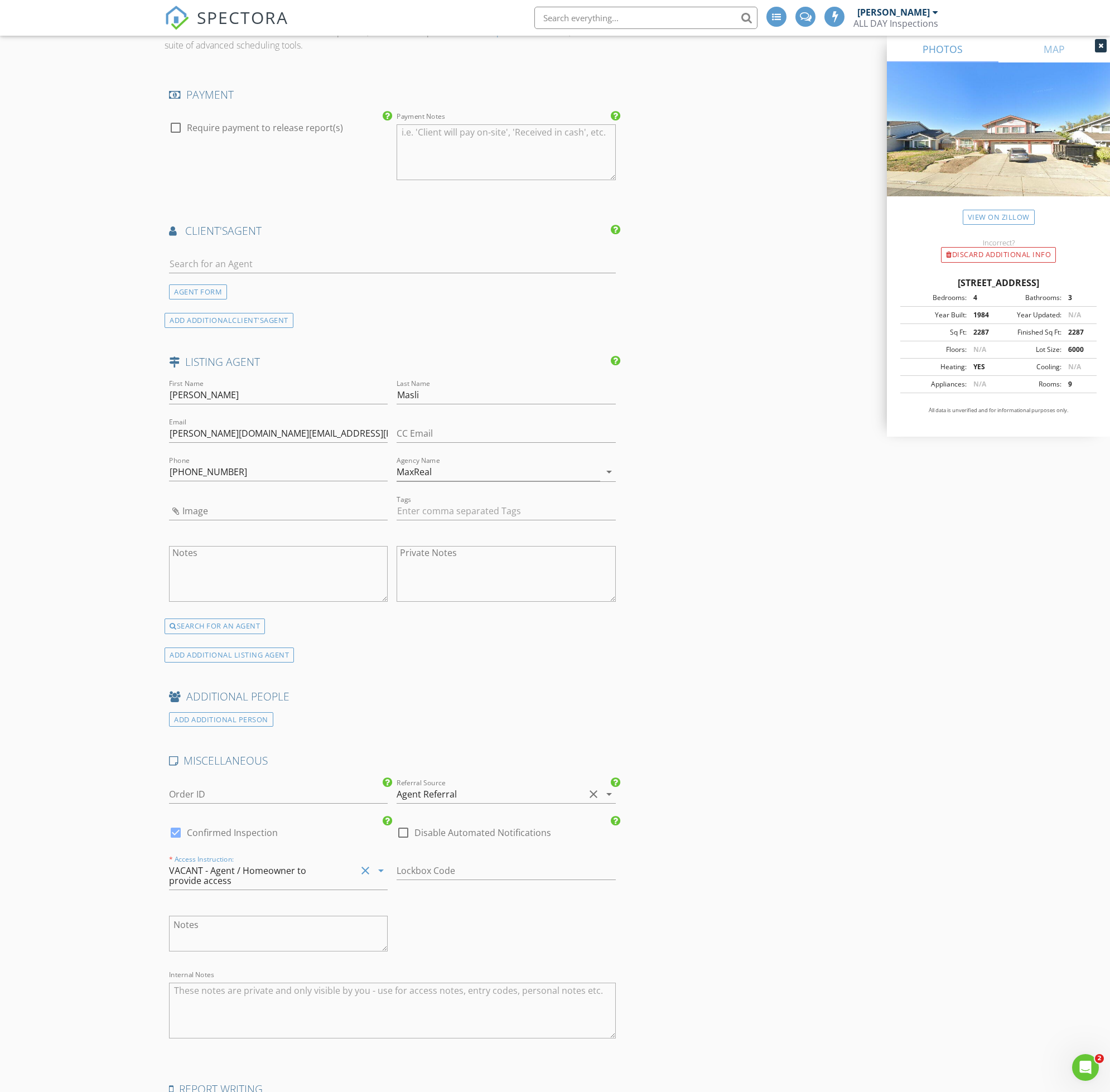
click at [836, 919] on div "INSPECTOR(S) check_box Ron Chang PRIMARY check_box_outline_blank Cole Ramsay Ro…" at bounding box center [555, 144] width 781 height 2301
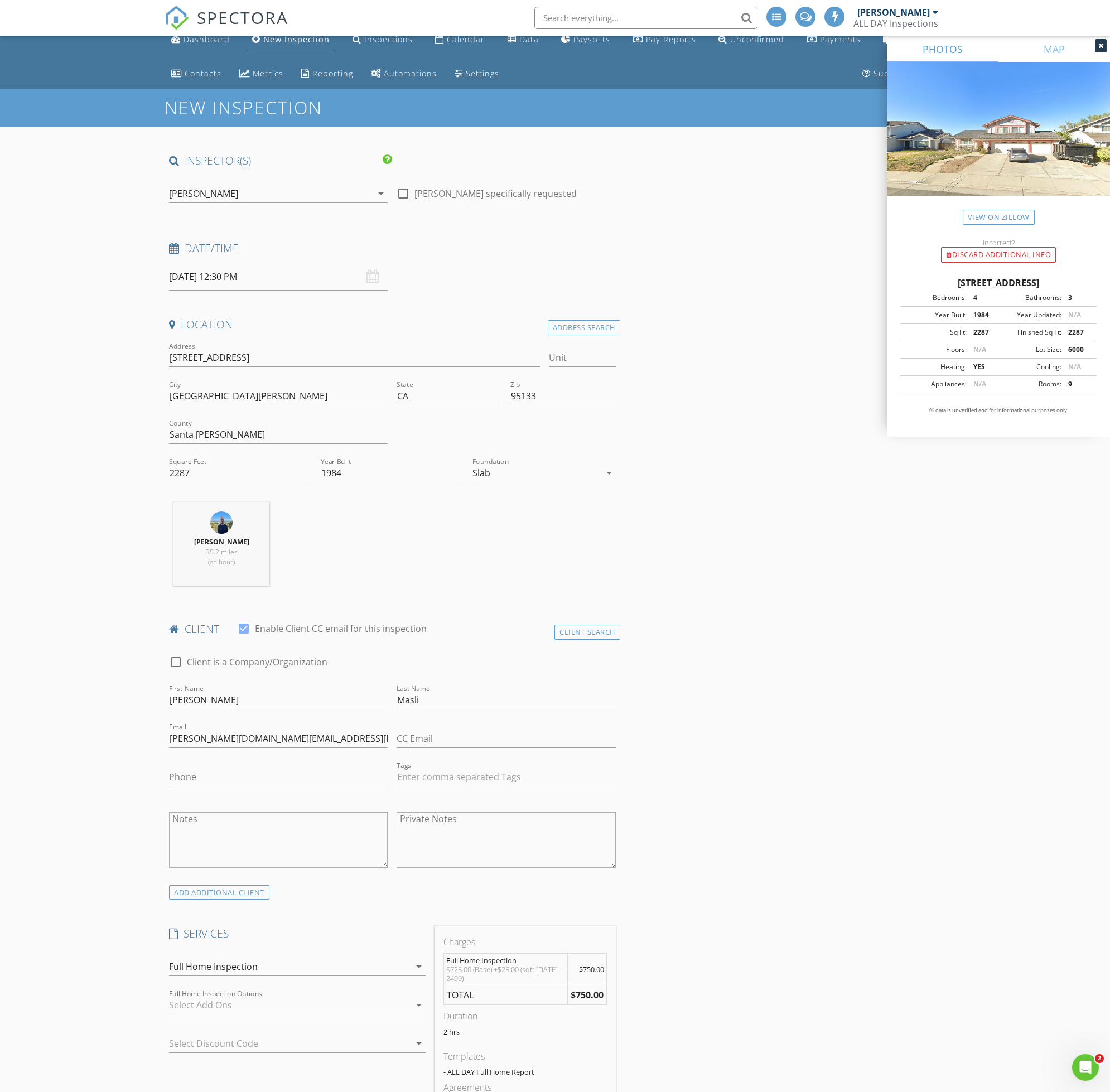
scroll to position [0, 0]
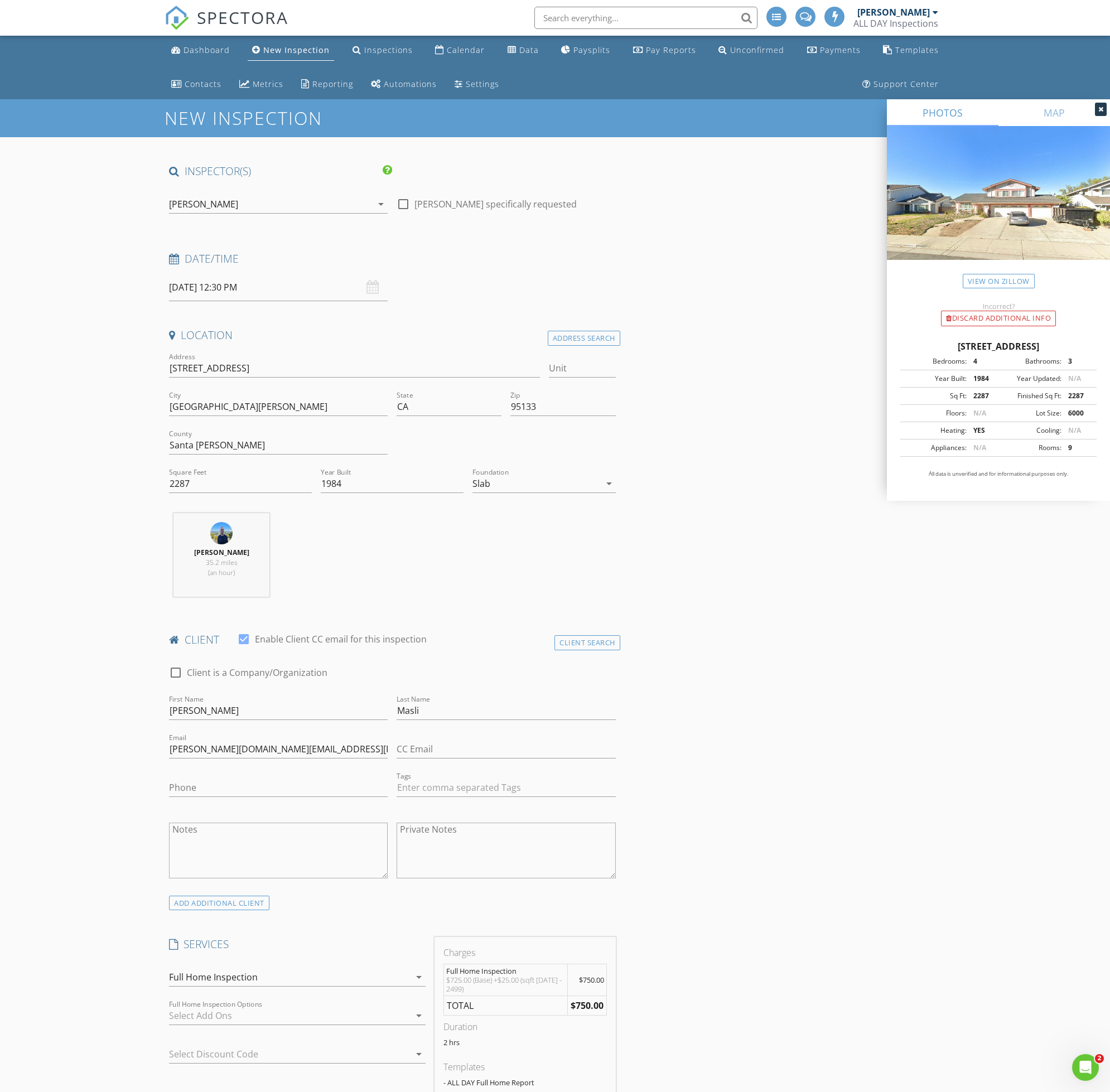
click at [1101, 109] on icon at bounding box center [1100, 109] width 5 height 7
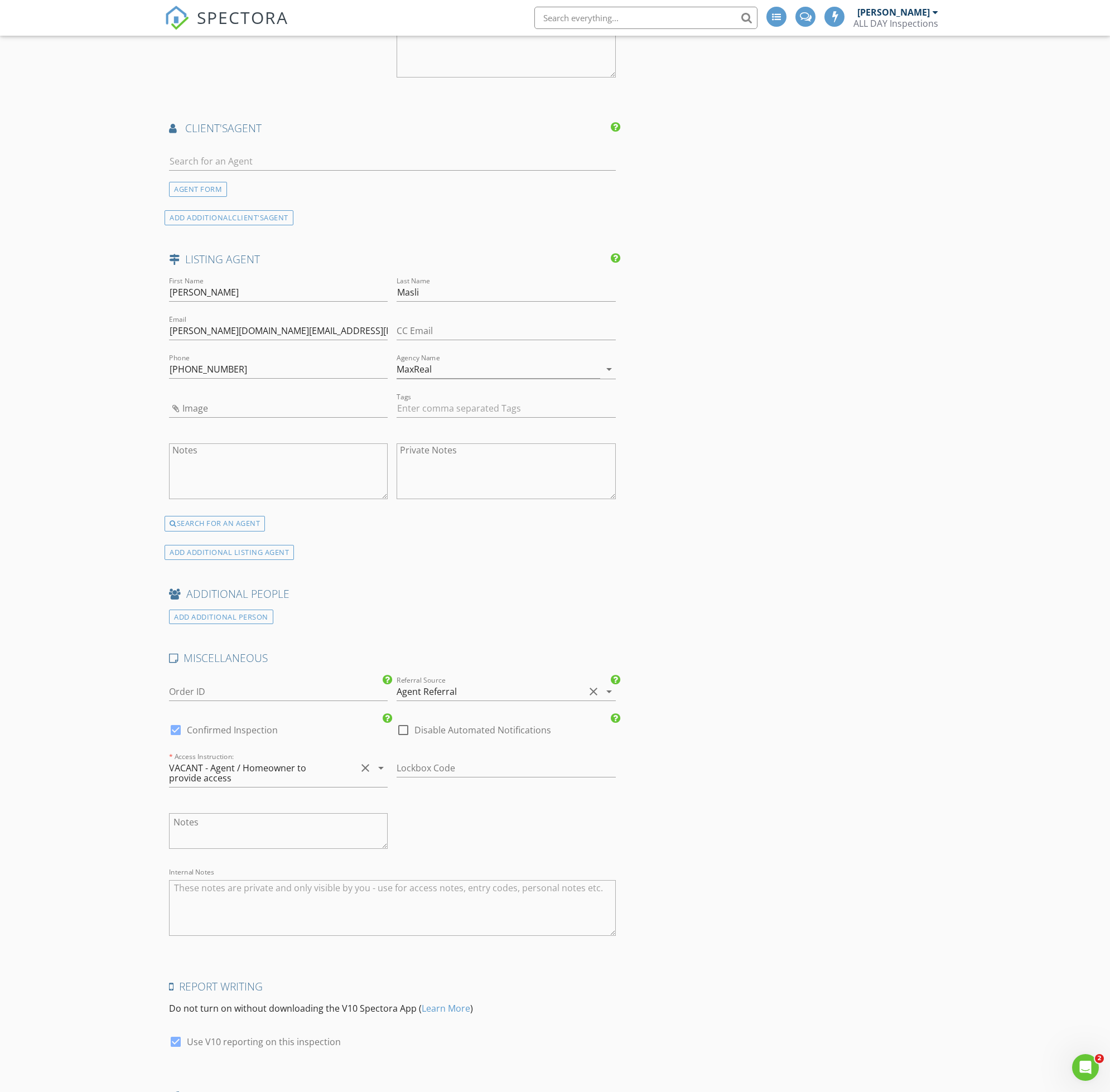
scroll to position [1400, 0]
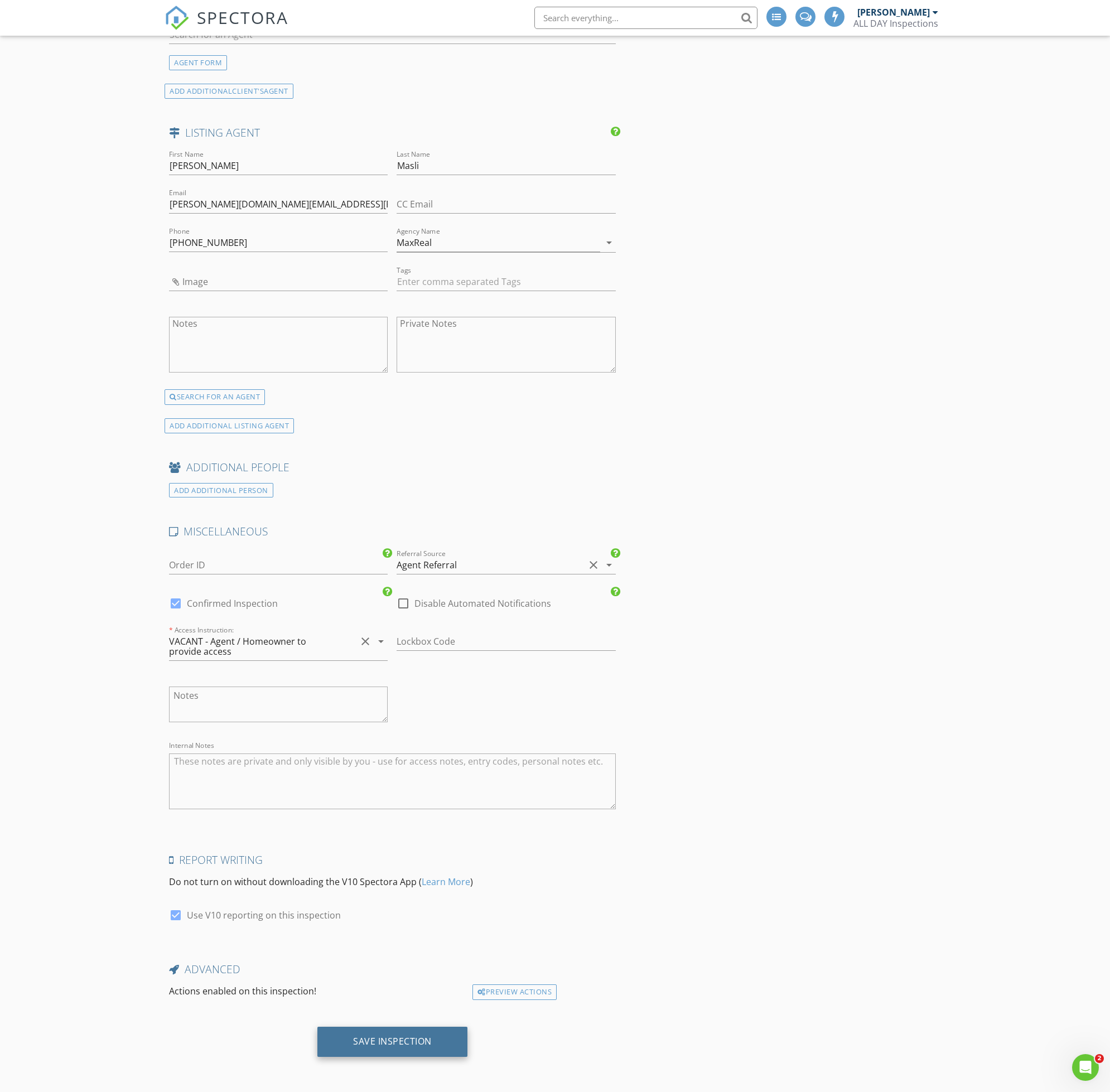
click at [365, 1048] on div "Save Inspection" at bounding box center [393, 1041] width 150 height 30
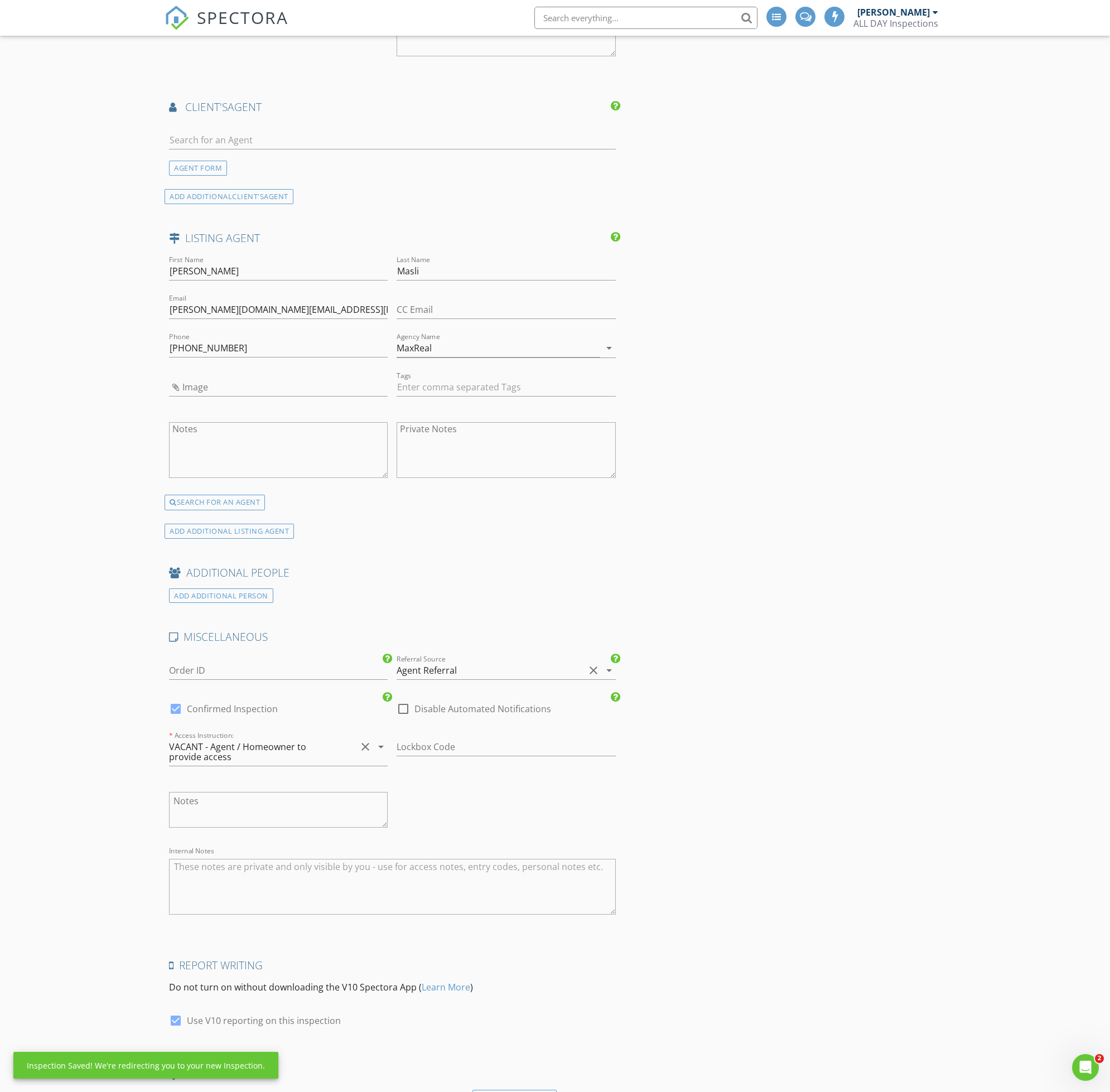
scroll to position [1270, 0]
